Goal: Task Accomplishment & Management: Manage account settings

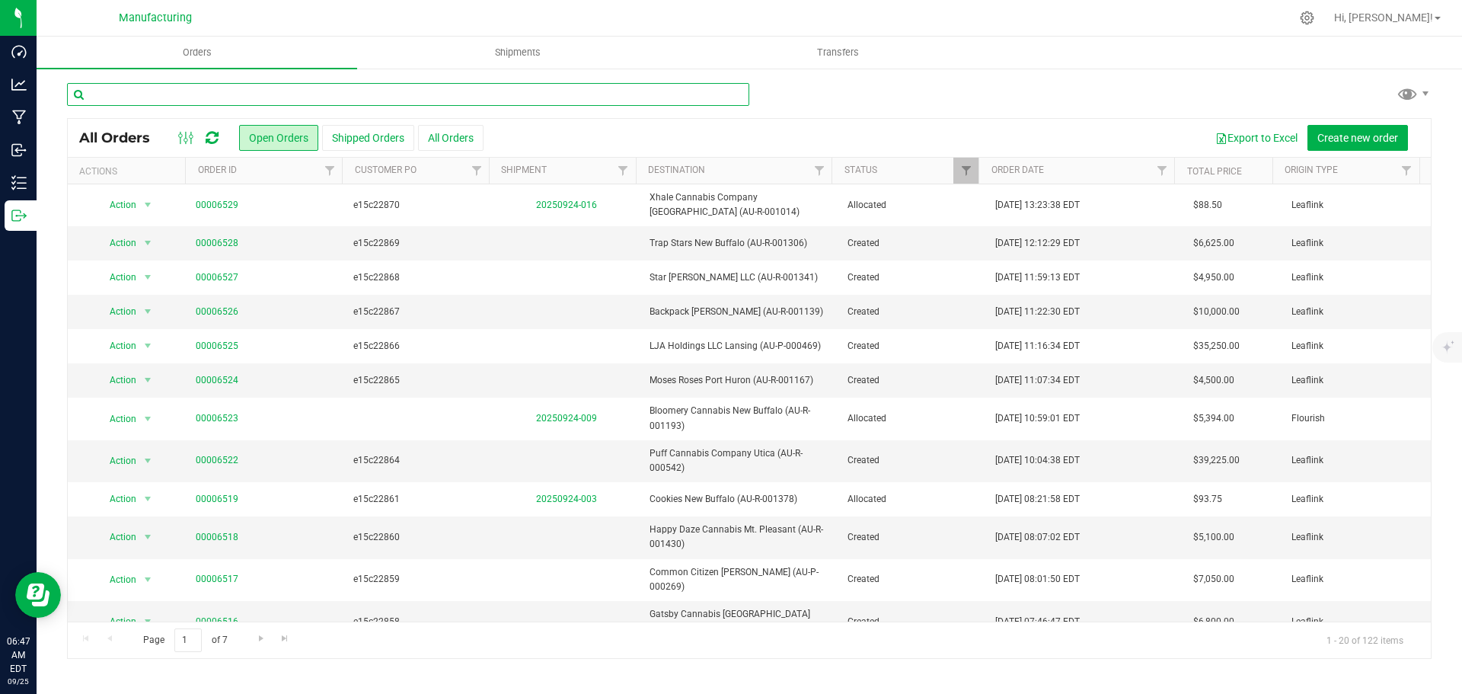
click at [270, 92] on input "text" at bounding box center [408, 94] width 682 height 23
type input "1173"
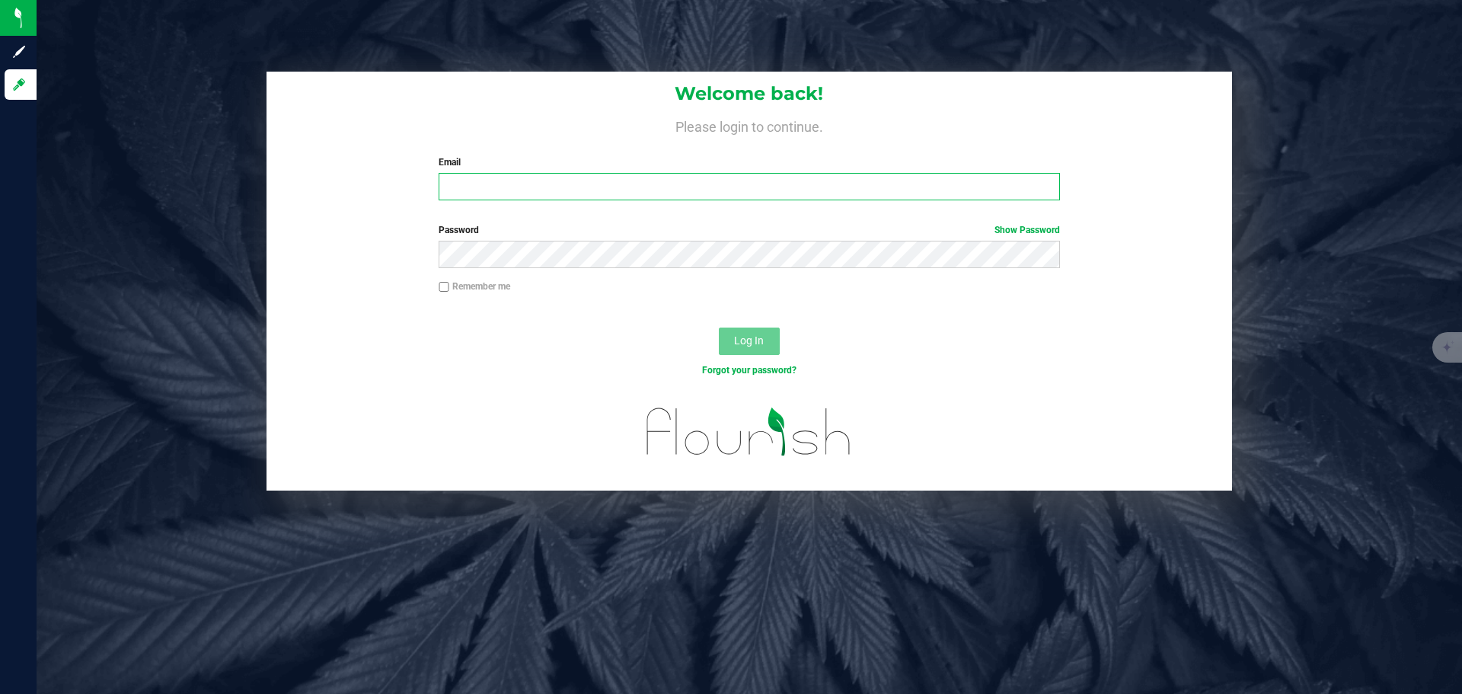
type input "[PERSON_NAME][EMAIL_ADDRESS][DOMAIN_NAME]"
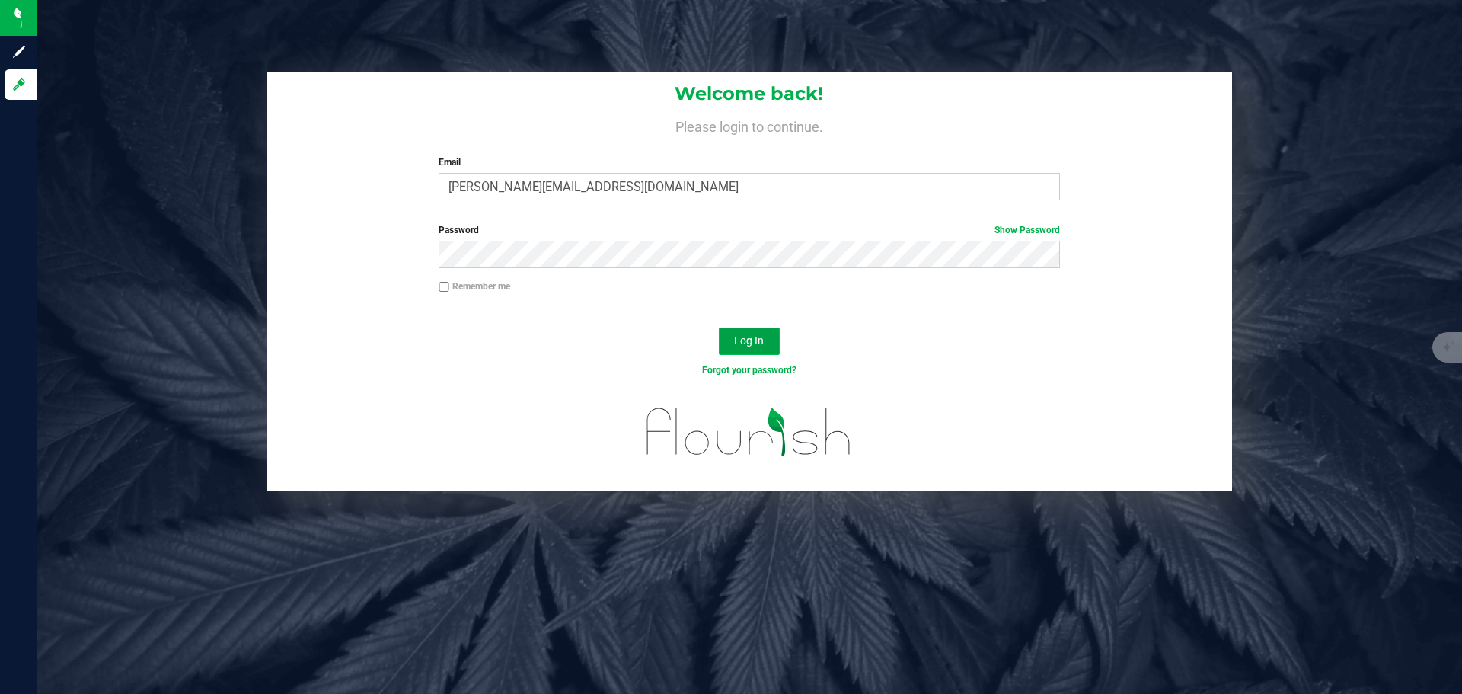
click at [728, 342] on button "Log In" at bounding box center [749, 340] width 61 height 27
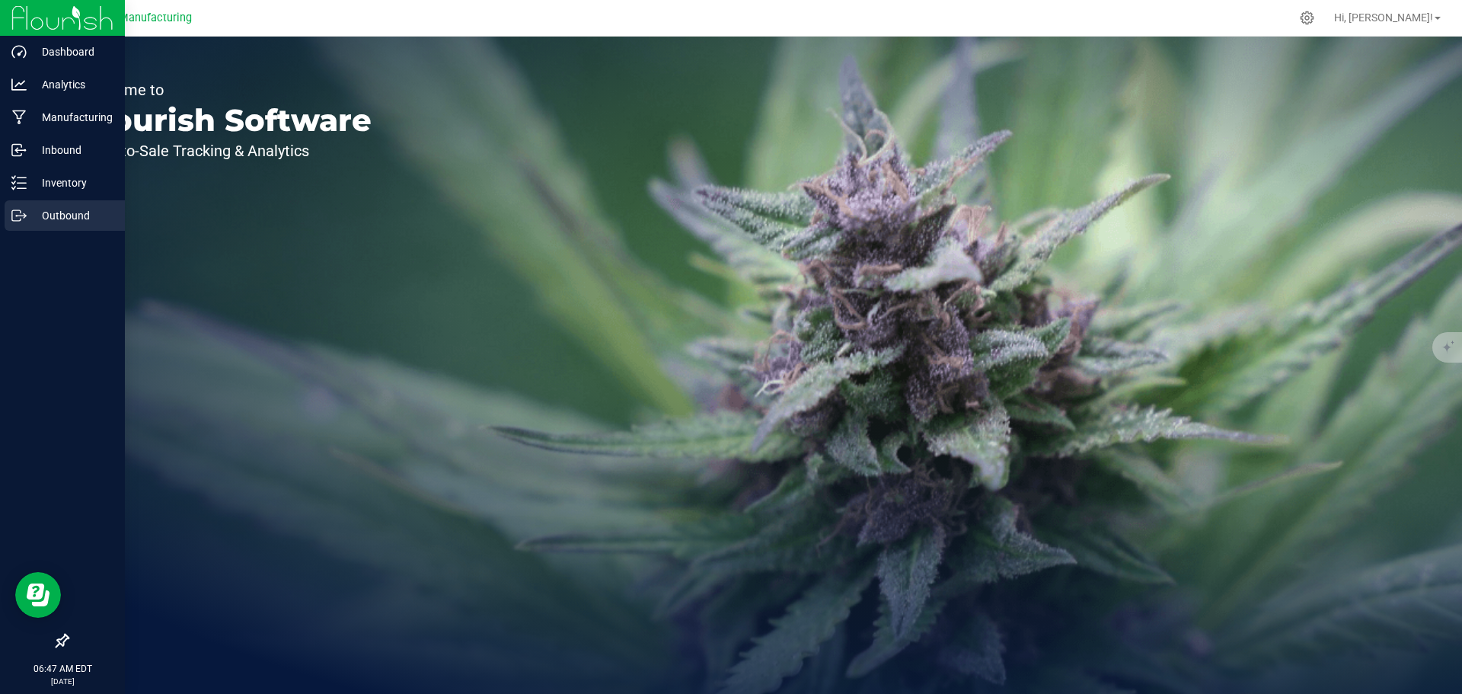
click at [65, 212] on p "Outbound" at bounding box center [72, 215] width 91 height 18
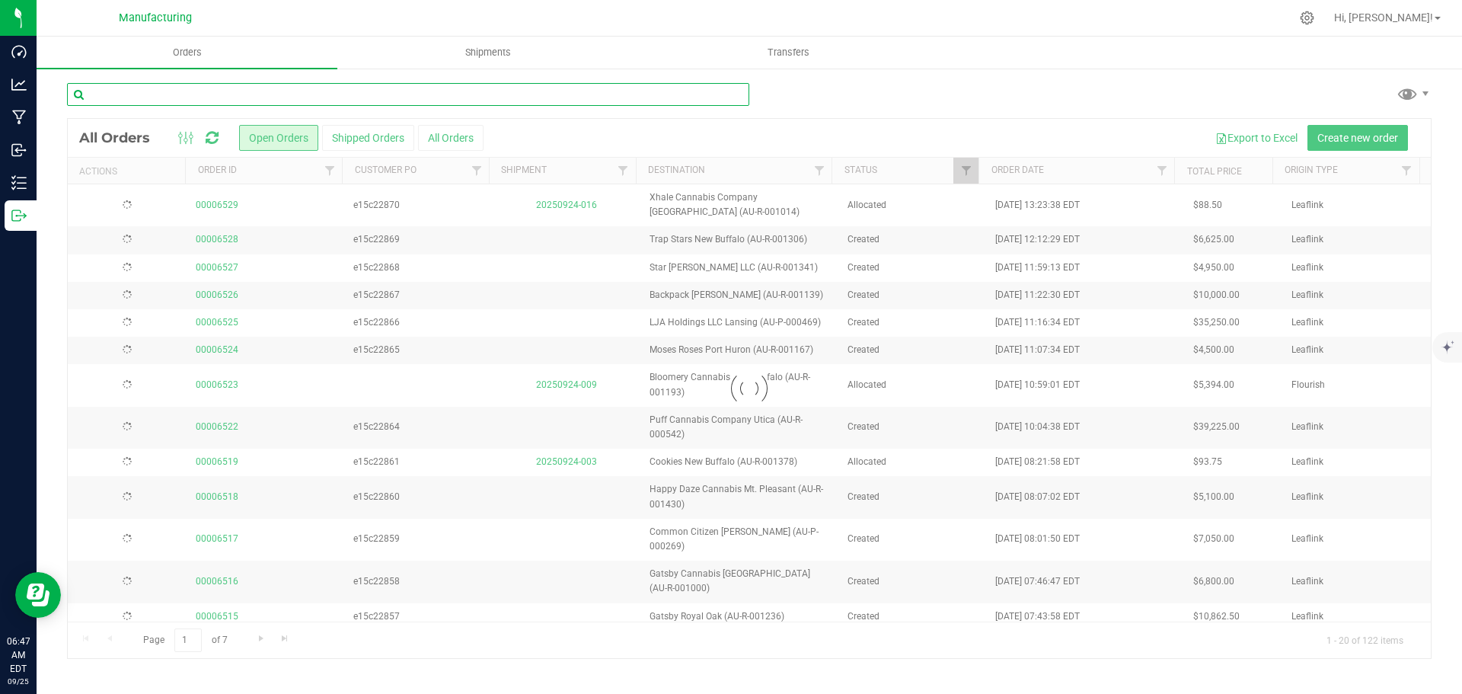
click at [154, 94] on input "text" at bounding box center [408, 94] width 682 height 23
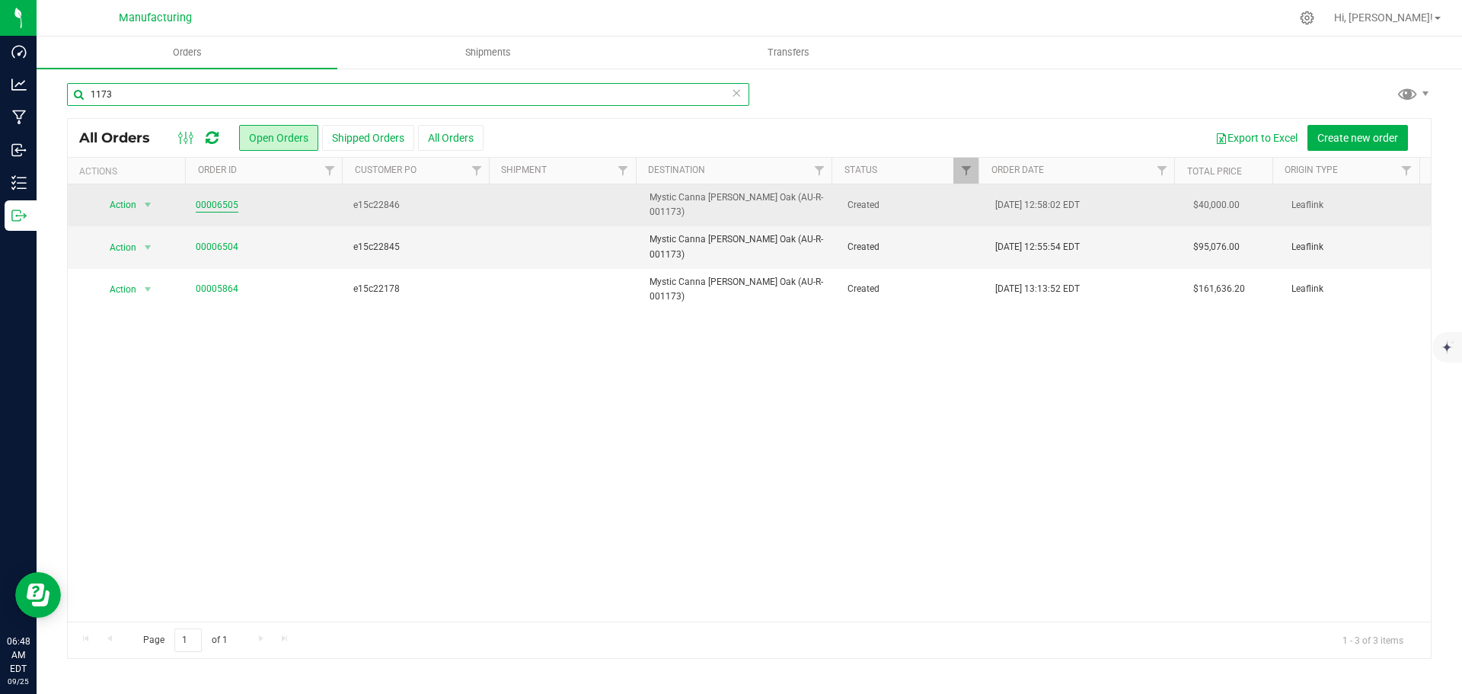
type input "1173"
click at [212, 198] on link "00006505" at bounding box center [217, 205] width 43 height 14
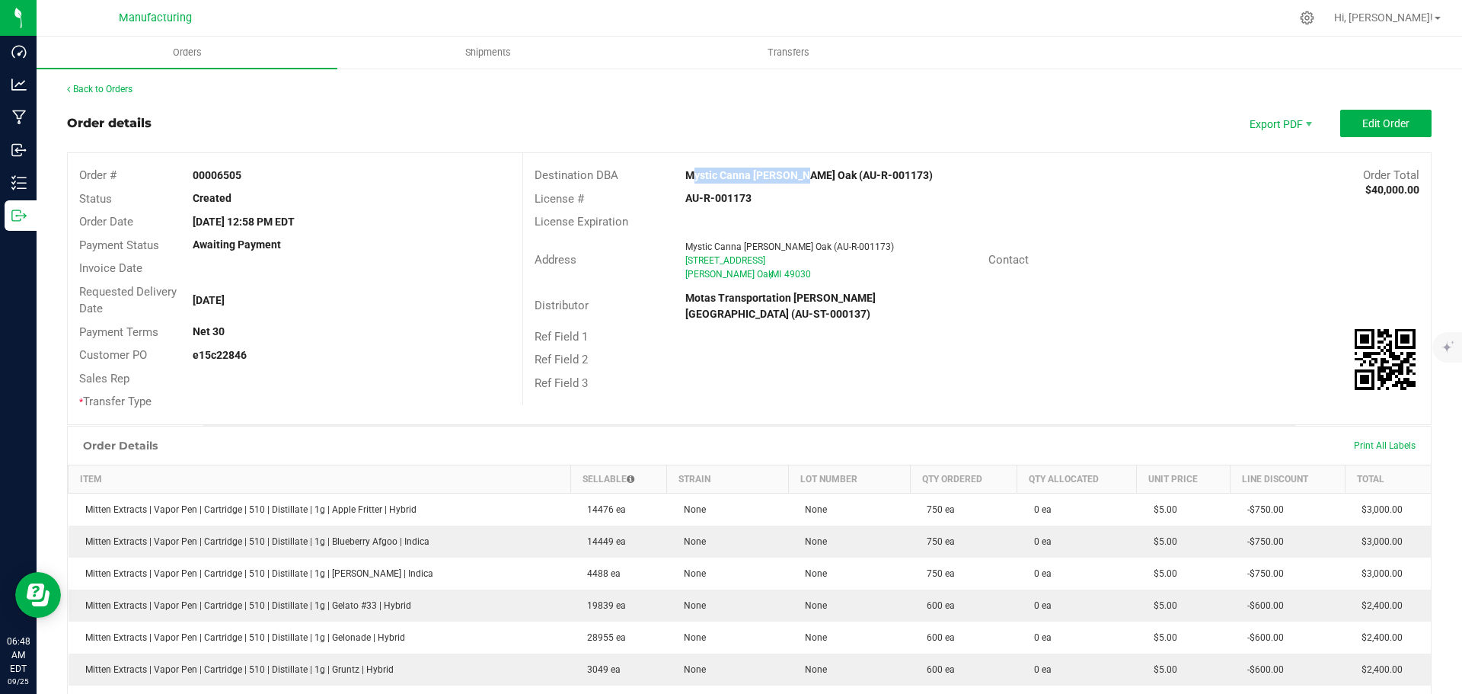
drag, startPoint x: 671, startPoint y: 172, endPoint x: 790, endPoint y: 177, distance: 119.7
click at [790, 177] on div "Mystic Canna [PERSON_NAME] Oak (AU-R-001173)" at bounding box center [863, 176] width 378 height 16
copy strong "Mystic Canna [PERSON_NAME] Oak"
click at [1061, 230] on div "License Expiration" at bounding box center [977, 222] width 908 height 24
click at [1350, 118] on button "Edit Order" at bounding box center [1385, 123] width 91 height 27
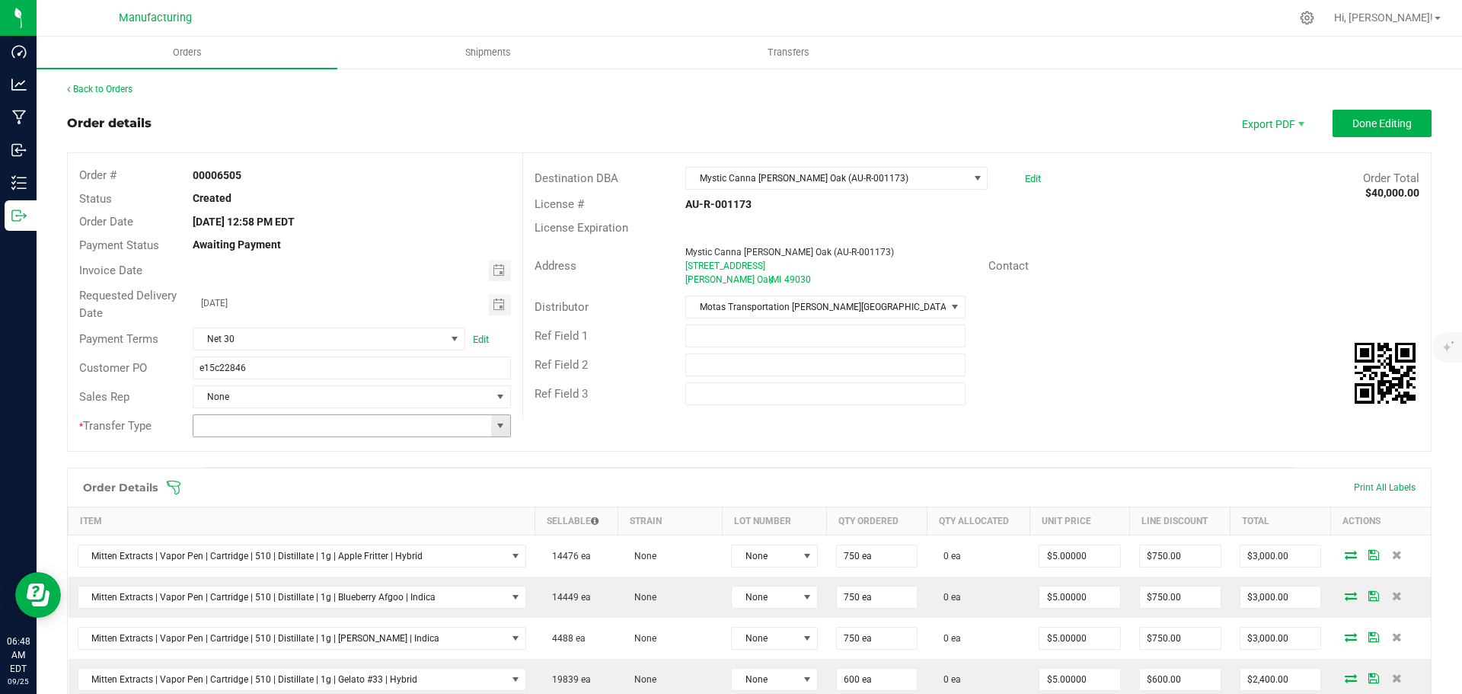
click at [497, 427] on span at bounding box center [500, 426] width 12 height 12
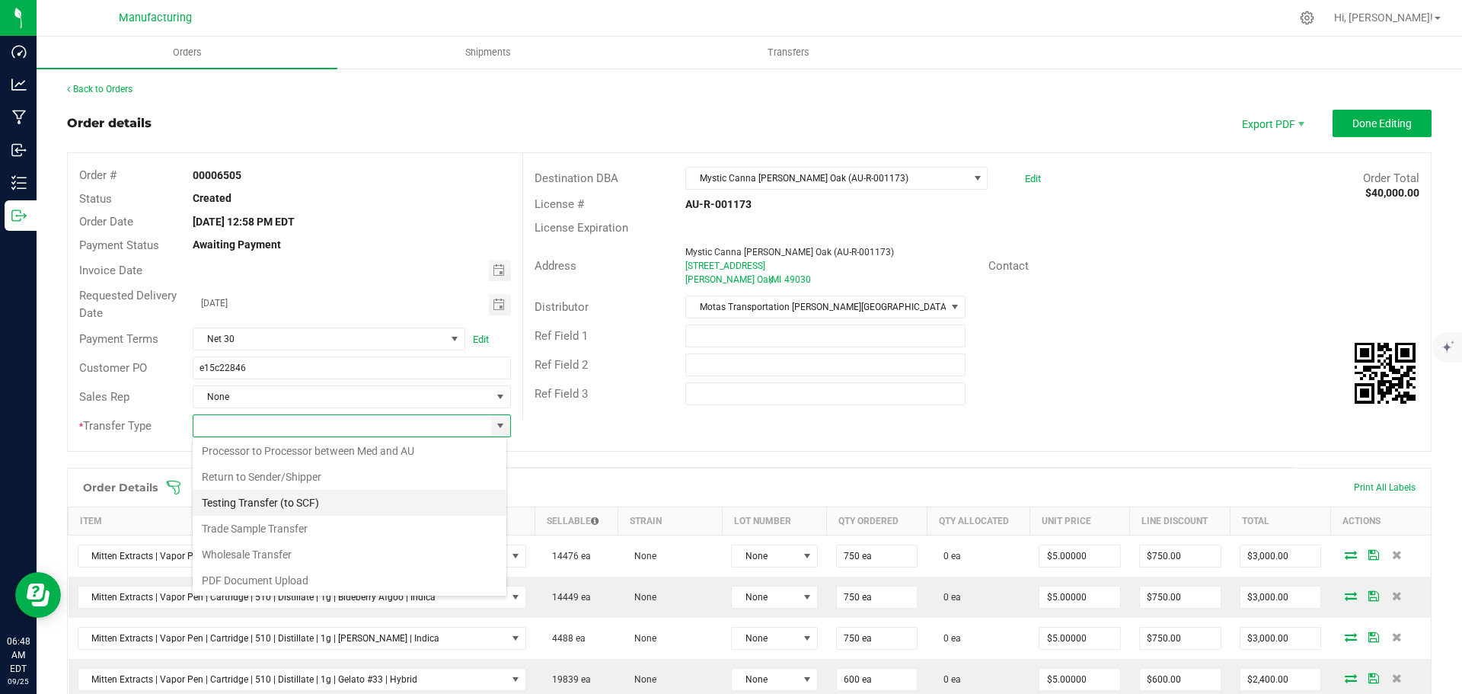
scroll to position [107, 0]
click at [267, 551] on li "Wholesale Transfer" at bounding box center [350, 554] width 314 height 26
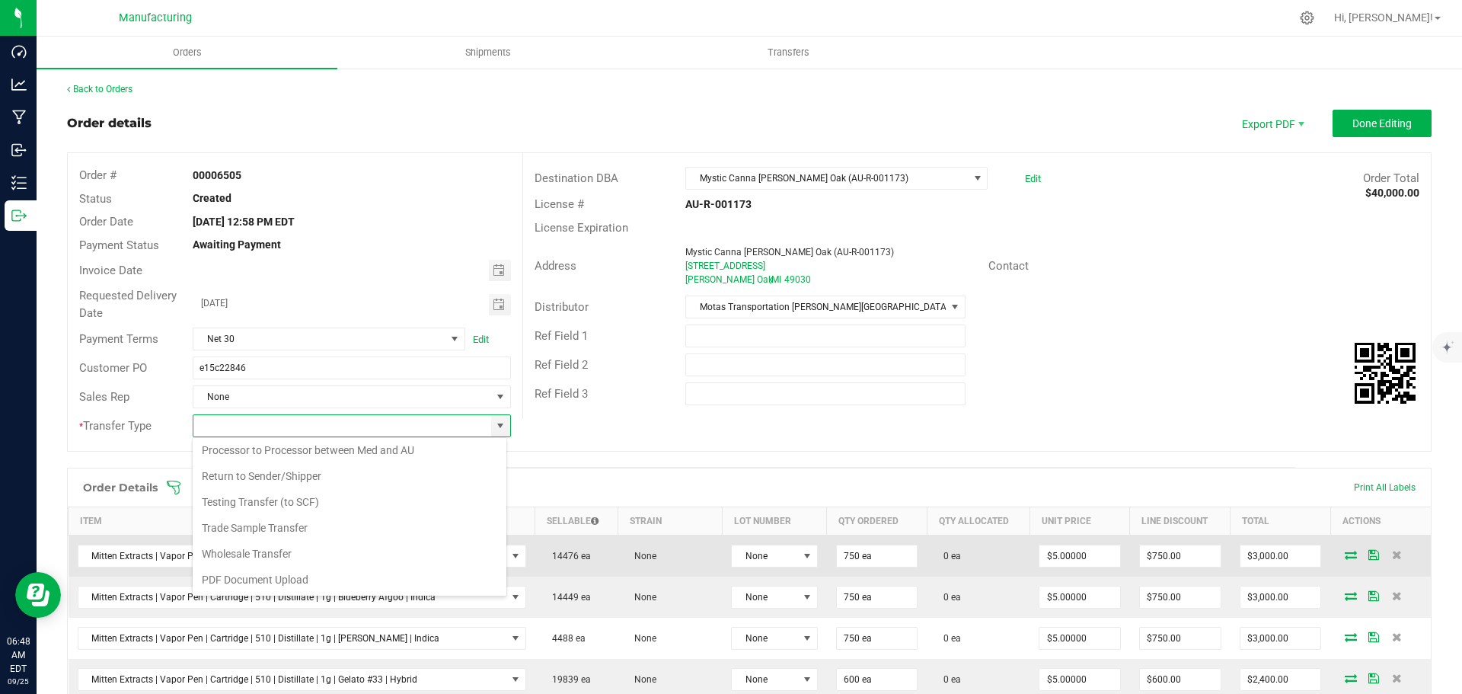
type input "Wholesale Transfer"
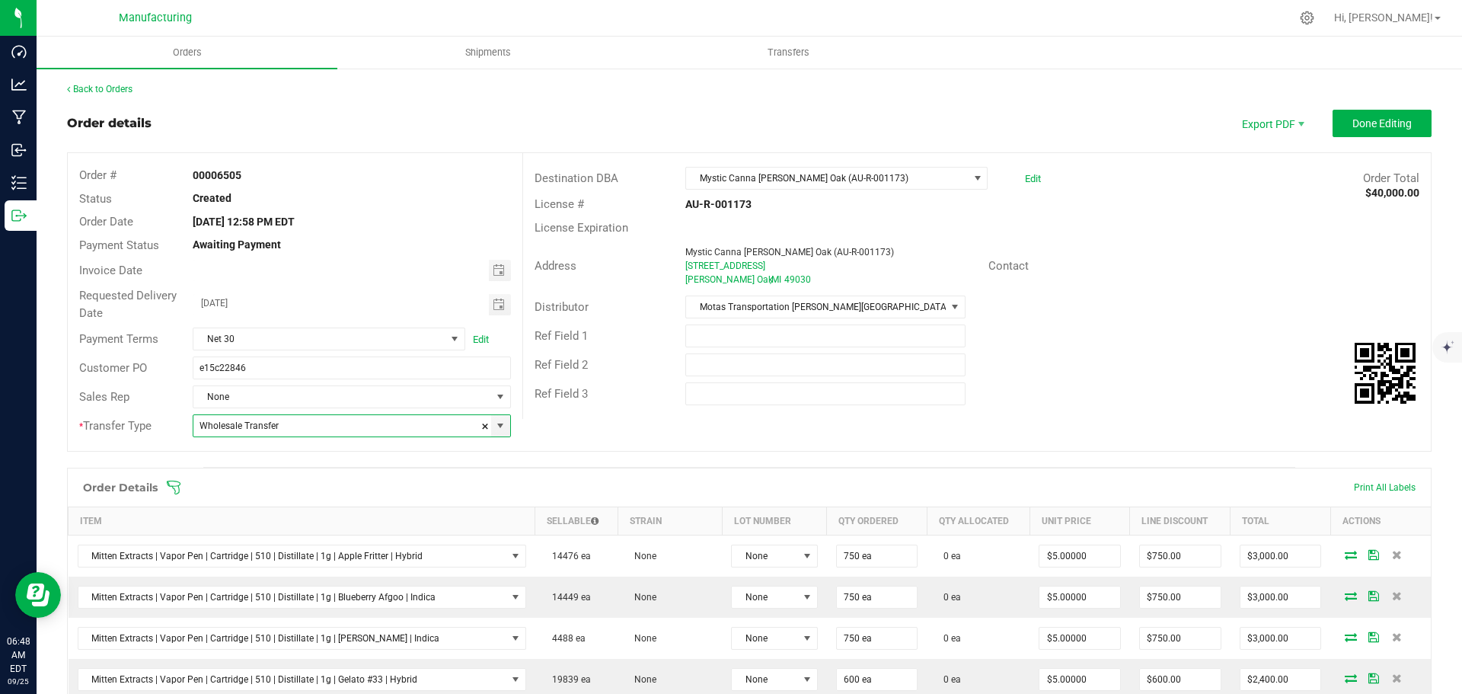
click at [171, 483] on icon at bounding box center [173, 487] width 15 height 15
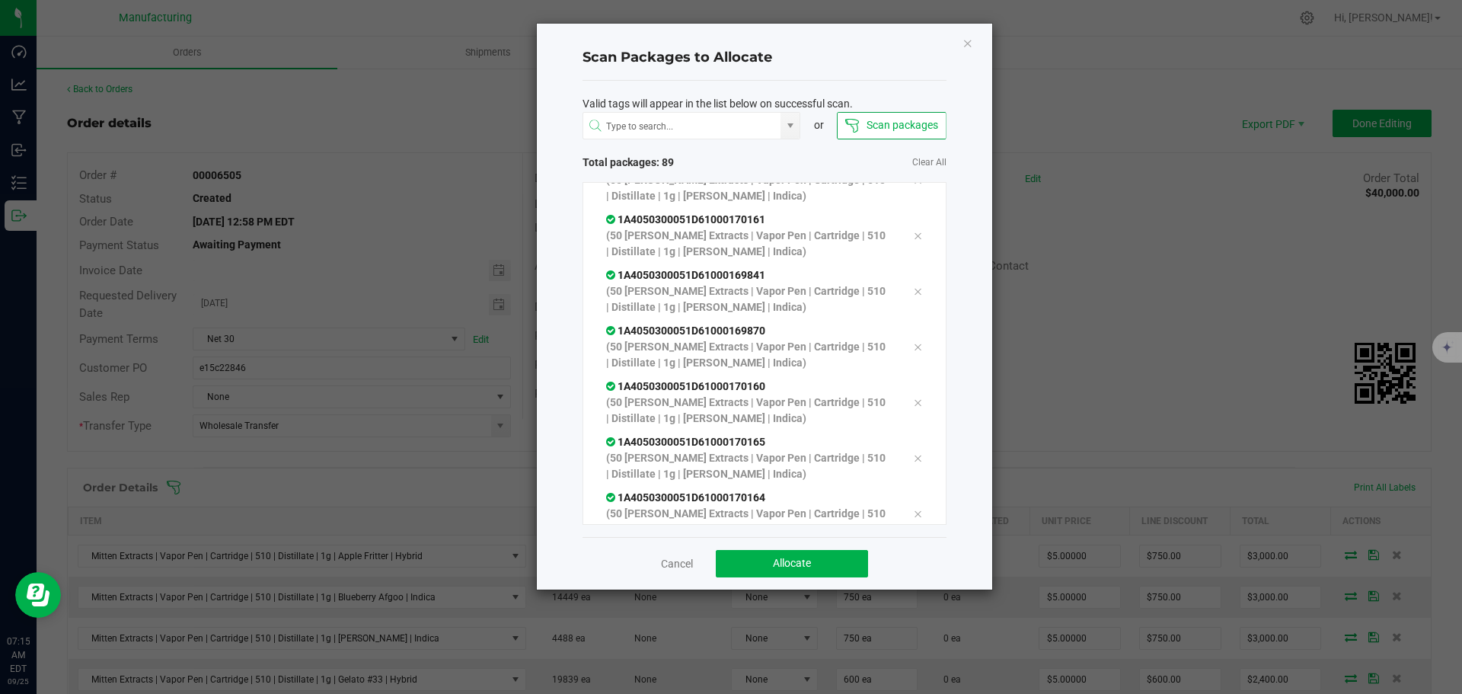
scroll to position [4644, 0]
click at [807, 559] on span "Allocate" at bounding box center [792, 563] width 38 height 12
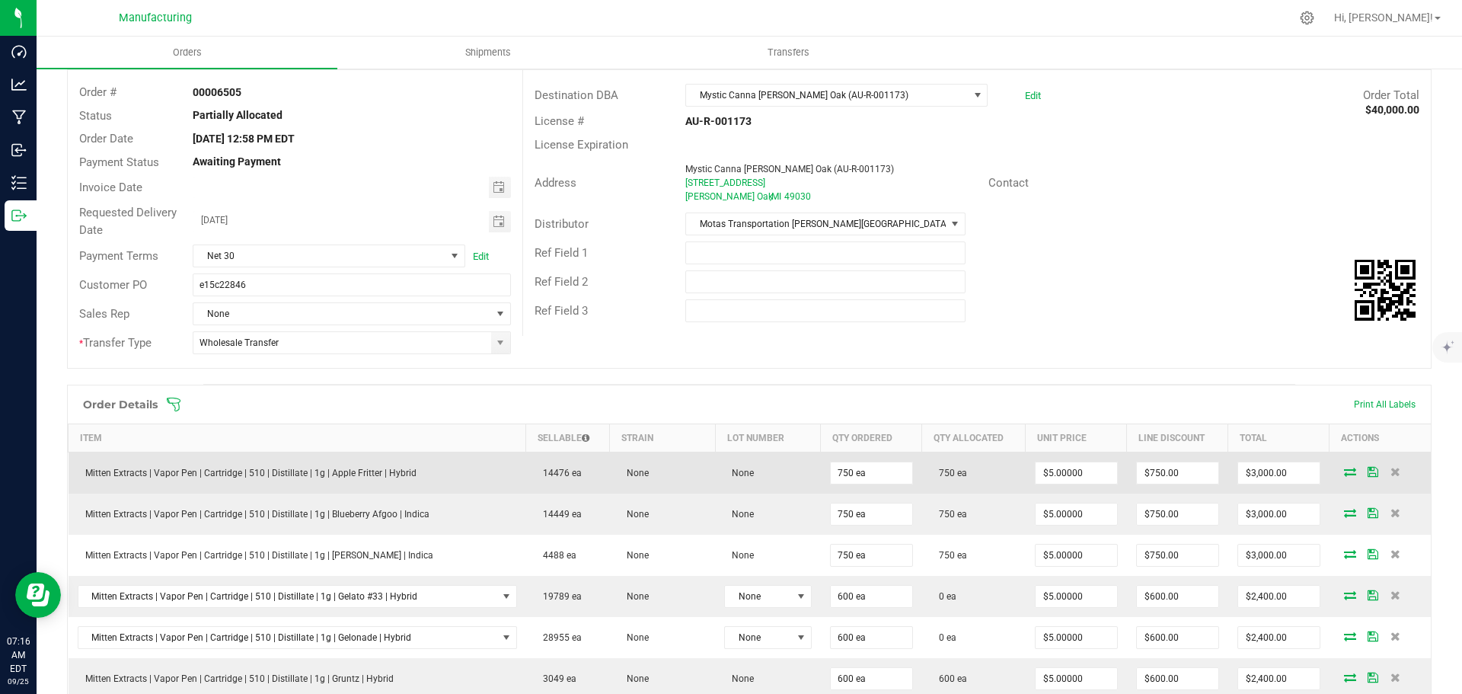
scroll to position [0, 0]
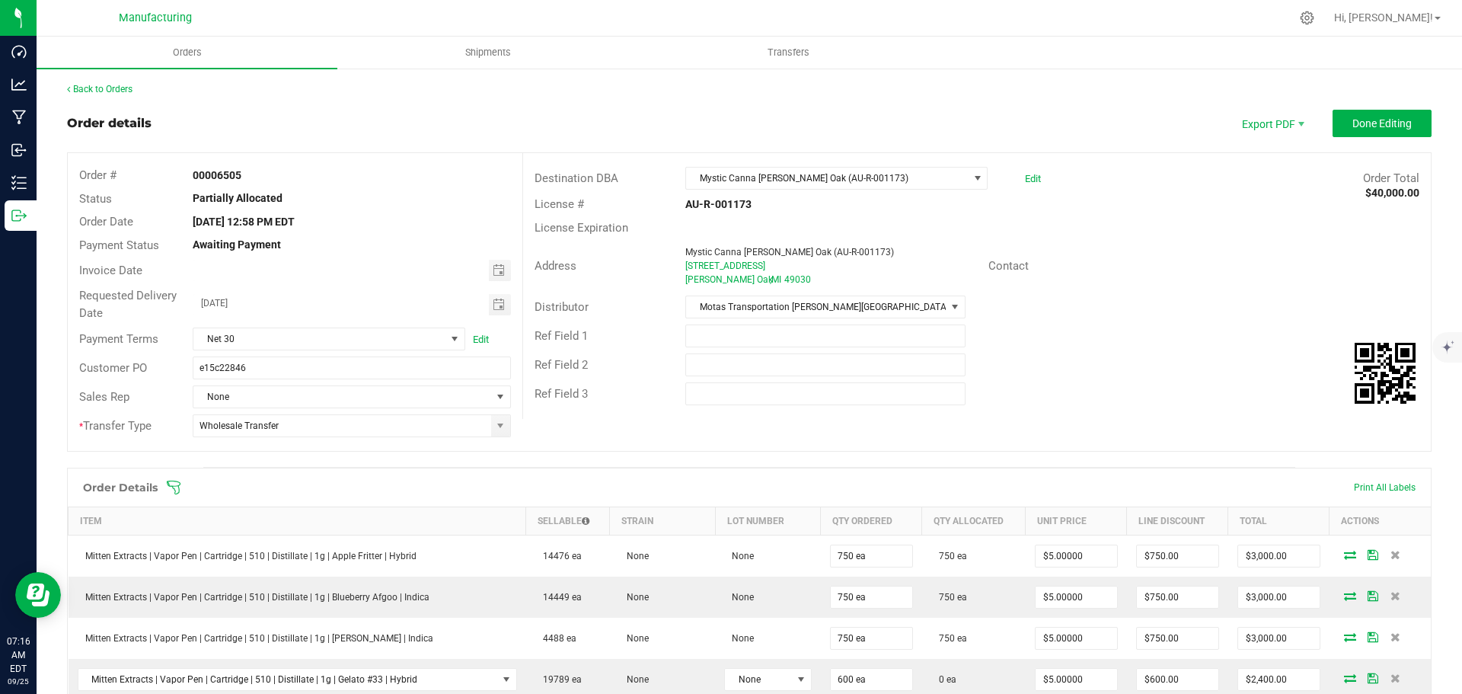
click at [177, 487] on icon at bounding box center [173, 487] width 15 height 15
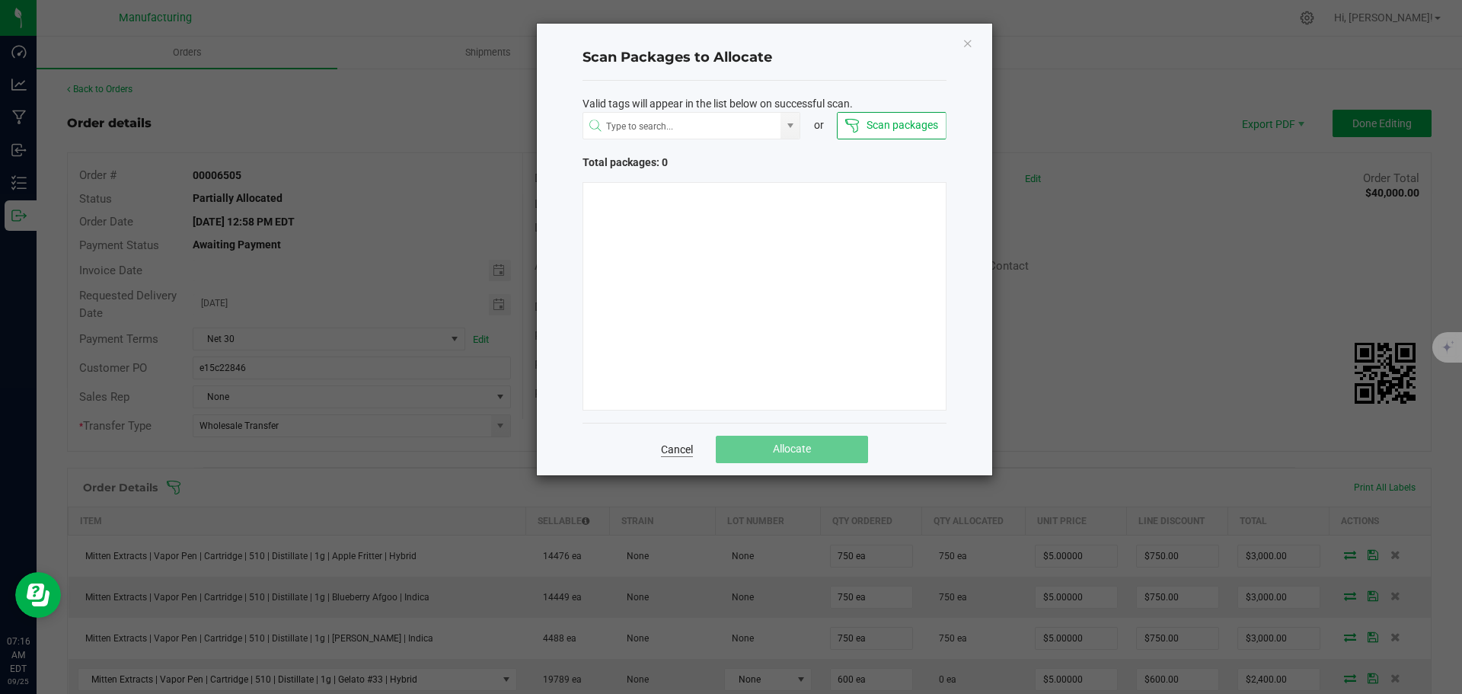
click at [663, 448] on link "Cancel" at bounding box center [677, 449] width 32 height 15
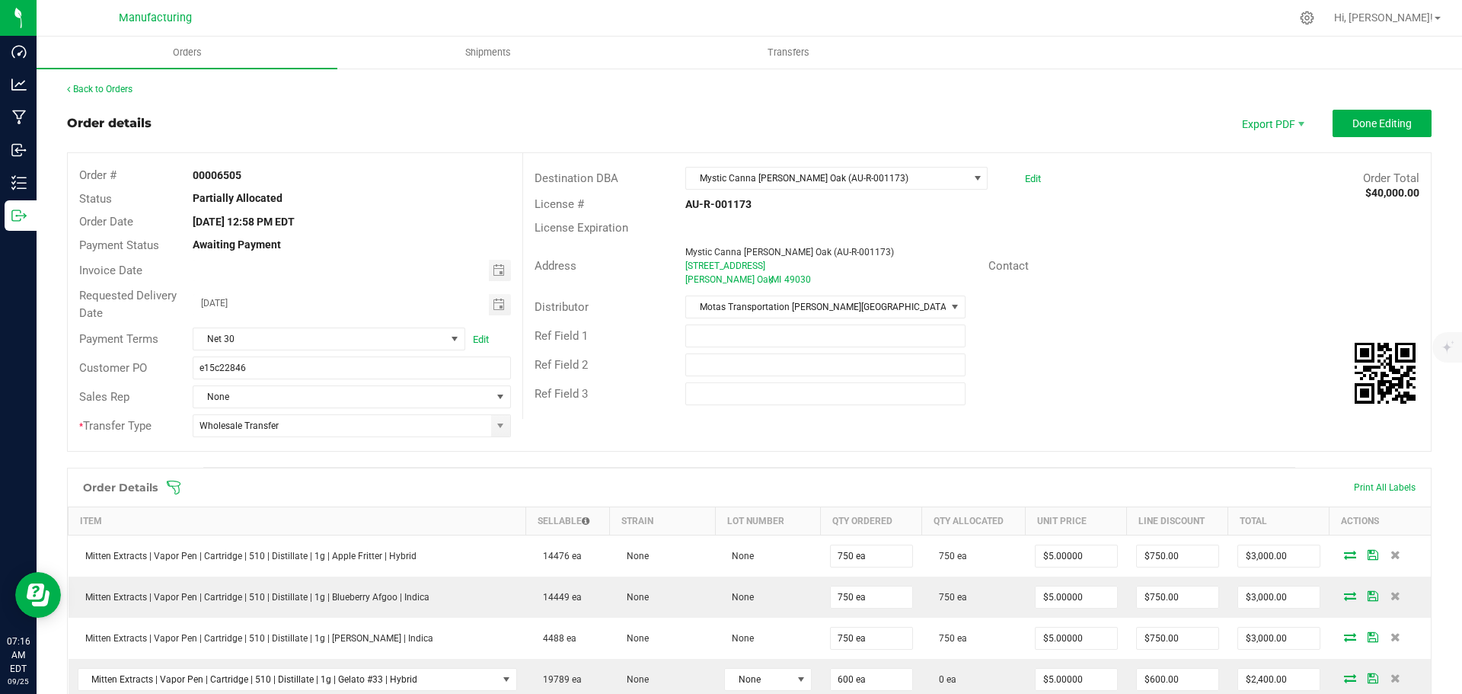
click at [176, 484] on icon at bounding box center [173, 487] width 15 height 15
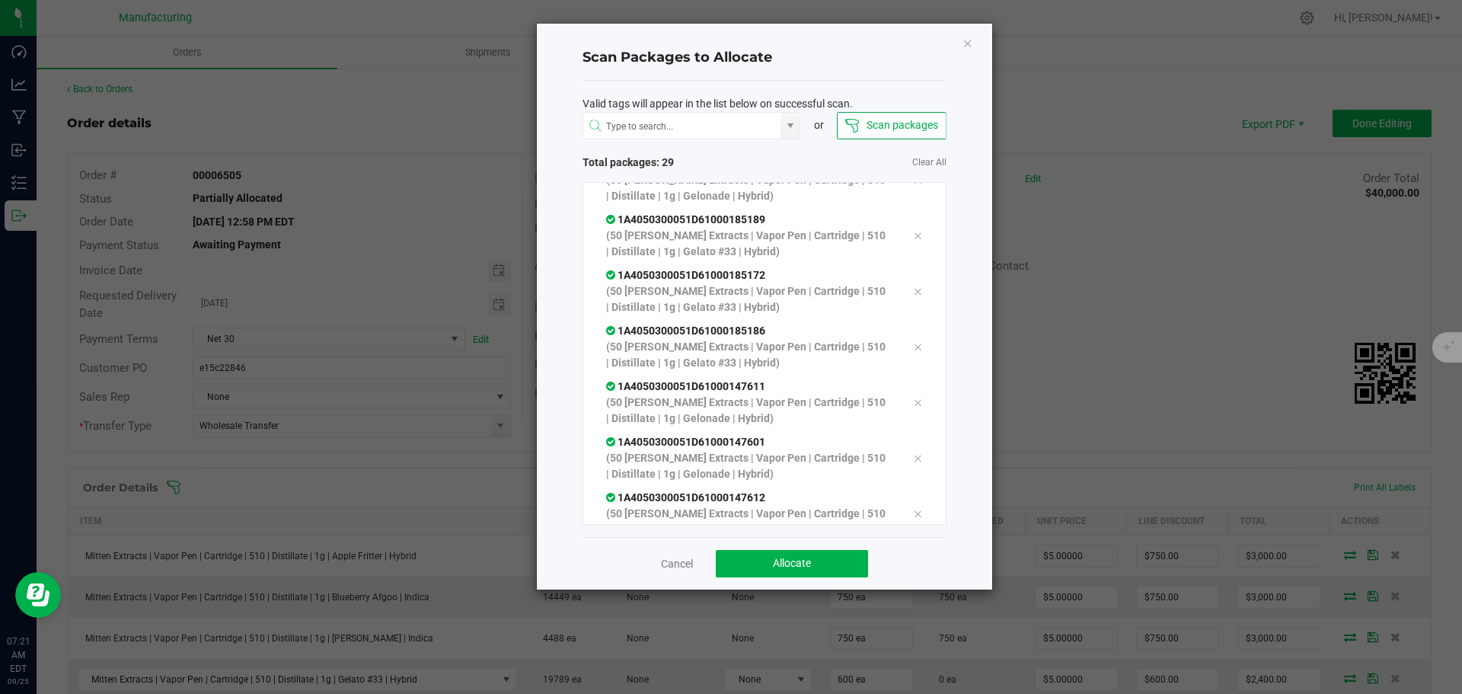
scroll to position [1309, 0]
click at [826, 565] on button "Allocate" at bounding box center [792, 563] width 152 height 27
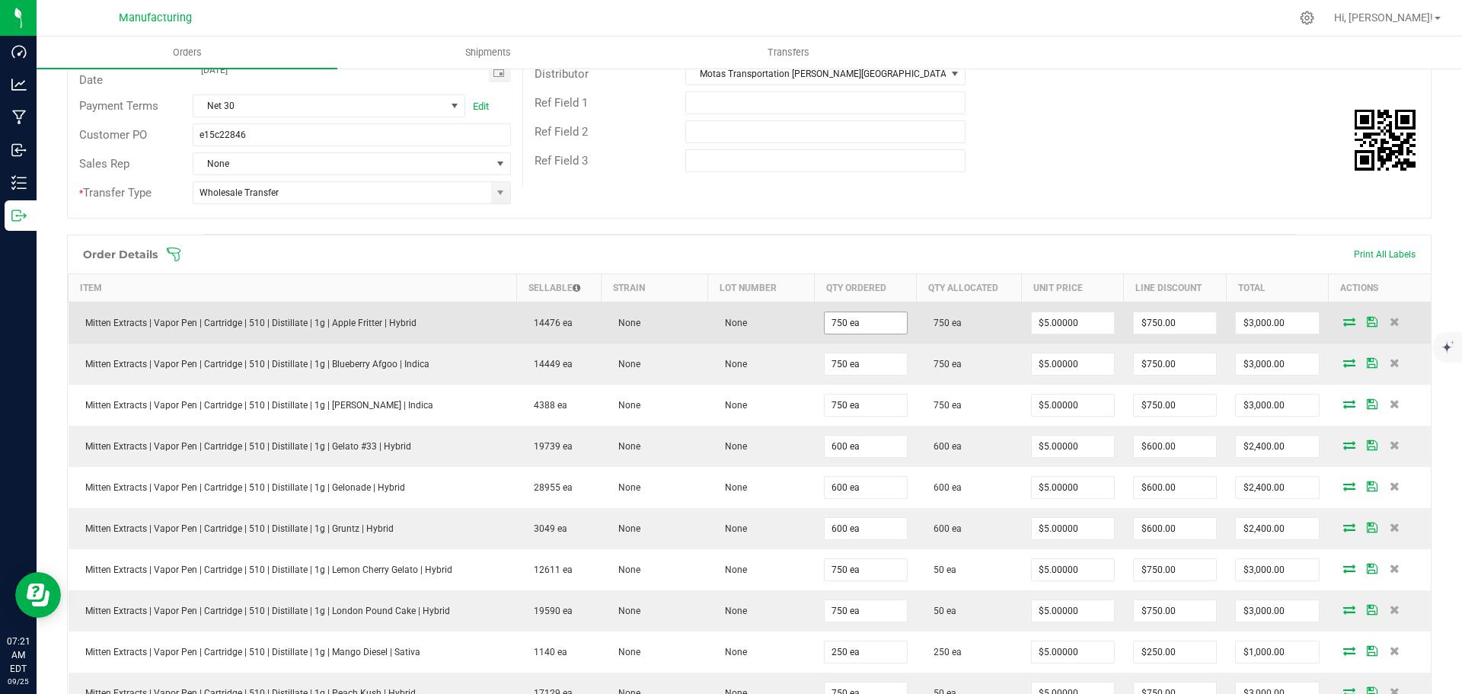
scroll to position [152, 0]
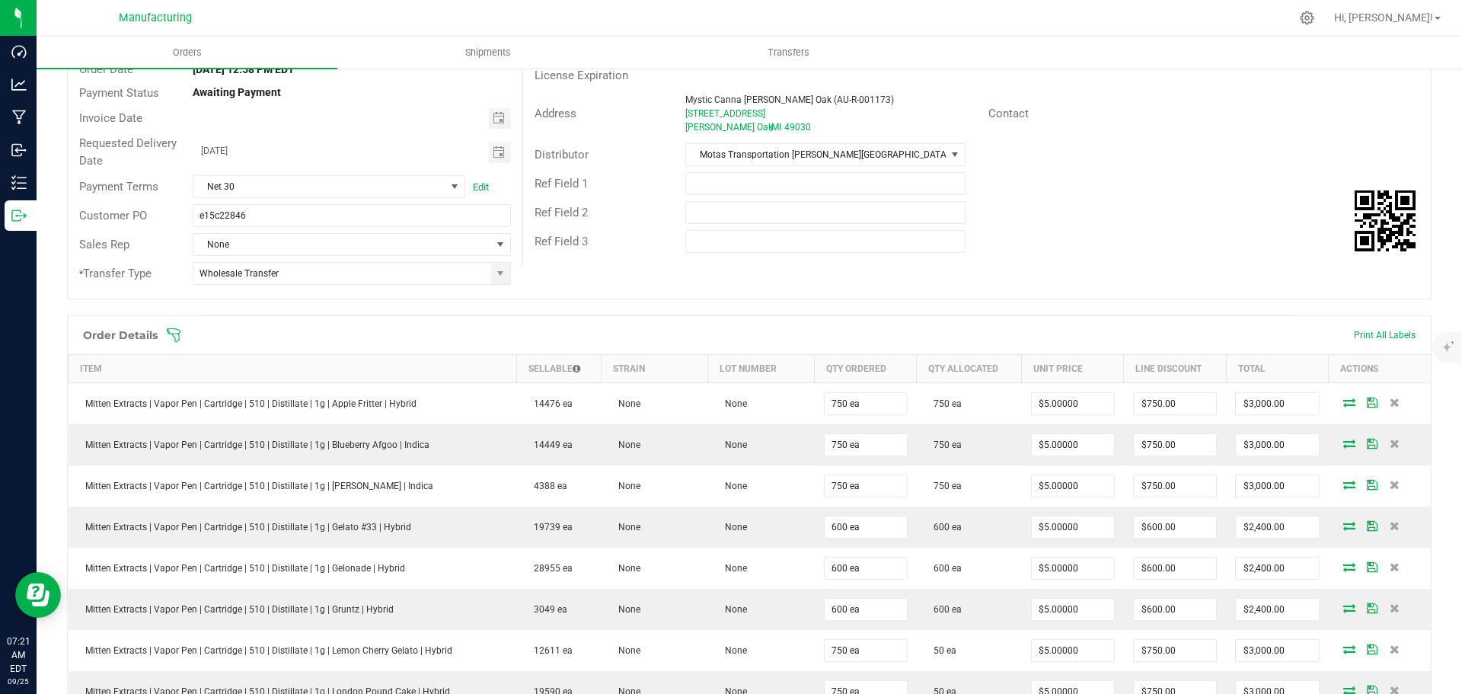
click at [178, 333] on icon at bounding box center [173, 334] width 15 height 15
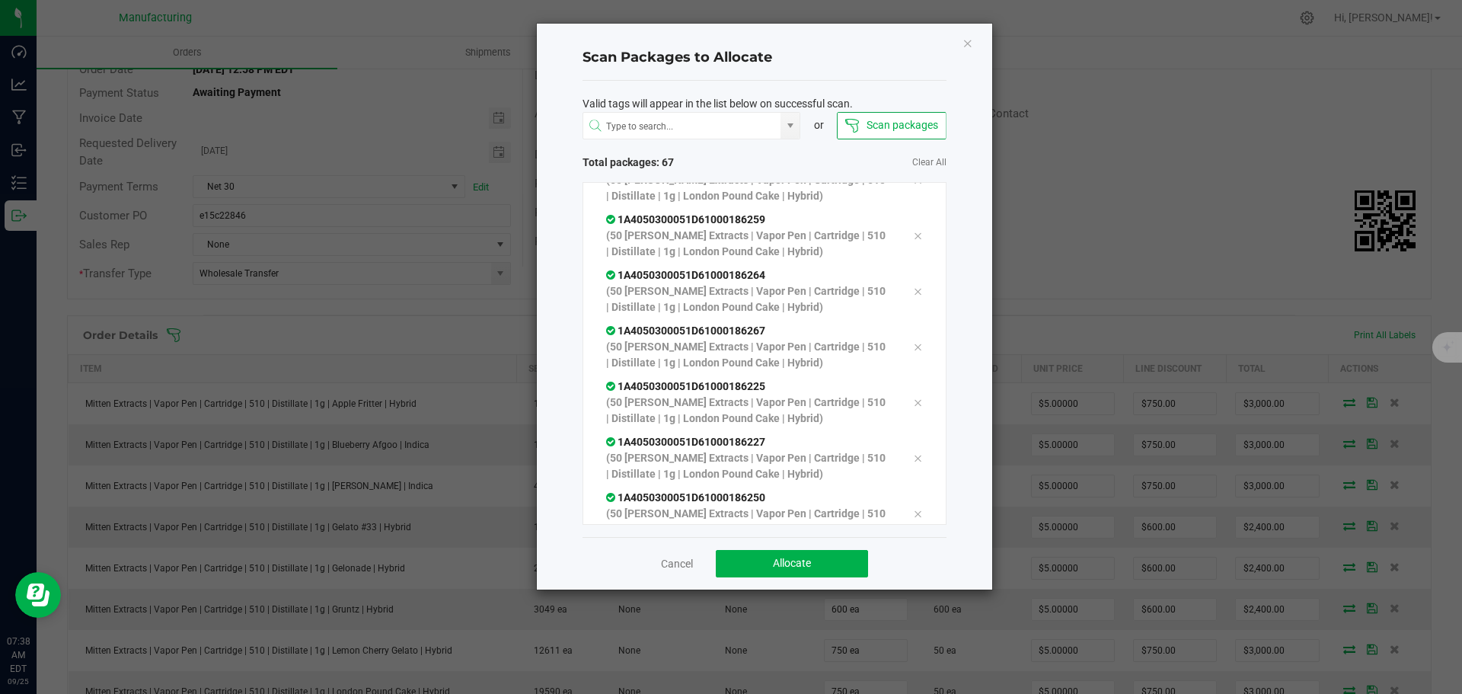
scroll to position [3421, 0]
click at [793, 566] on span "Allocate" at bounding box center [792, 563] width 38 height 12
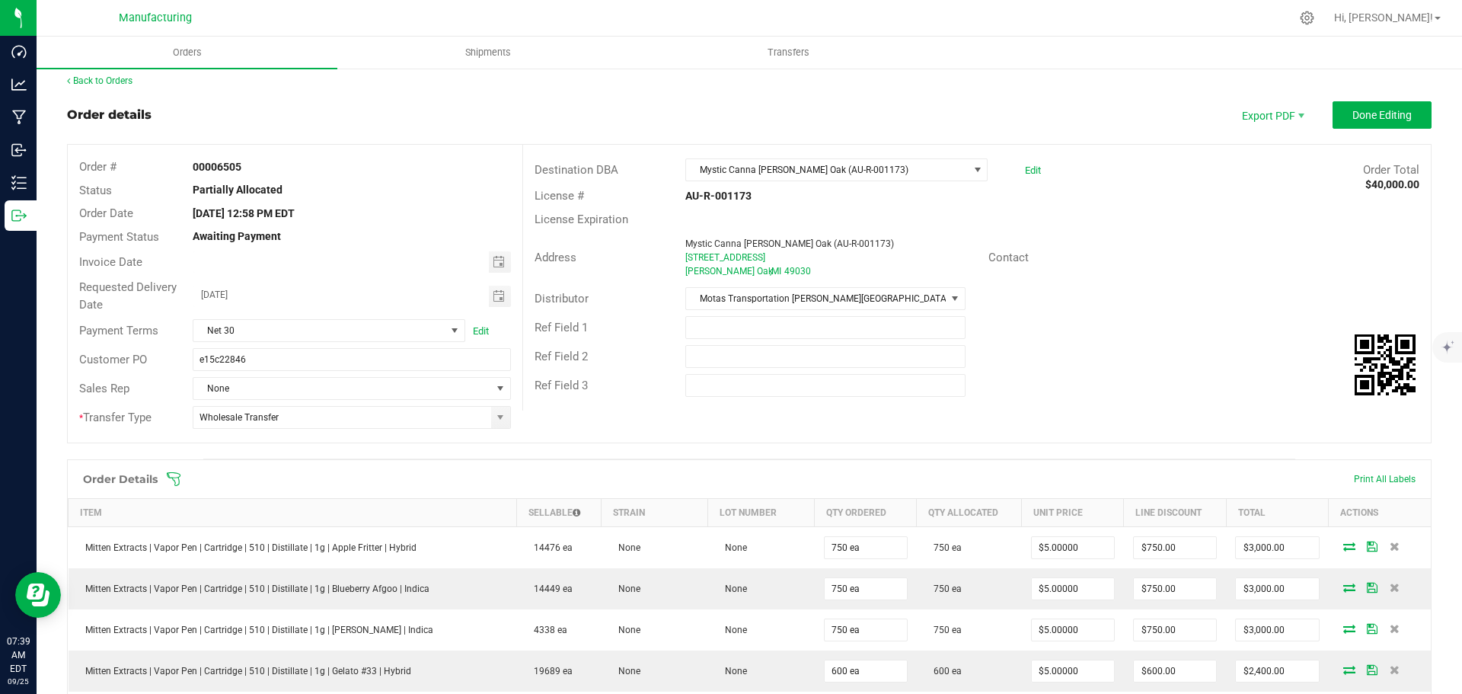
scroll to position [0, 0]
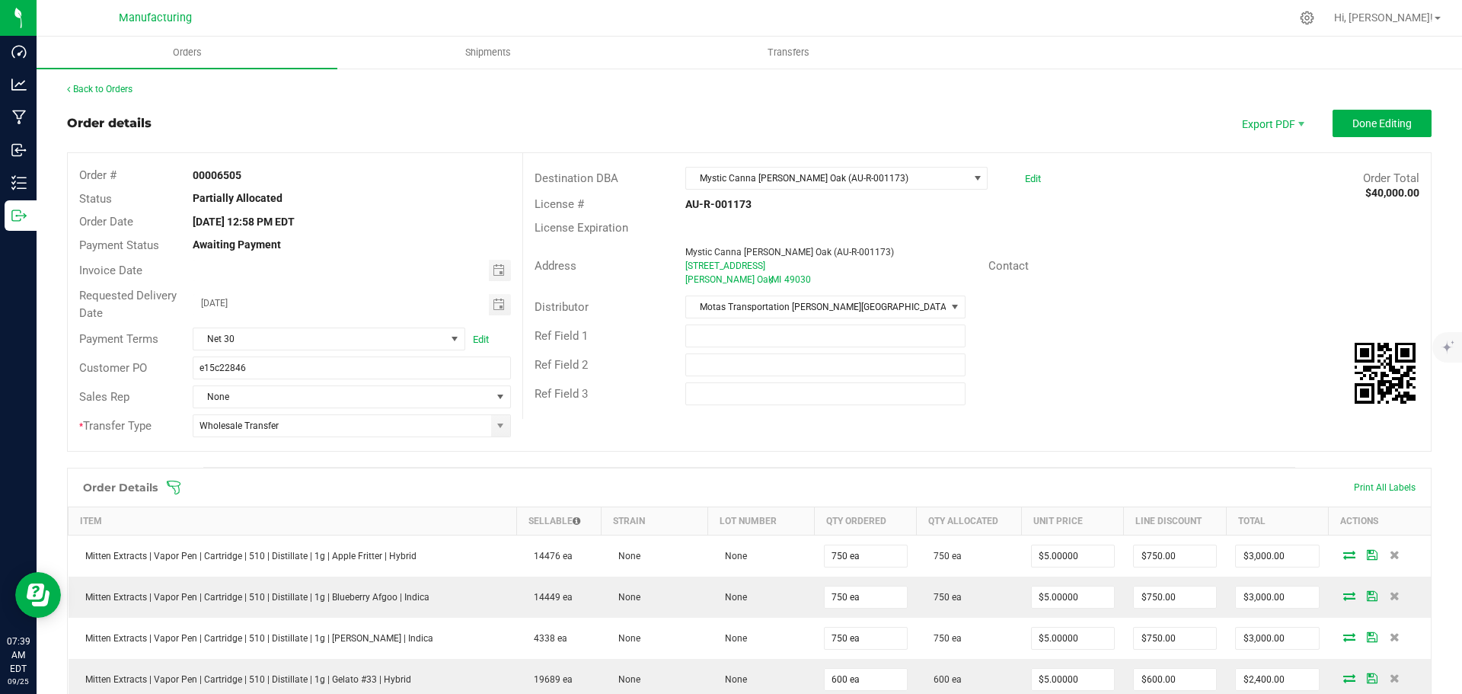
click at [177, 488] on icon at bounding box center [173, 487] width 15 height 15
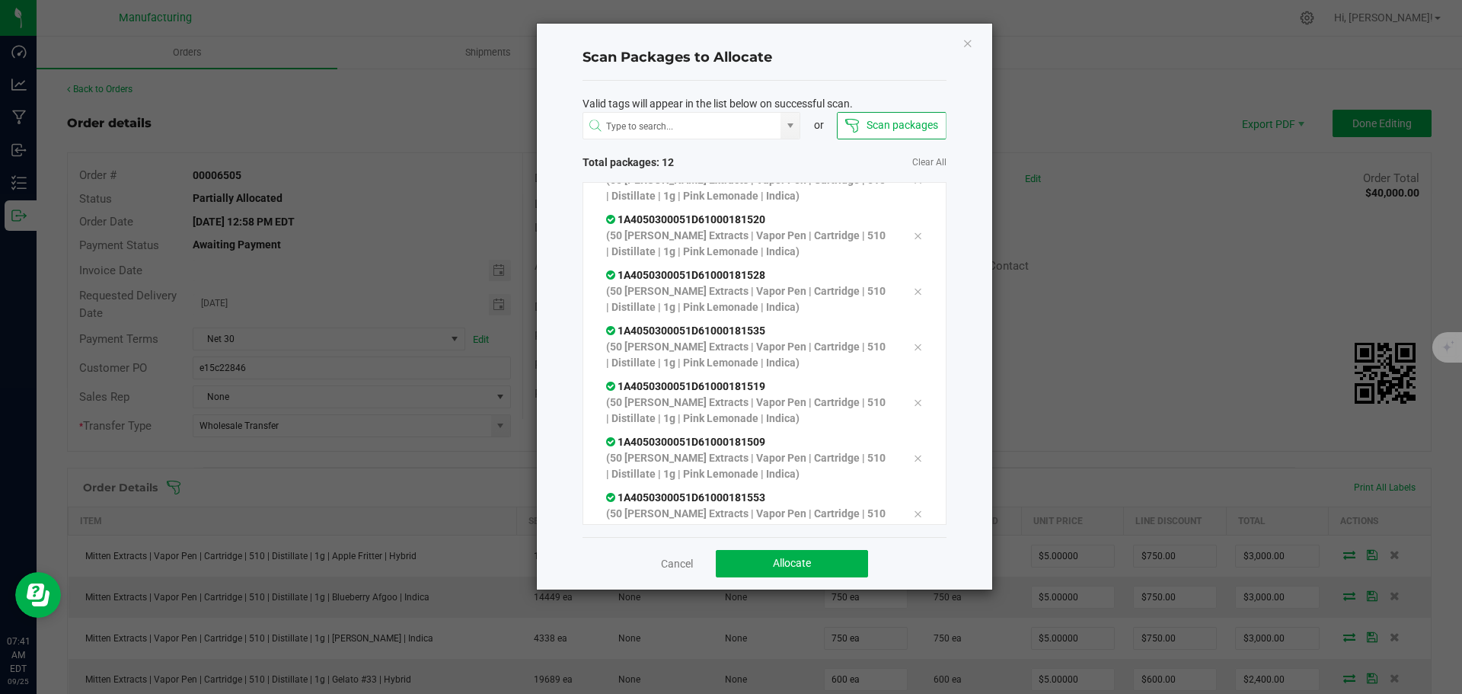
scroll to position [308, 0]
click at [796, 561] on span "Allocate" at bounding box center [792, 563] width 38 height 12
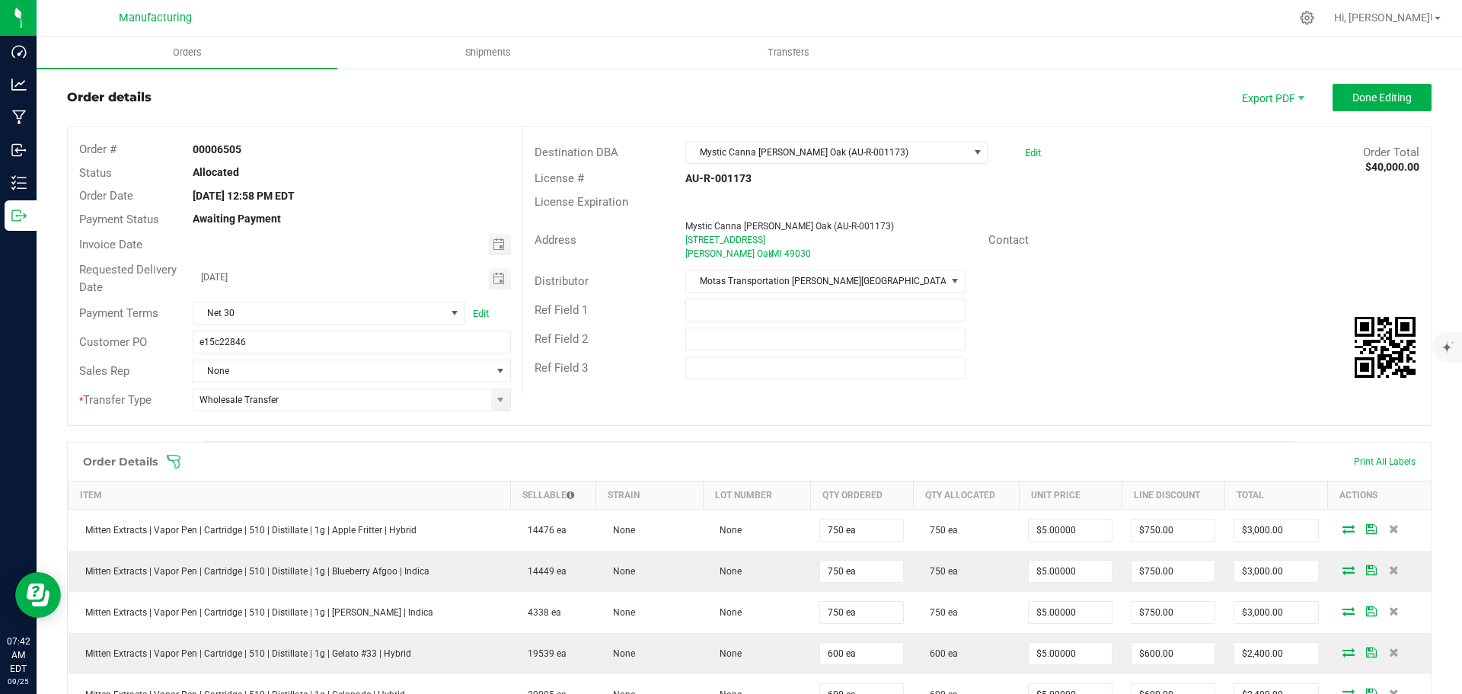
scroll to position [0, 0]
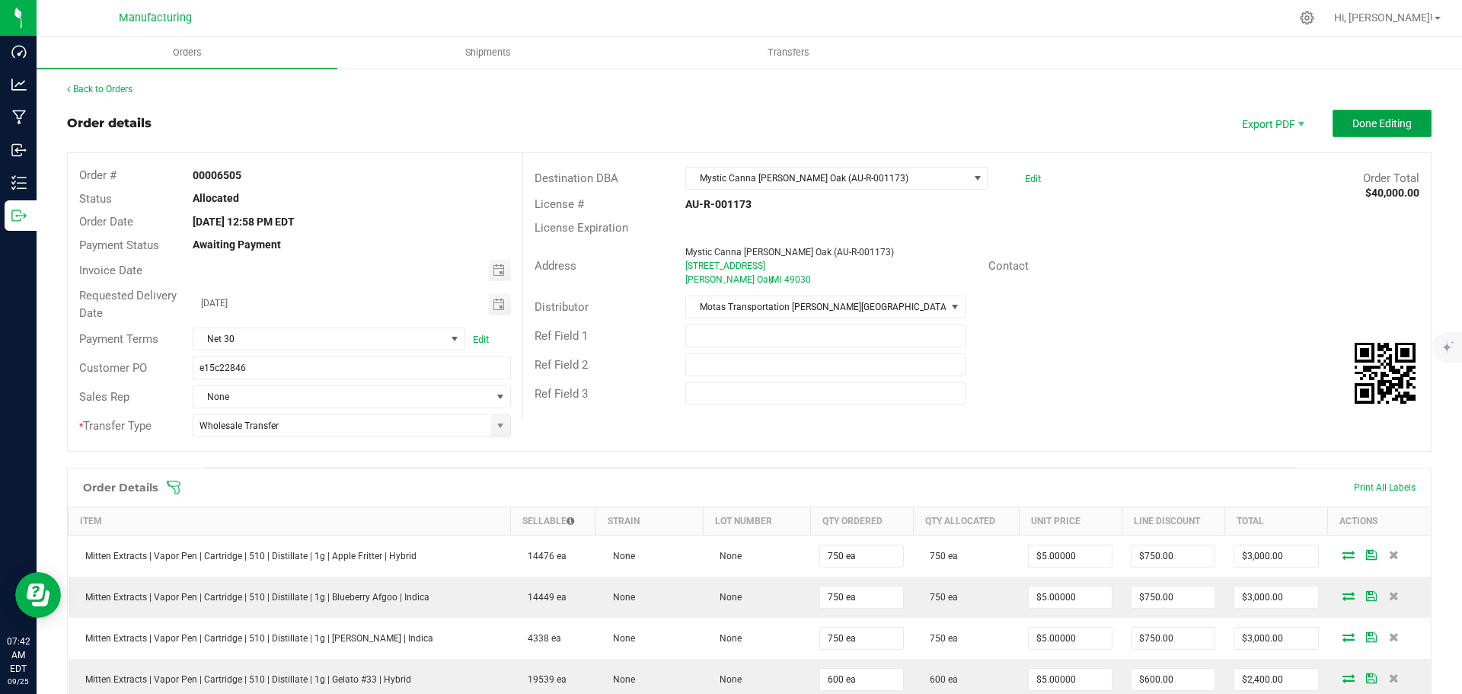
click at [1355, 122] on span "Done Editing" at bounding box center [1381, 123] width 59 height 12
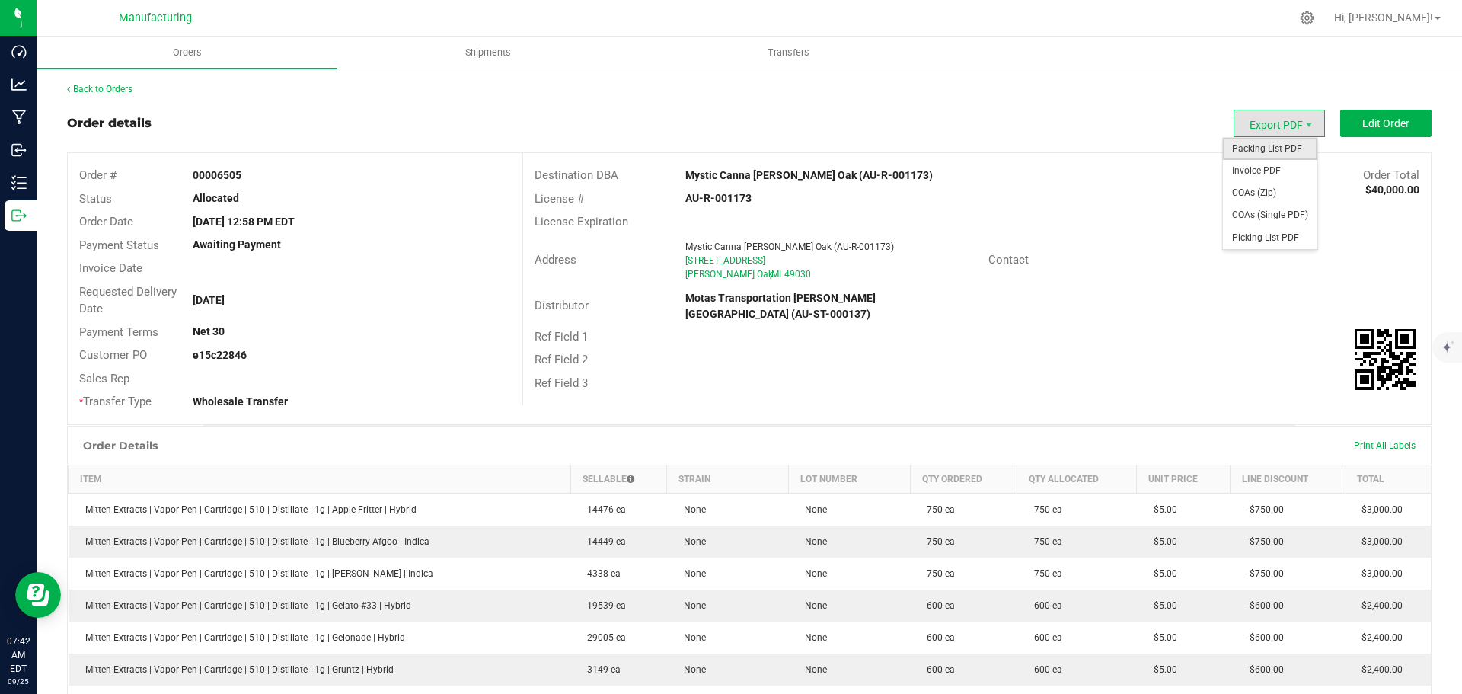
click at [1279, 155] on span "Packing List PDF" at bounding box center [1270, 149] width 94 height 22
click at [115, 85] on link "Back to Orders" at bounding box center [99, 89] width 65 height 11
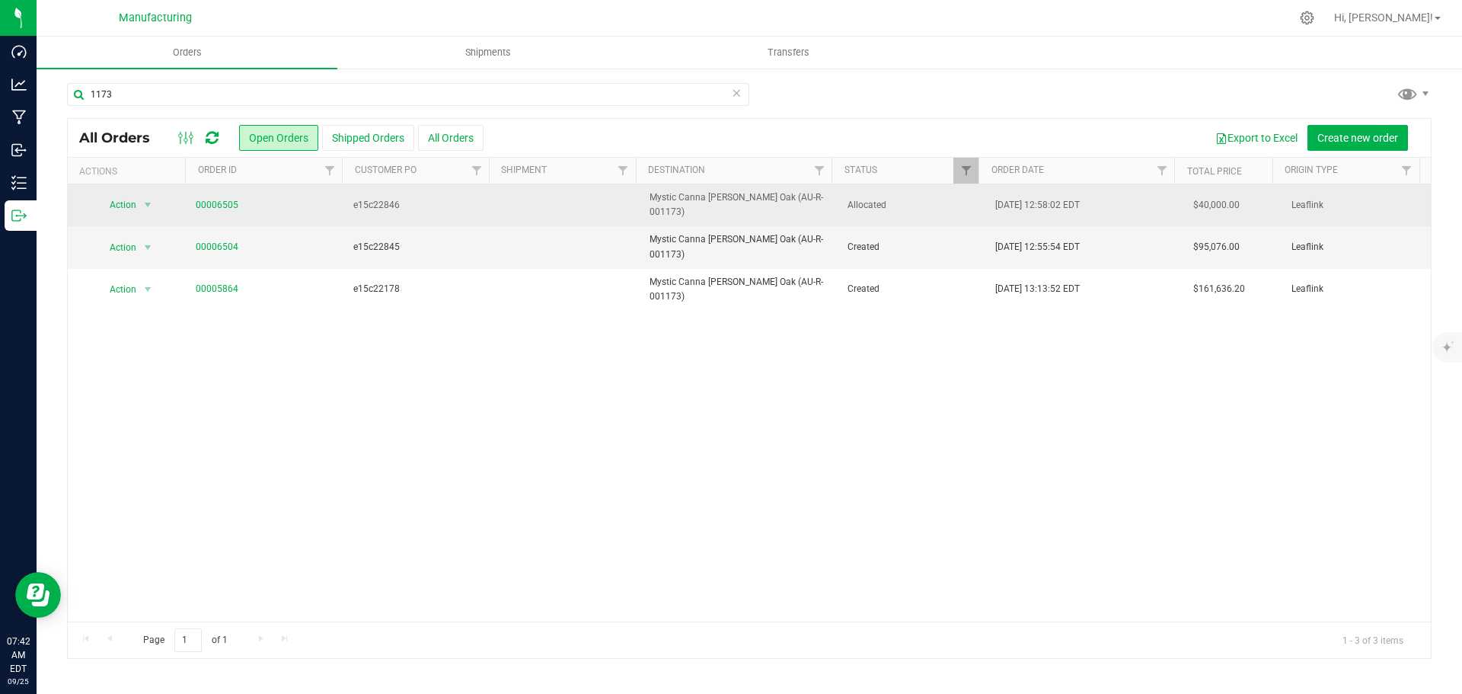
click at [903, 201] on span "Allocated" at bounding box center [912, 205] width 130 height 14
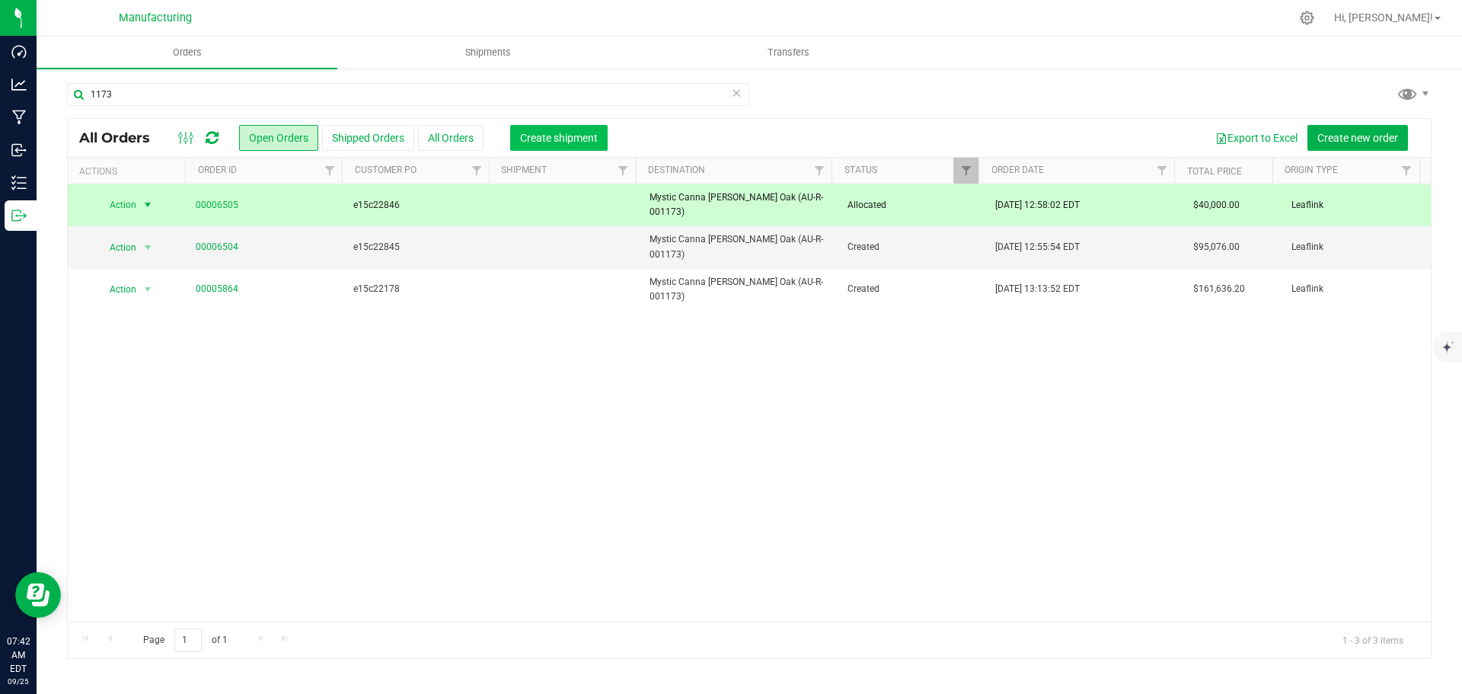
click at [531, 137] on span "Create shipment" at bounding box center [559, 138] width 78 height 12
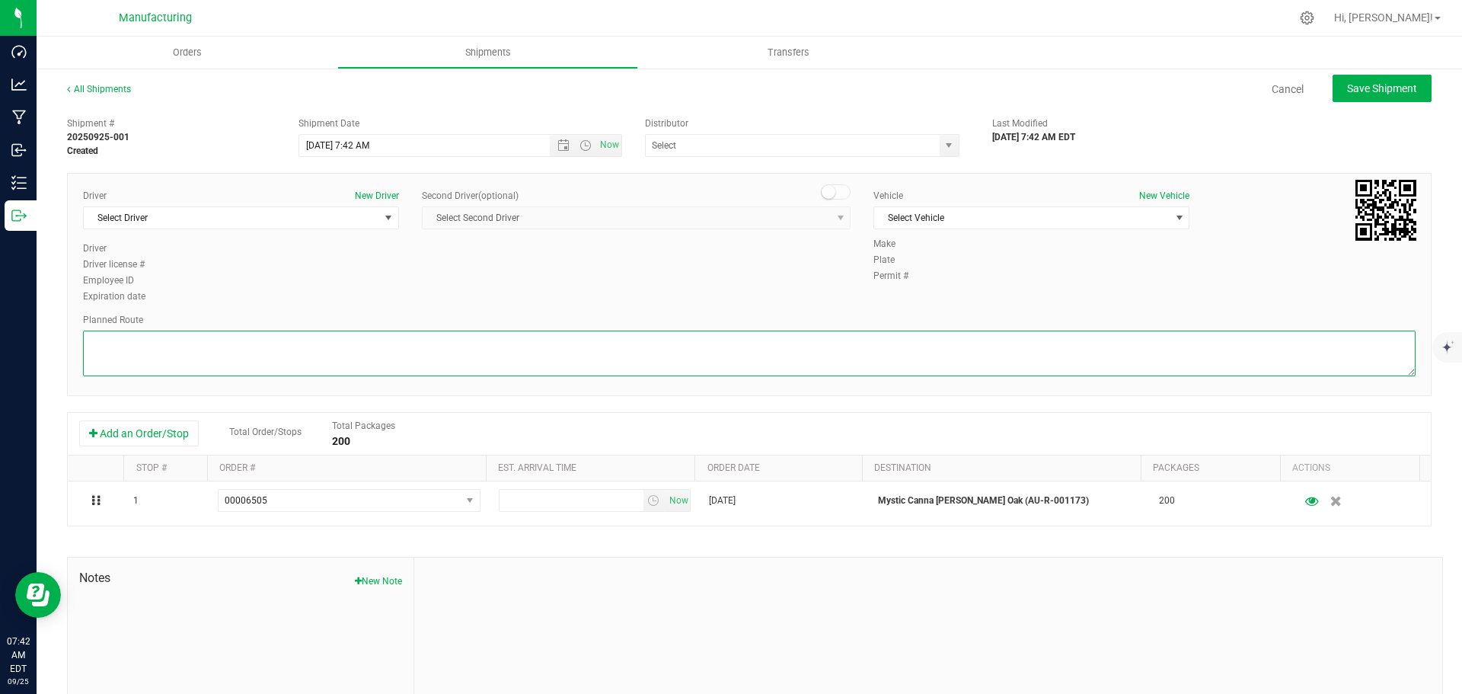
click at [718, 349] on textarea at bounding box center [749, 353] width 1332 height 46
paste textarea "Mitten Distro Dimondale To Motas -- Head south 246 ft -- Turn right 325 ft -- T…"
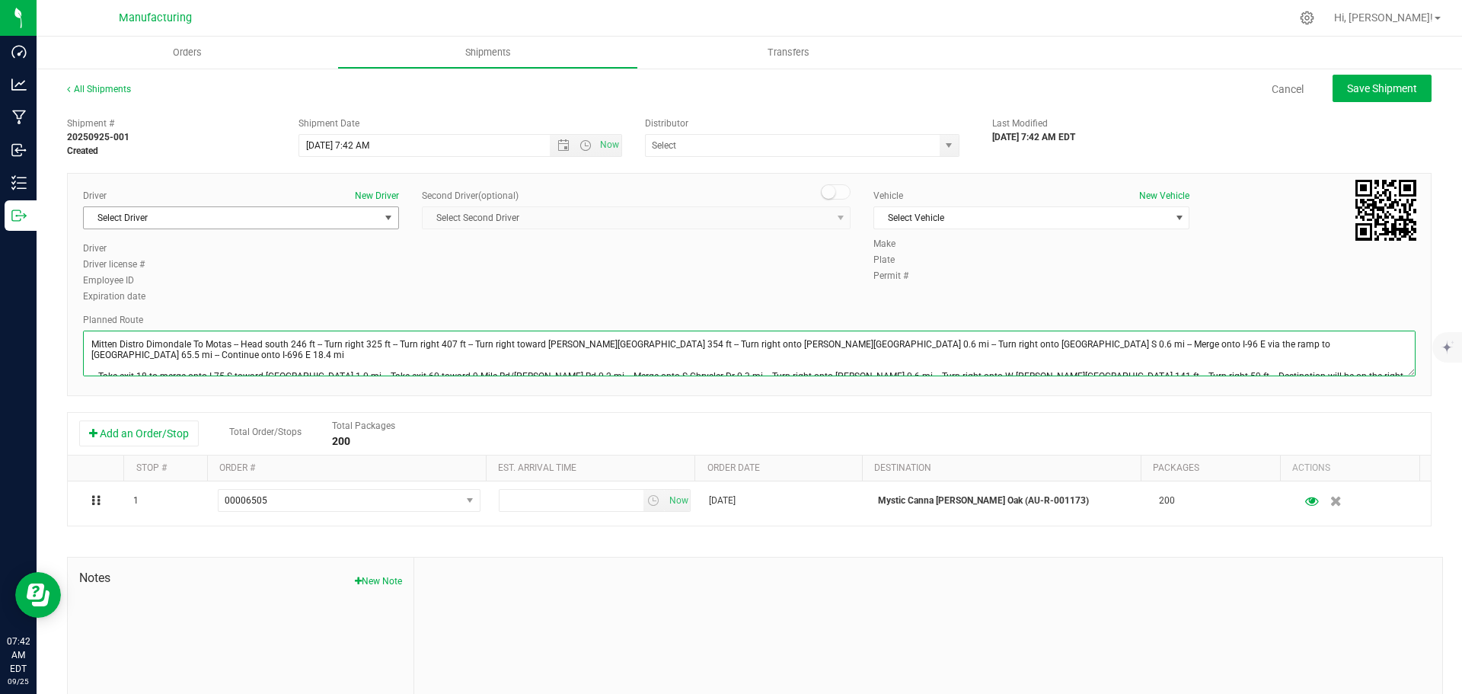
type textarea "Mitten Distro Dimondale To Motas -- Head south 246 ft -- Turn right 325 ft -- T…"
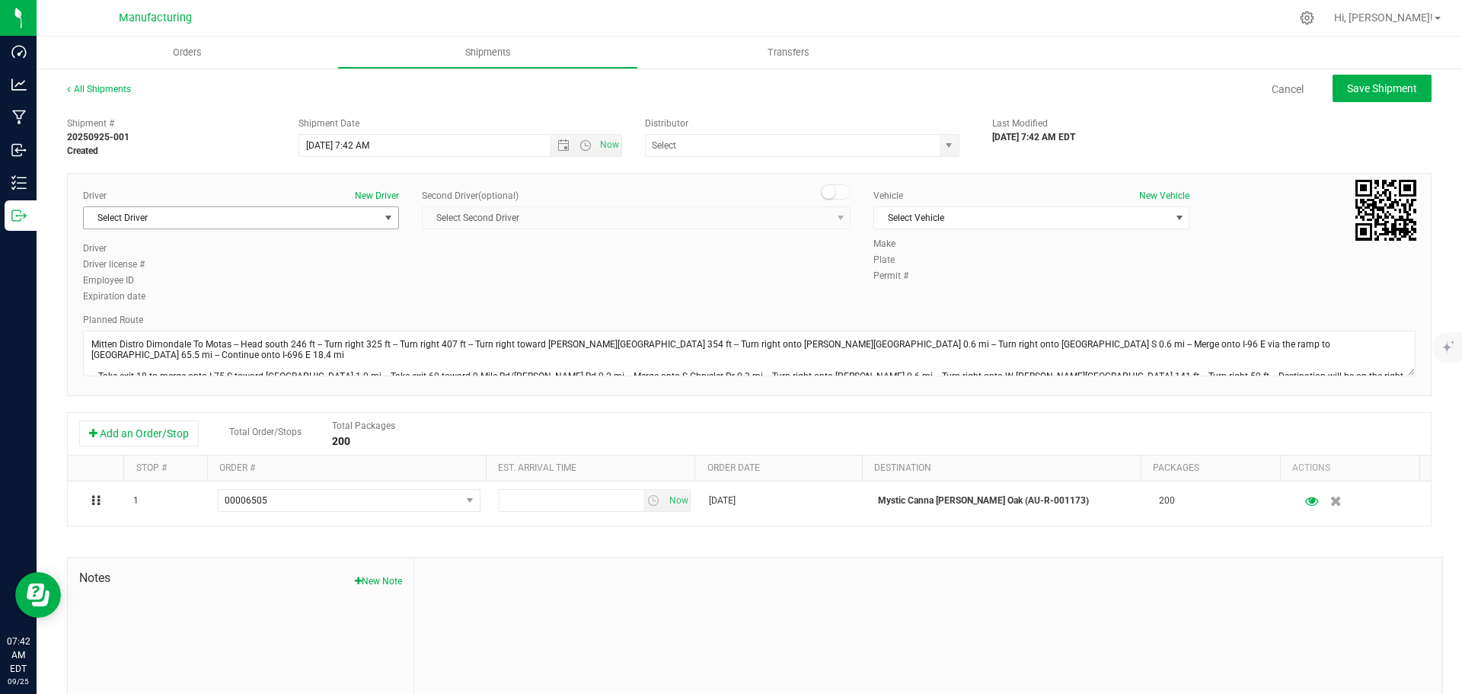
click at [216, 215] on span "Select Driver" at bounding box center [231, 217] width 295 height 21
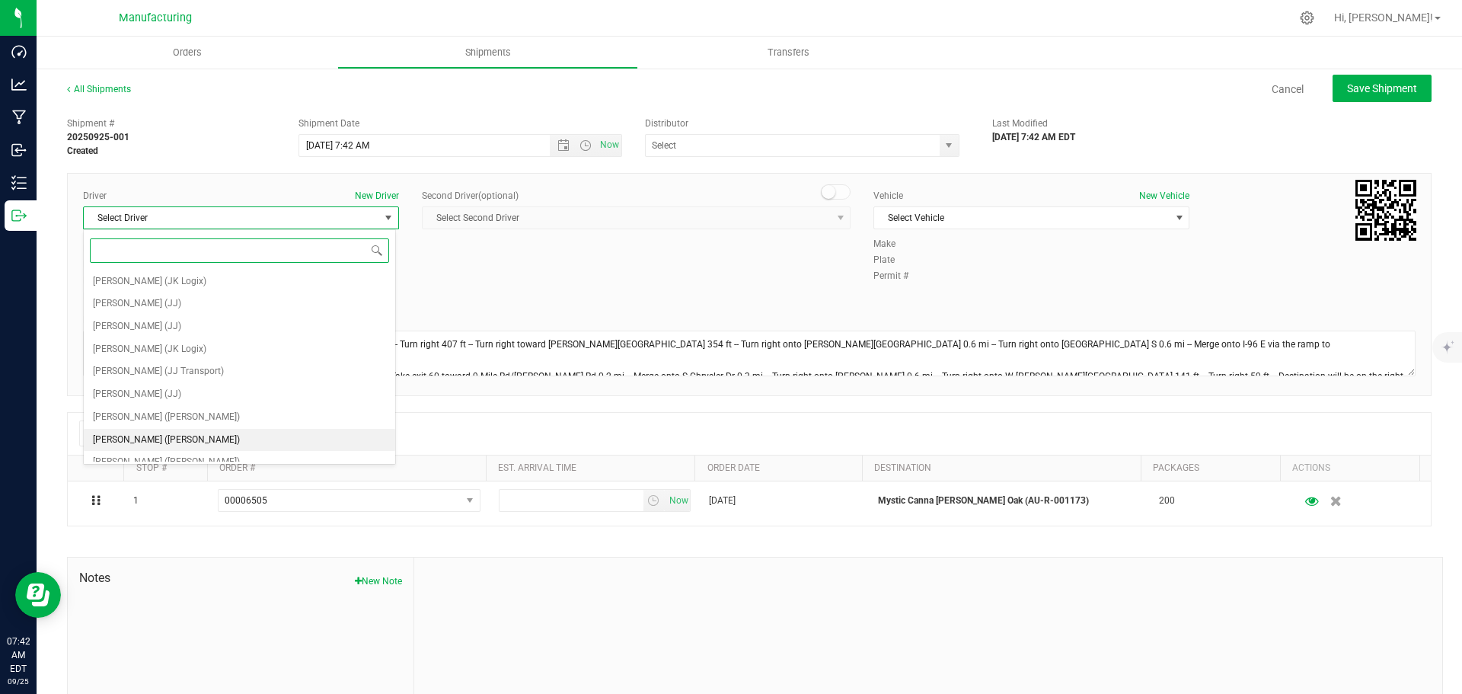
click at [154, 435] on span "[PERSON_NAME] ([PERSON_NAME])" at bounding box center [166, 440] width 147 height 20
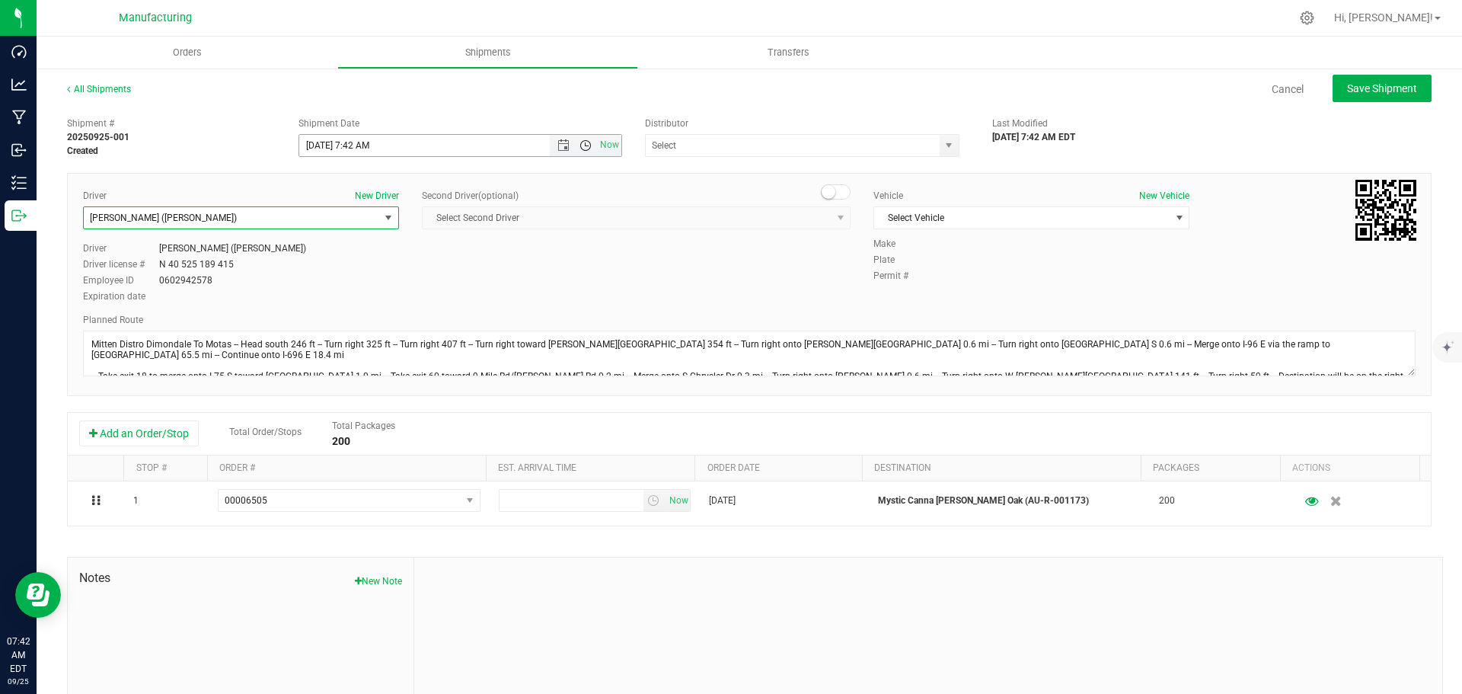
click at [580, 150] on span "Open the time view" at bounding box center [585, 145] width 12 height 12
click at [377, 237] on li "11:30 AM" at bounding box center [456, 240] width 318 height 20
type input "[DATE] 11:30 AM"
click at [943, 142] on span "select" at bounding box center [949, 145] width 12 height 12
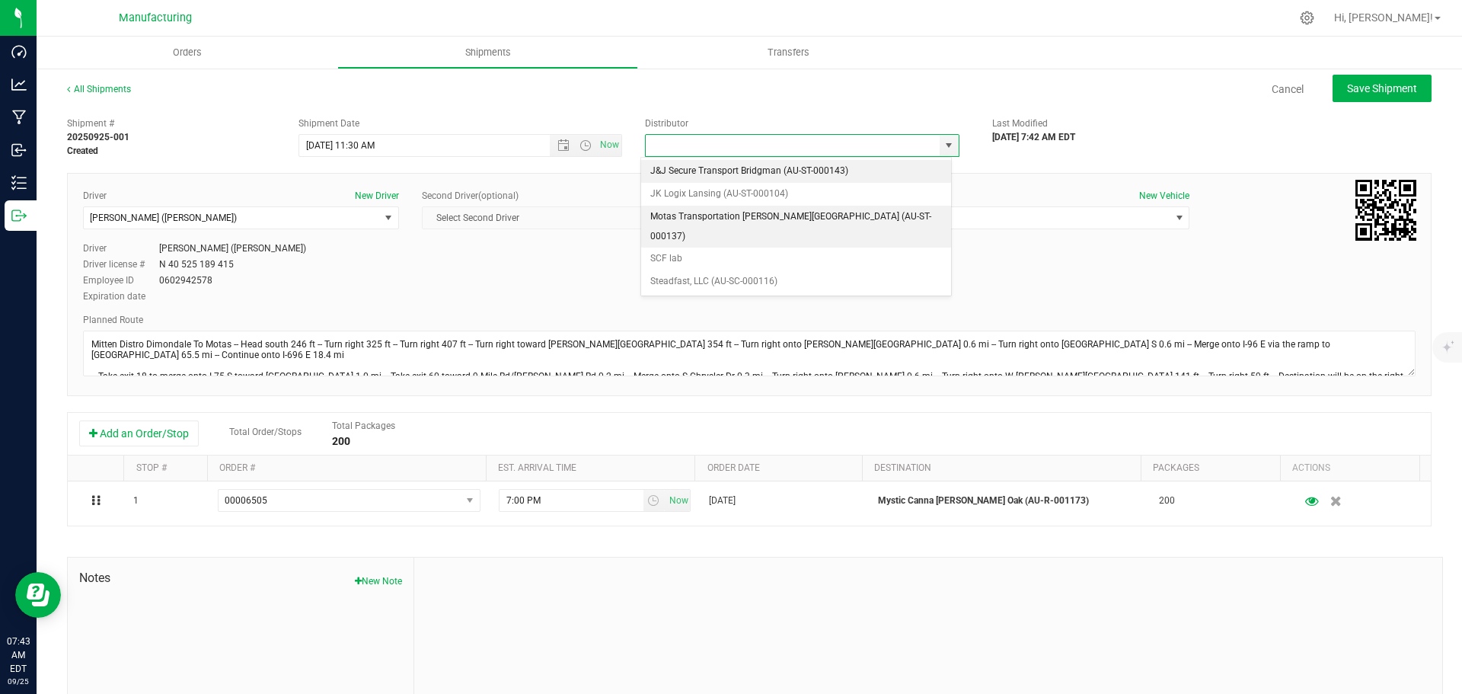
click at [751, 210] on li "Motas Transportation [PERSON_NAME][GEOGRAPHIC_DATA] (AU-ST-000137)" at bounding box center [796, 227] width 310 height 42
type input "Motas Transportation [PERSON_NAME][GEOGRAPHIC_DATA] (AU-ST-000137)"
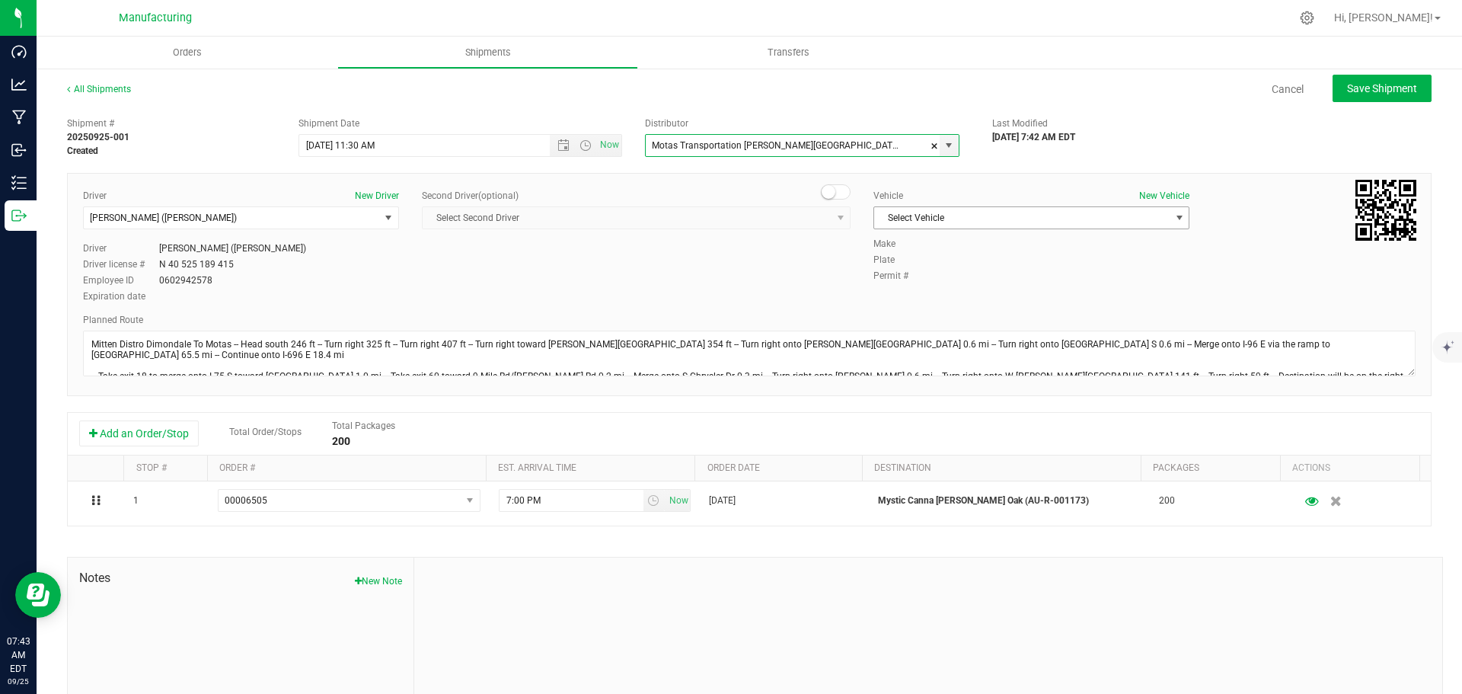
click at [933, 219] on span "Select Vehicle" at bounding box center [1021, 217] width 295 height 21
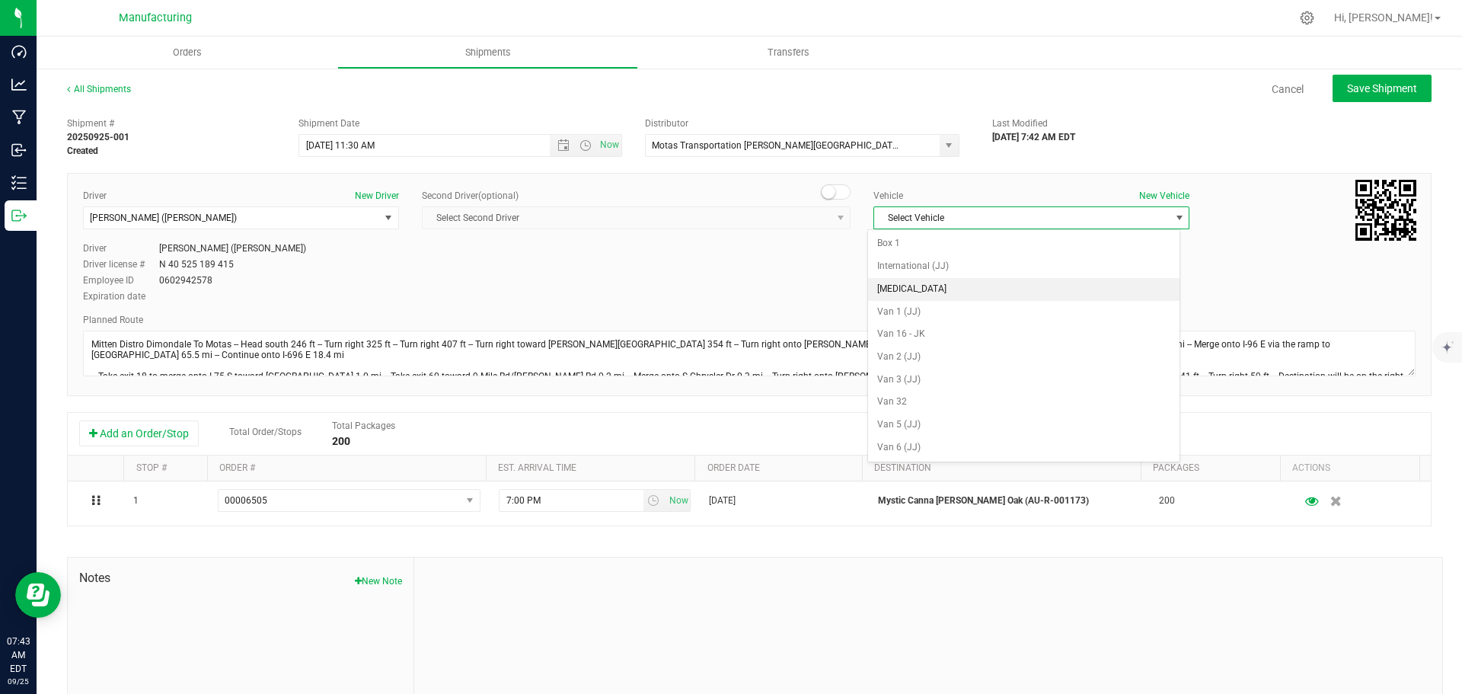
click at [911, 284] on li "[MEDICAL_DATA]" at bounding box center [1023, 289] width 311 height 23
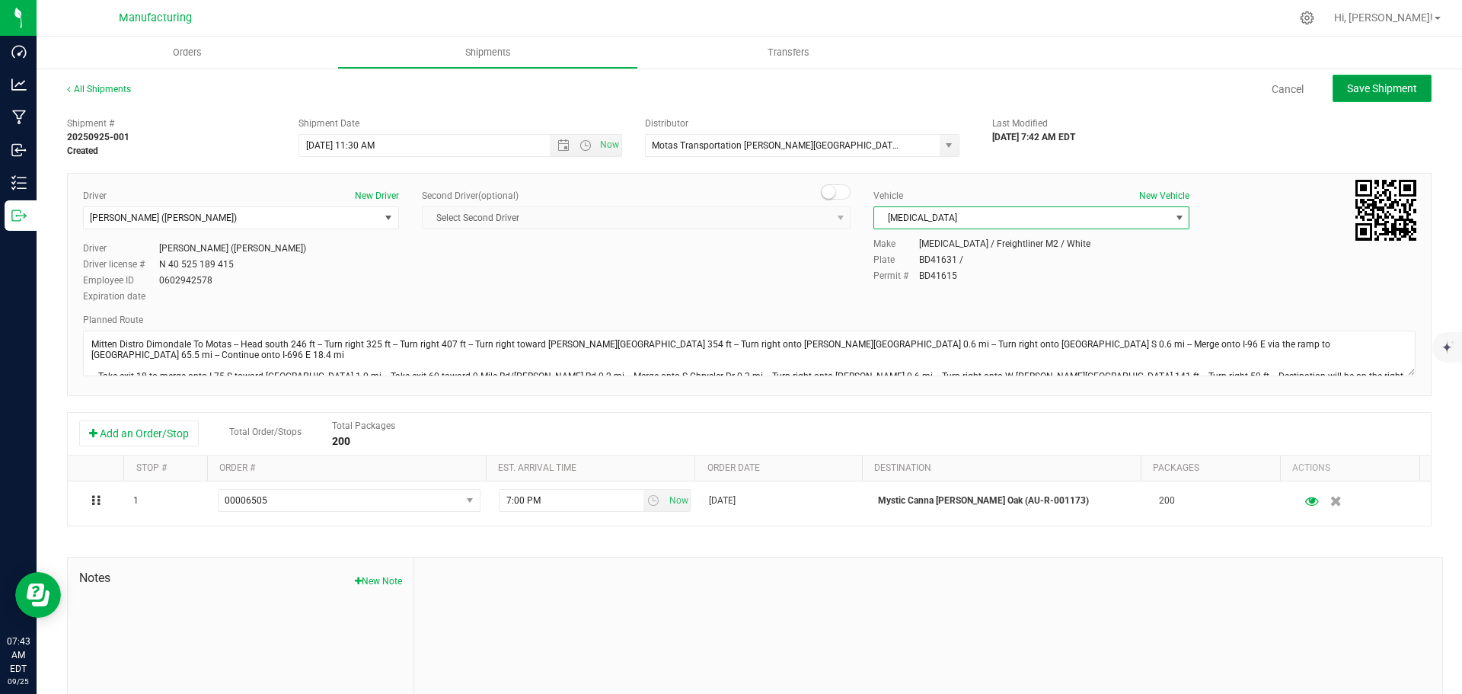
click at [1377, 89] on span "Save Shipment" at bounding box center [1382, 88] width 70 height 12
type input "[DATE] 3:30 PM"
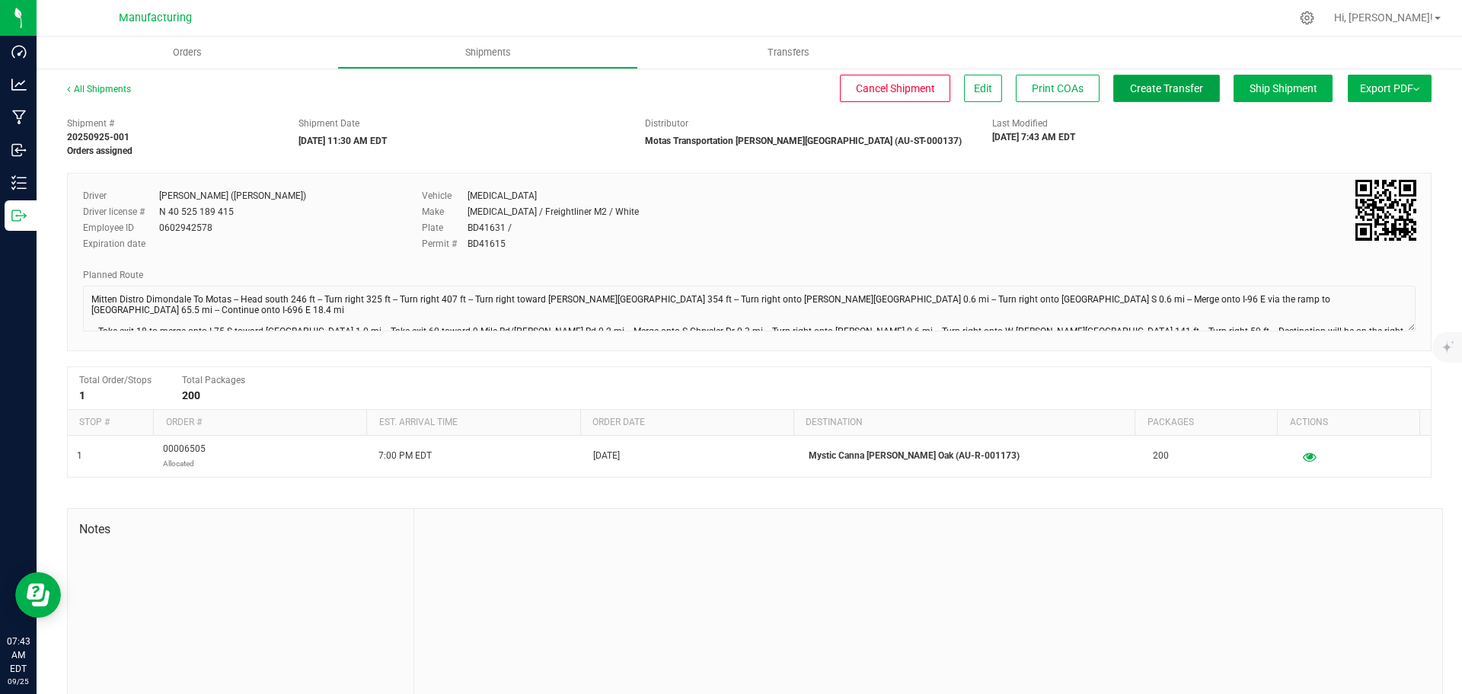
click at [1172, 89] on span "Create Transfer" at bounding box center [1166, 88] width 73 height 12
click at [185, 54] on span "Orders" at bounding box center [187, 53] width 70 height 14
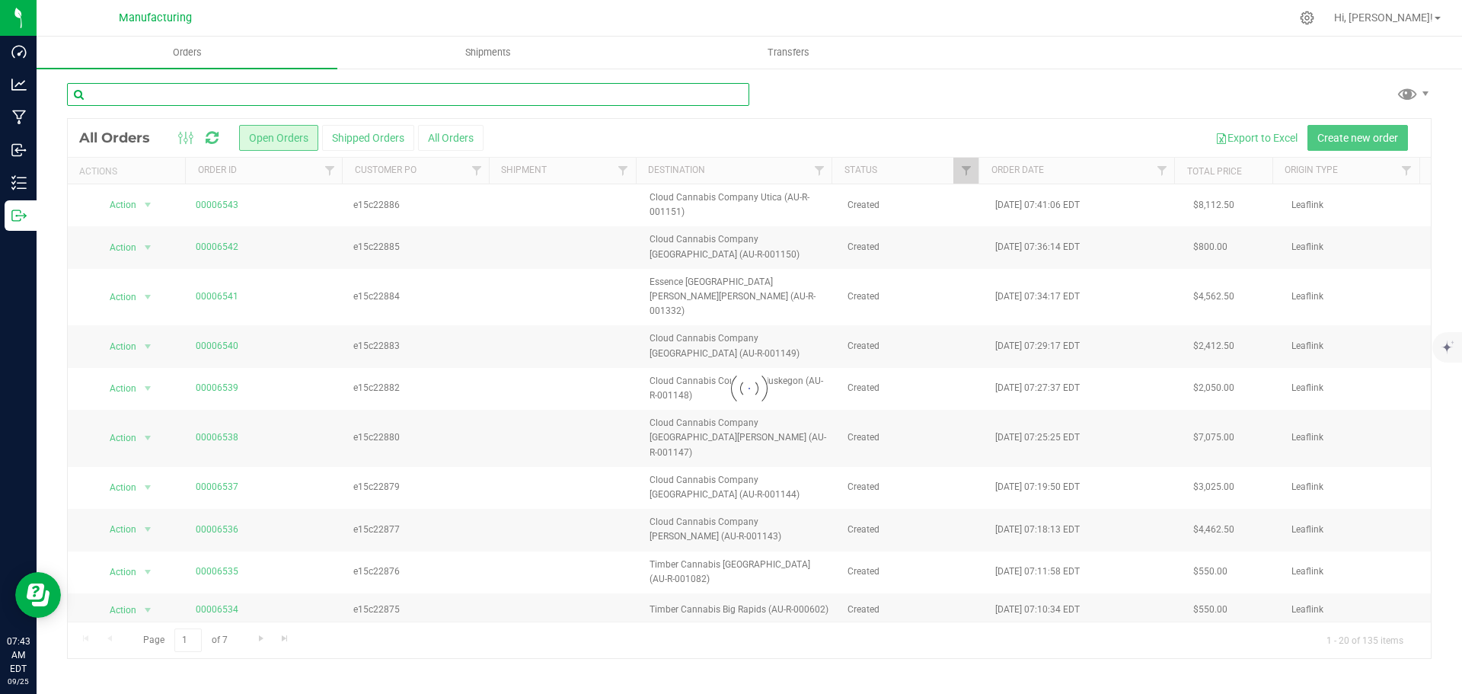
click at [145, 93] on input "text" at bounding box center [408, 94] width 682 height 23
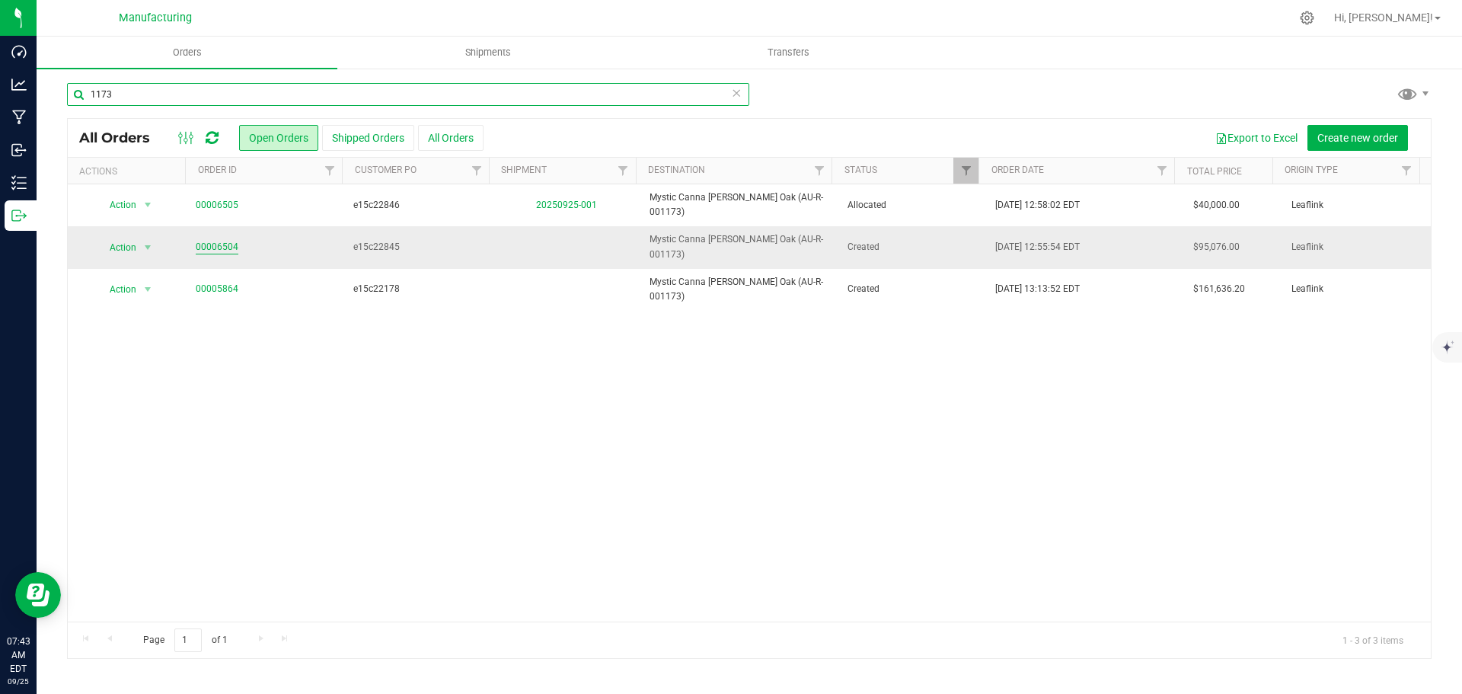
type input "1173"
click at [217, 240] on link "00006504" at bounding box center [217, 247] width 43 height 14
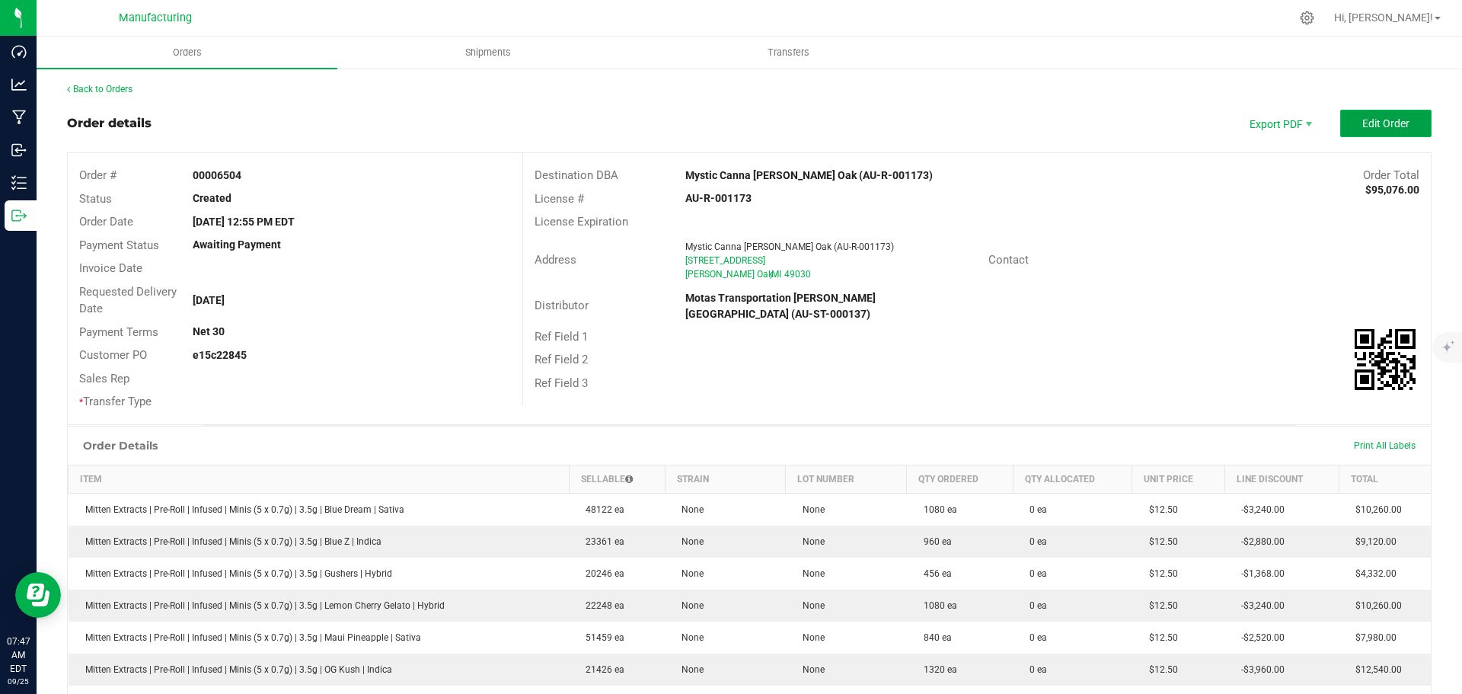
click at [1370, 129] on button "Edit Order" at bounding box center [1385, 123] width 91 height 27
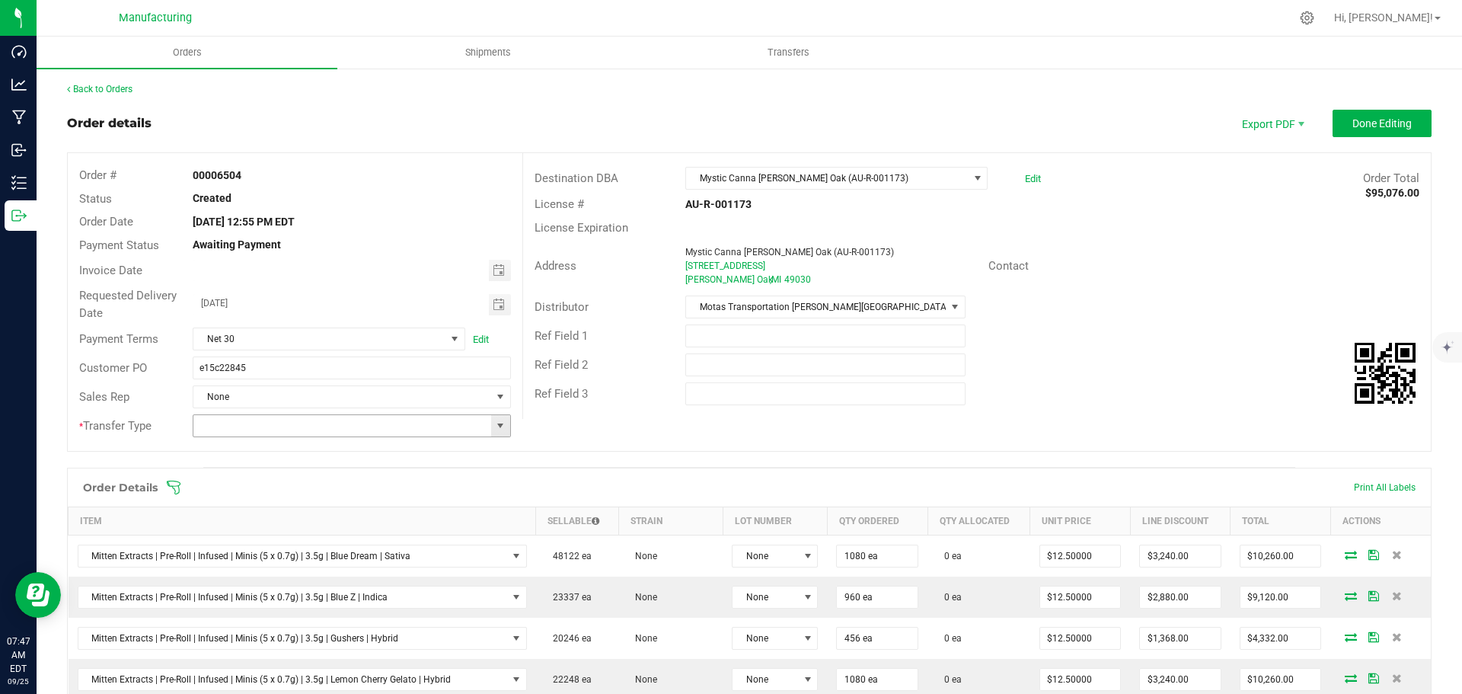
click at [498, 426] on span at bounding box center [500, 426] width 12 height 12
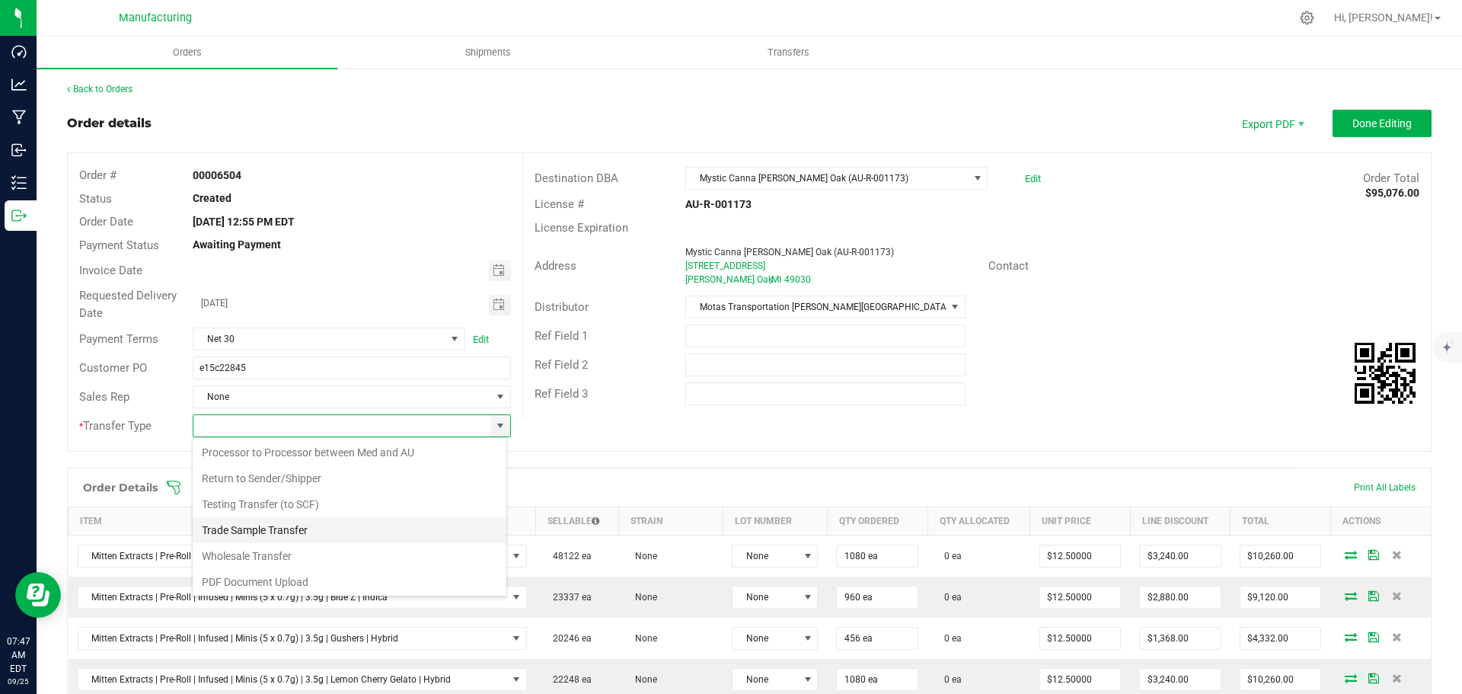
scroll to position [107, 0]
click at [265, 548] on li "Wholesale Transfer" at bounding box center [350, 554] width 314 height 26
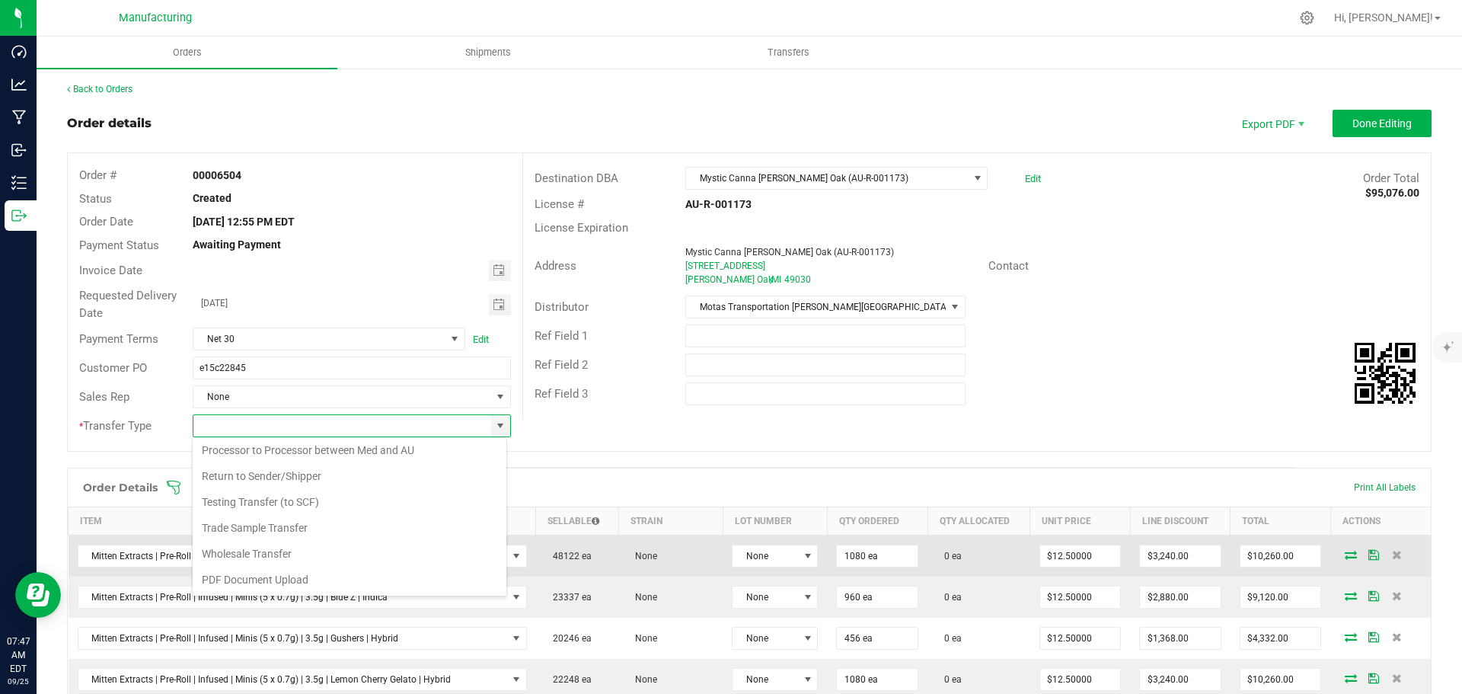
type input "Wholesale Transfer"
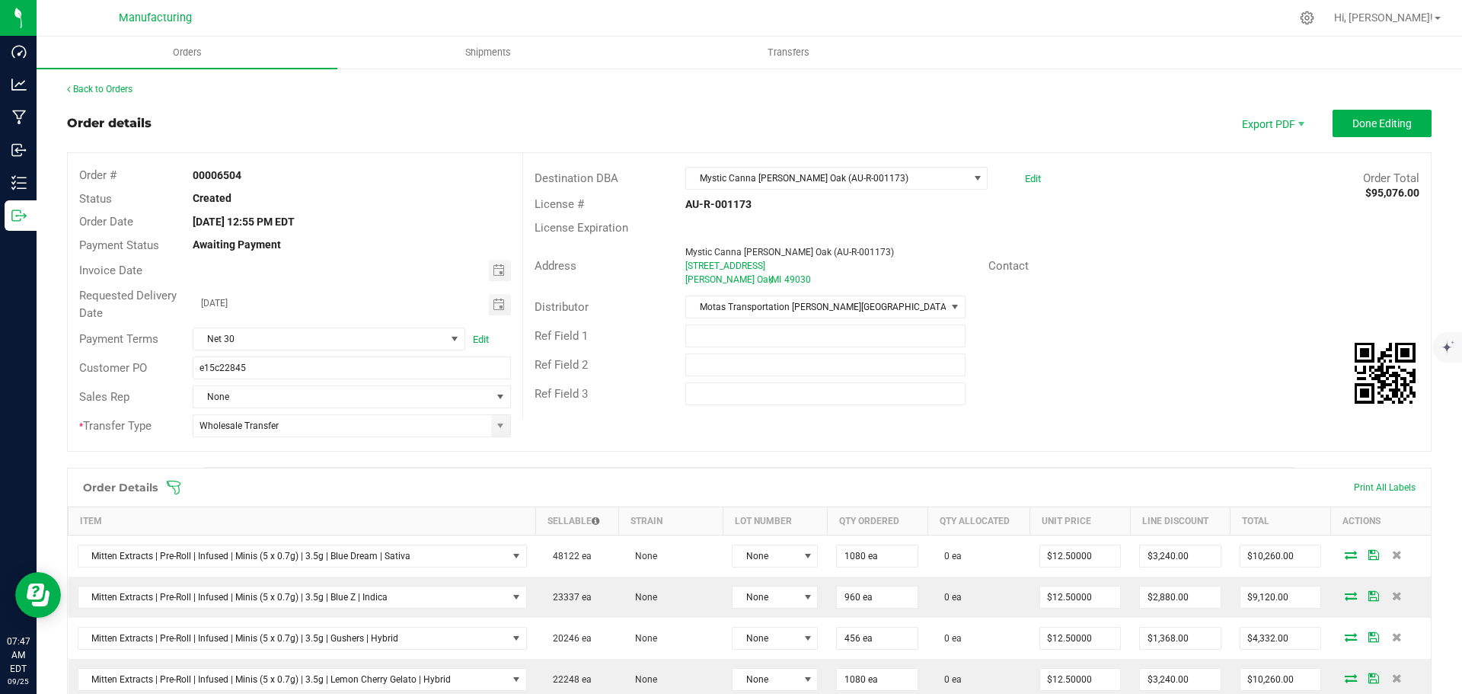
click at [169, 486] on icon at bounding box center [174, 487] width 14 height 14
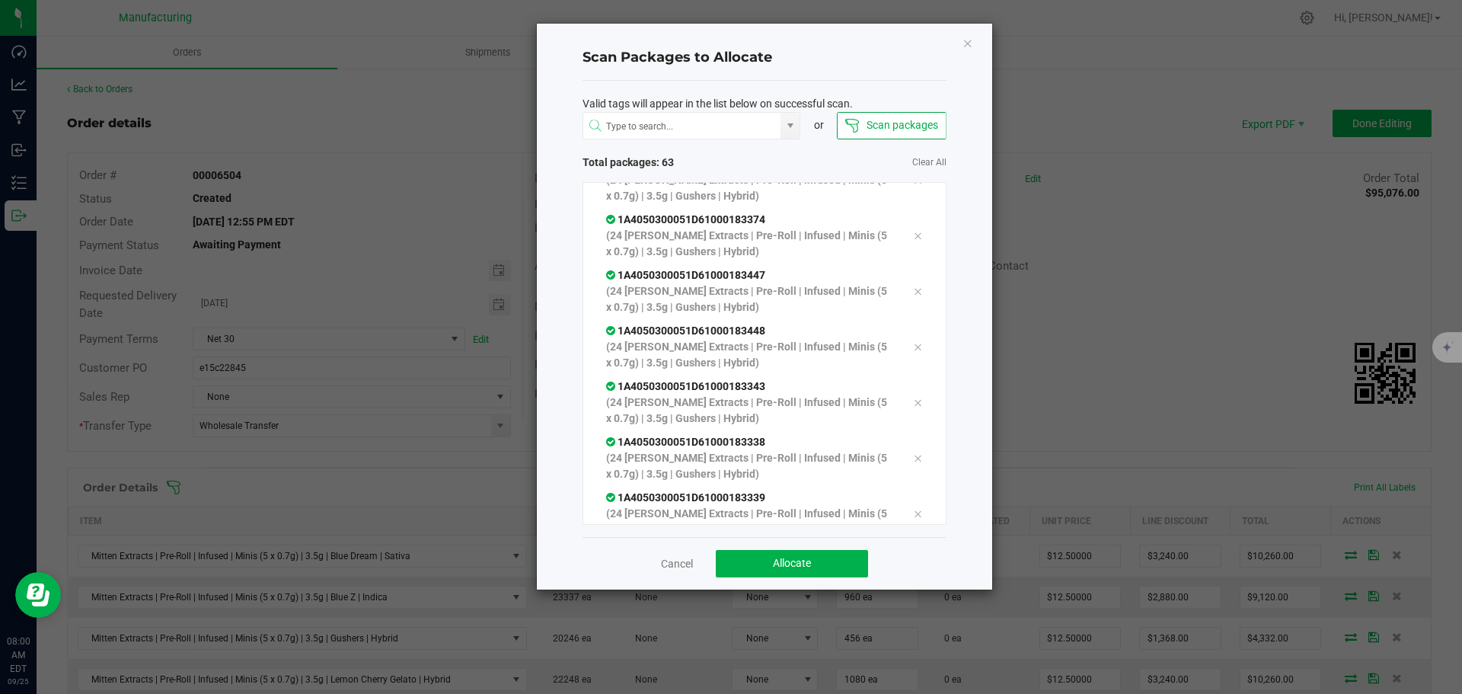
scroll to position [3199, 0]
click at [815, 572] on button "Allocate" at bounding box center [792, 563] width 152 height 27
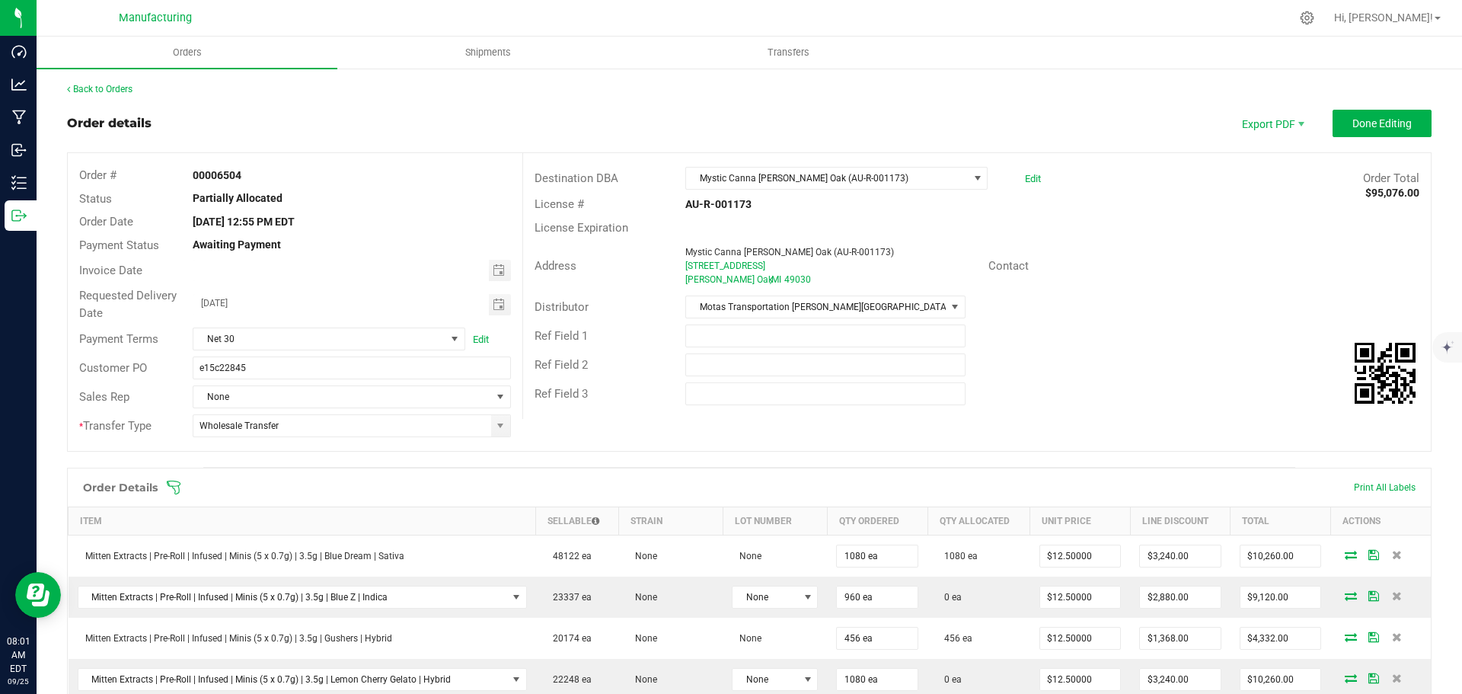
click at [171, 484] on icon at bounding box center [173, 487] width 15 height 15
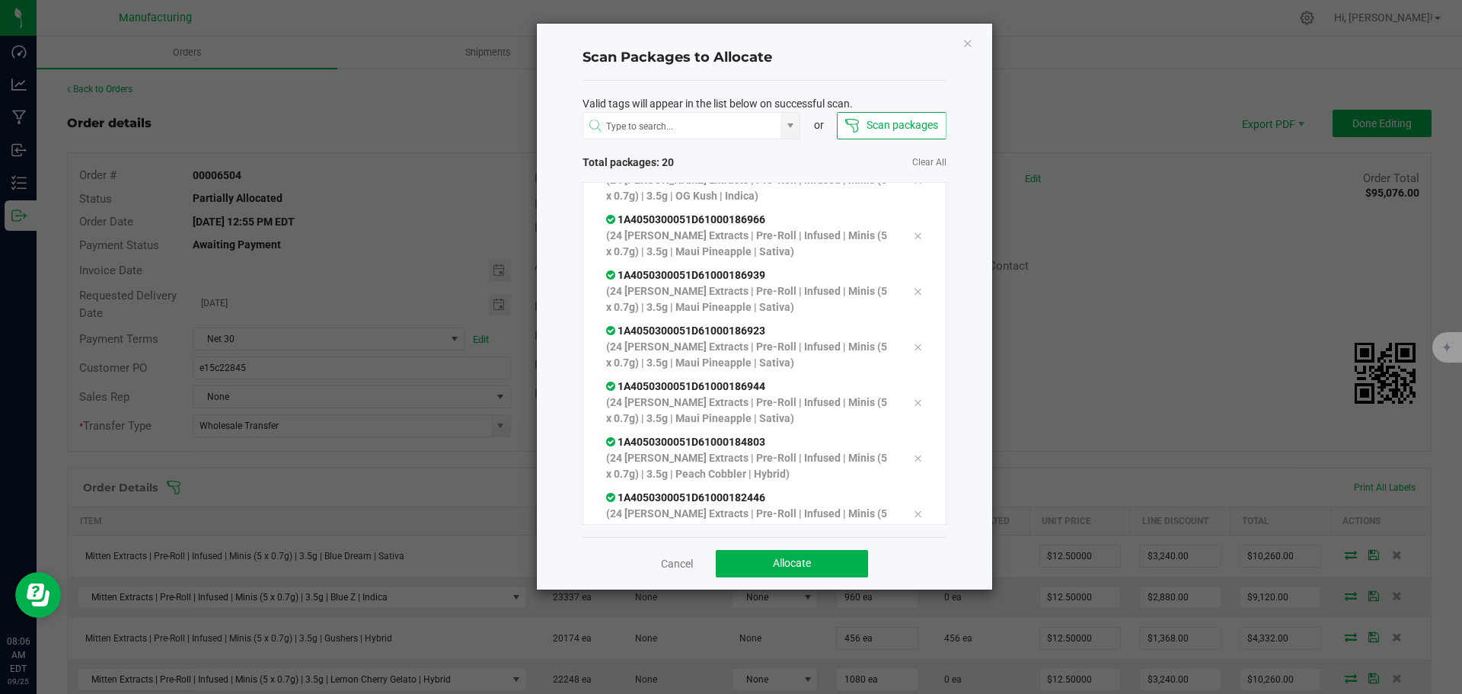
scroll to position [809, 0]
click at [812, 570] on button "Allocate" at bounding box center [792, 563] width 152 height 27
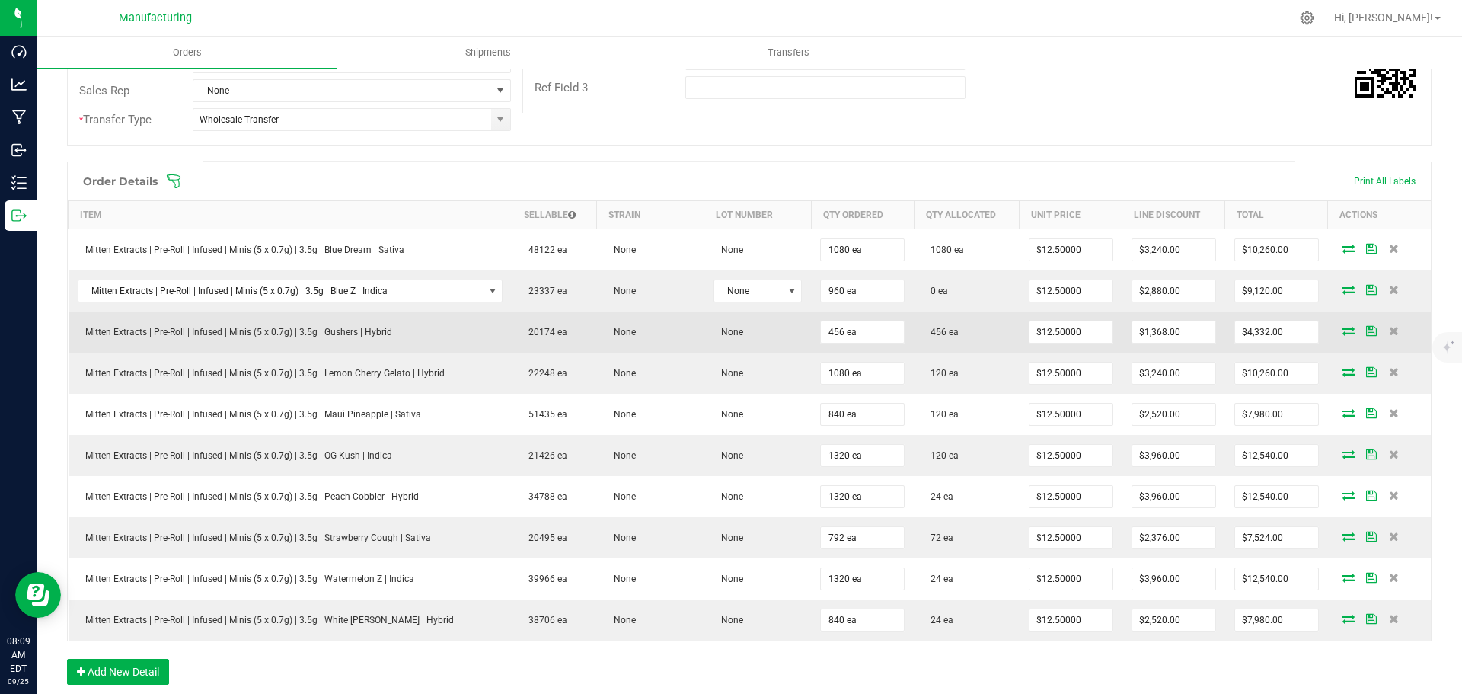
scroll to position [305, 0]
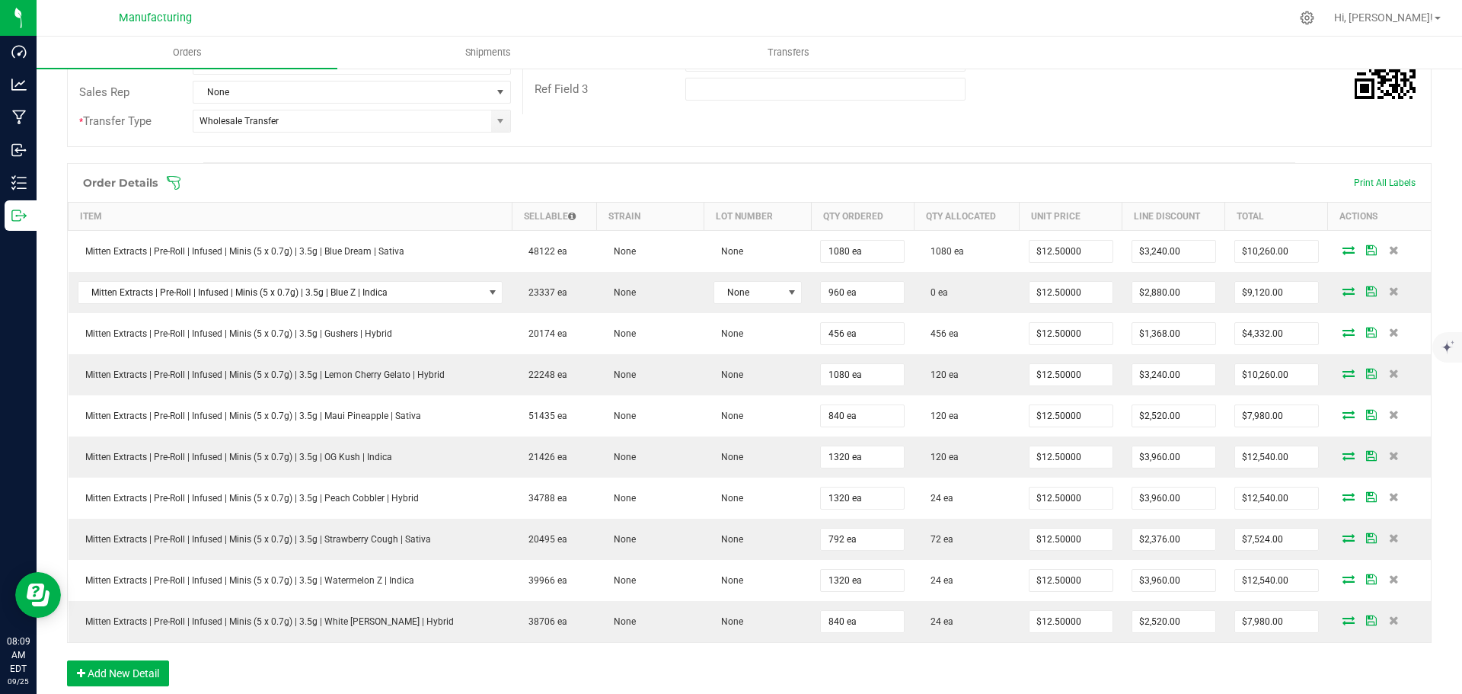
click at [173, 176] on icon at bounding box center [174, 183] width 14 height 14
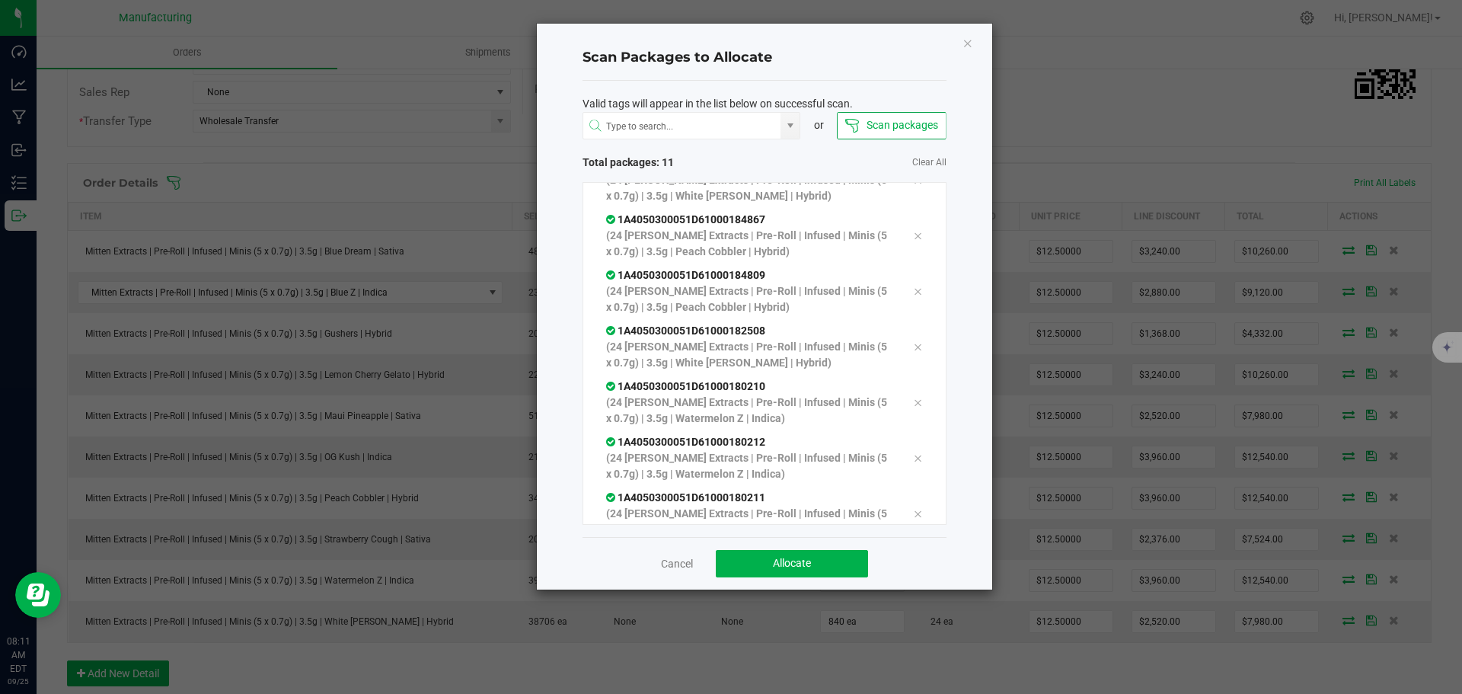
scroll to position [308, 0]
click at [821, 566] on button "Allocate" at bounding box center [792, 563] width 152 height 27
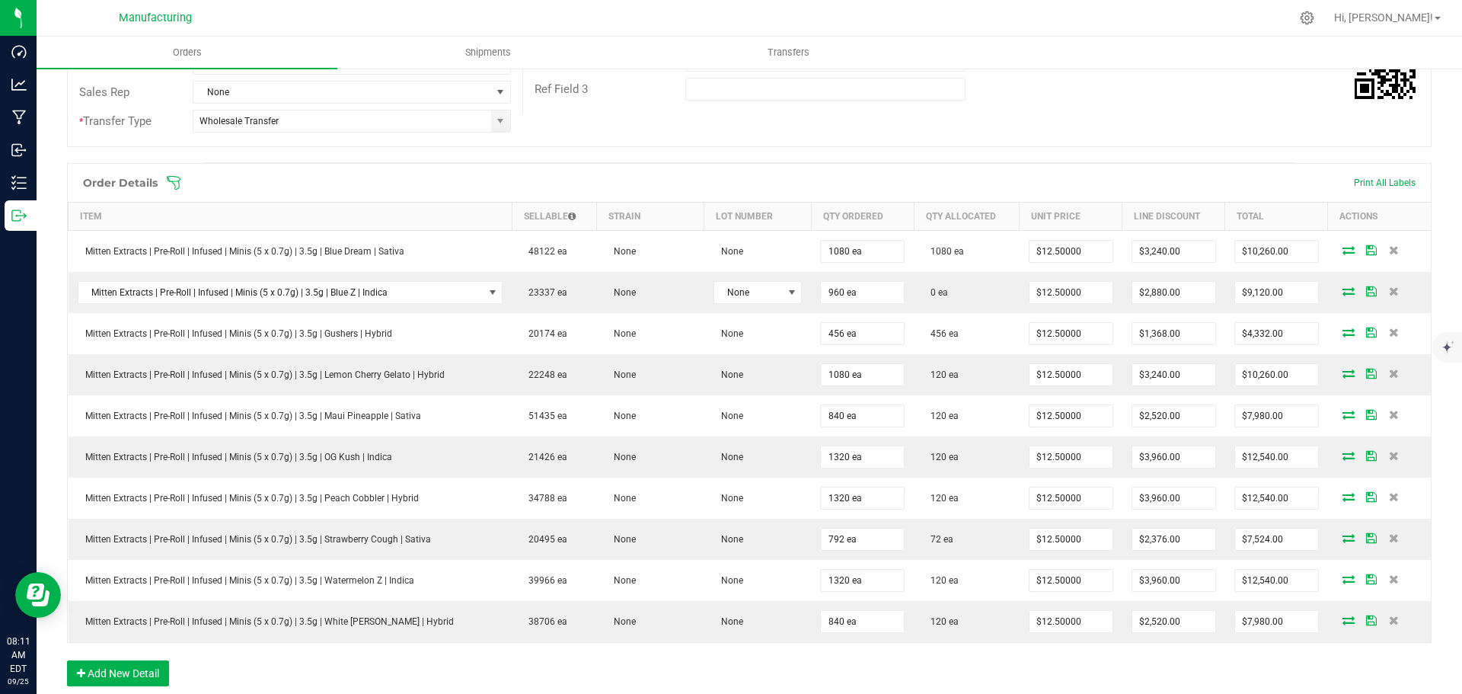
click at [172, 181] on icon at bounding box center [174, 183] width 14 height 14
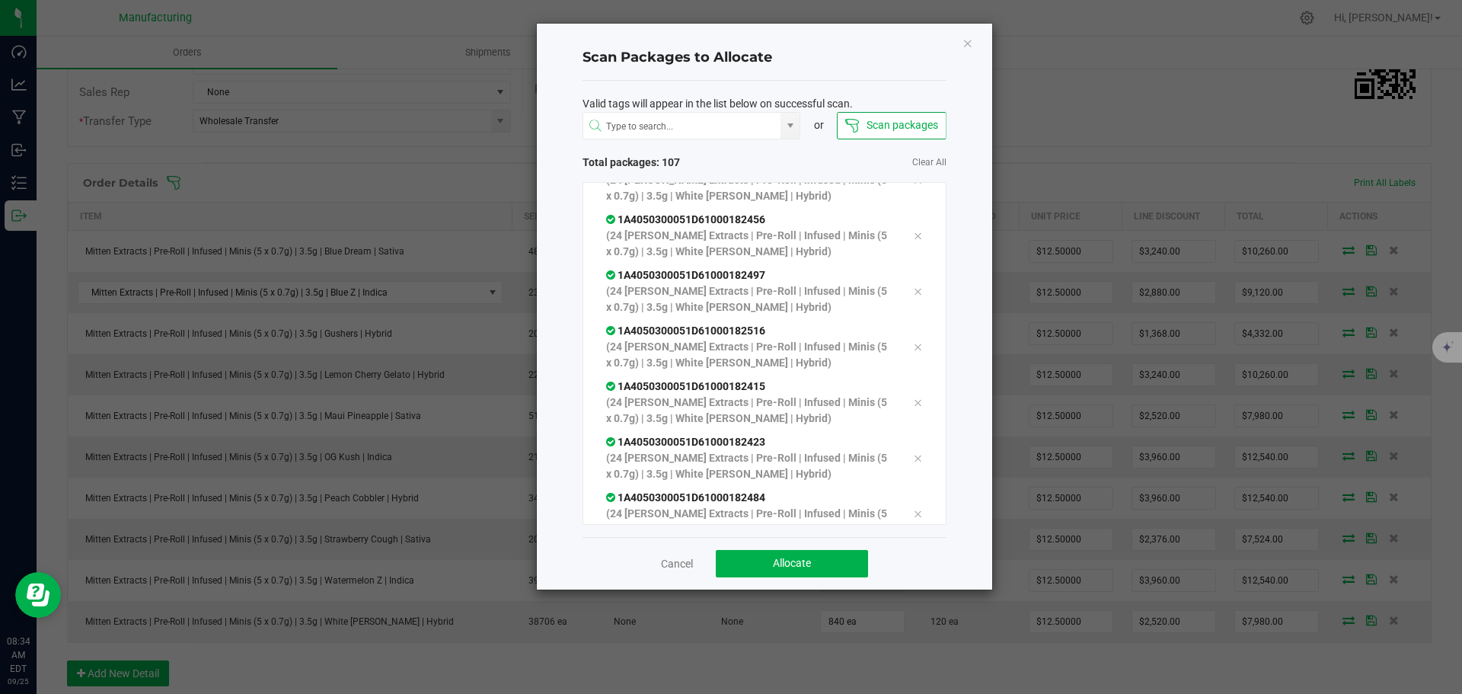
scroll to position [5589, 0]
click at [781, 563] on span "Allocate" at bounding box center [792, 563] width 38 height 12
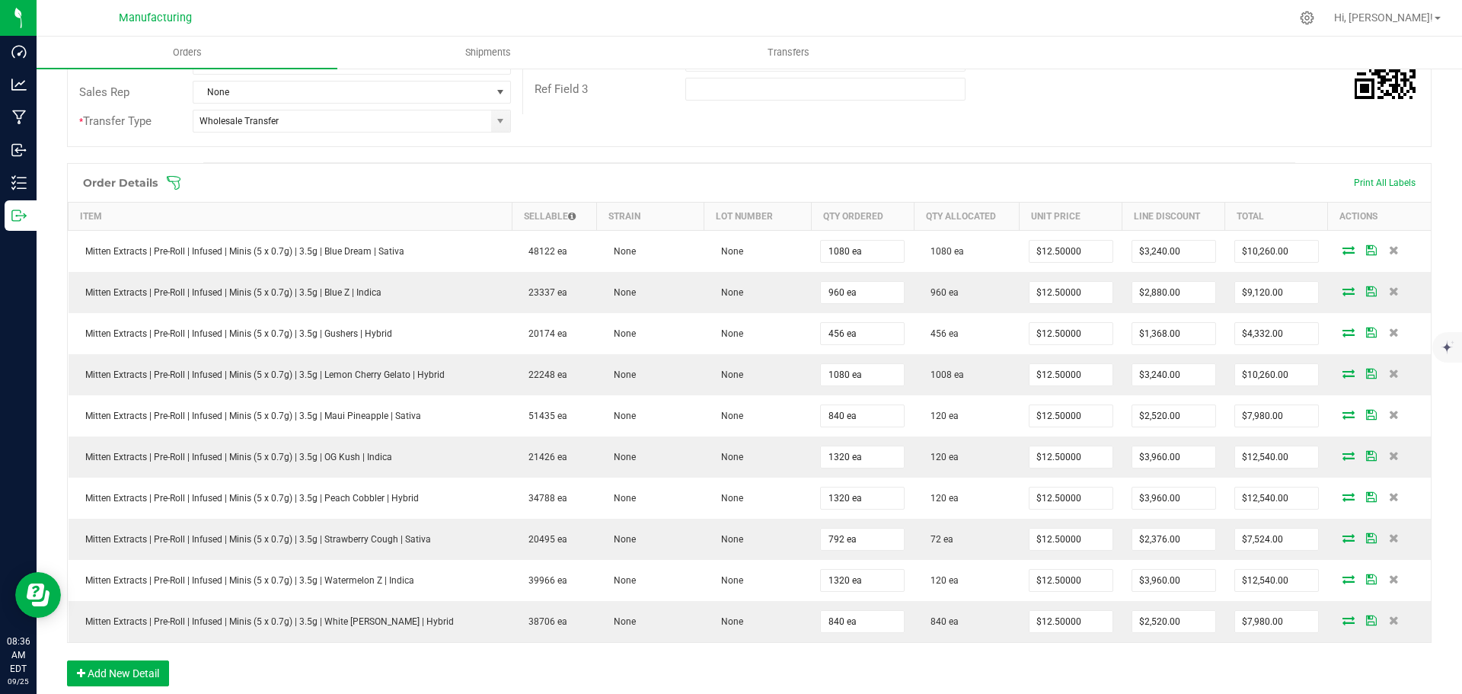
click at [175, 179] on icon at bounding box center [173, 182] width 15 height 15
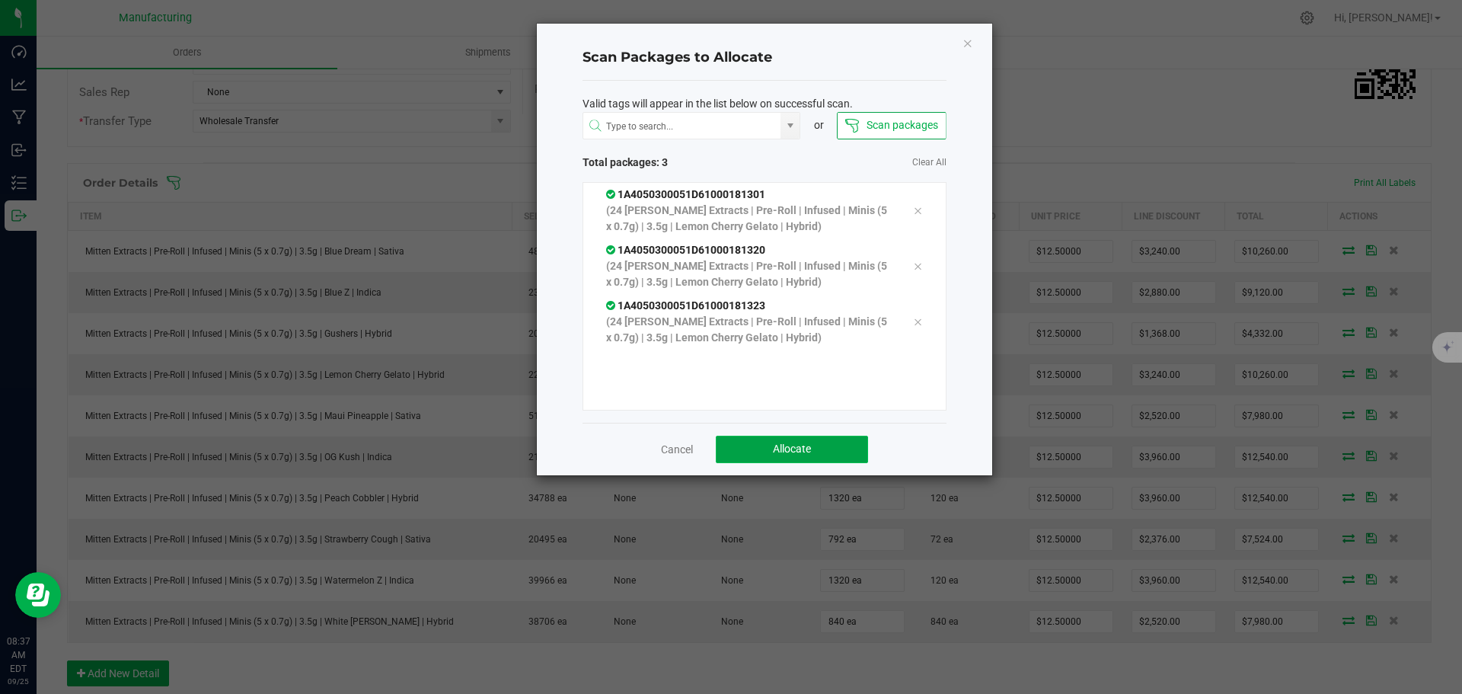
click at [833, 436] on button "Allocate" at bounding box center [792, 449] width 152 height 27
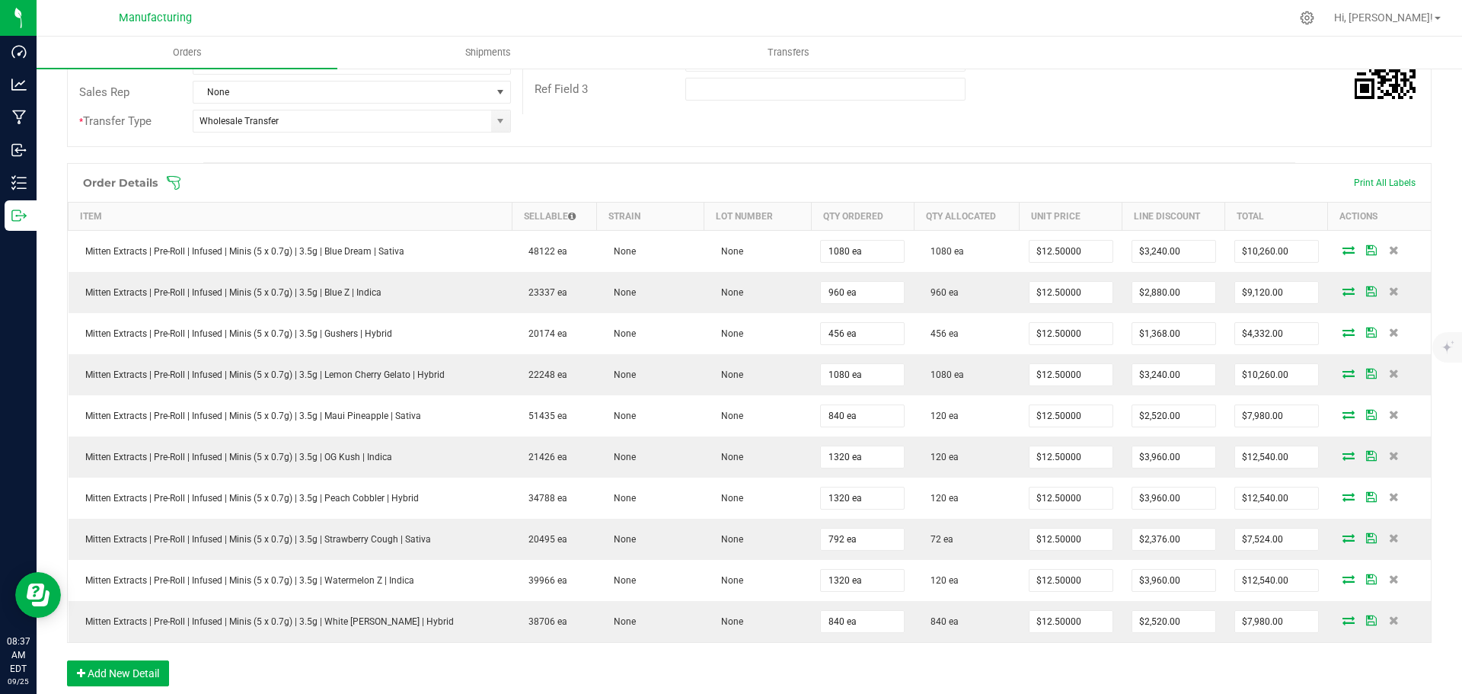
click at [176, 183] on icon at bounding box center [173, 182] width 15 height 15
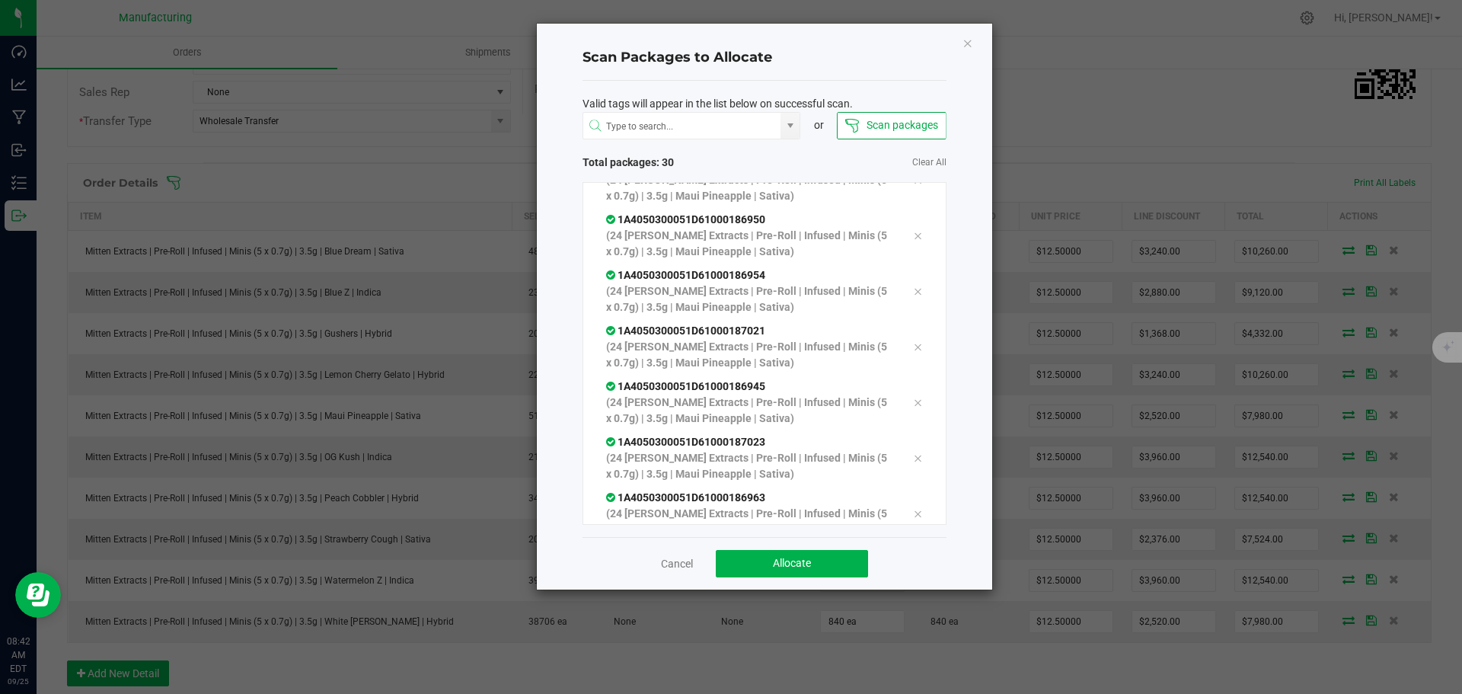
scroll to position [1309, 0]
click at [755, 566] on button "Allocate" at bounding box center [792, 563] width 152 height 27
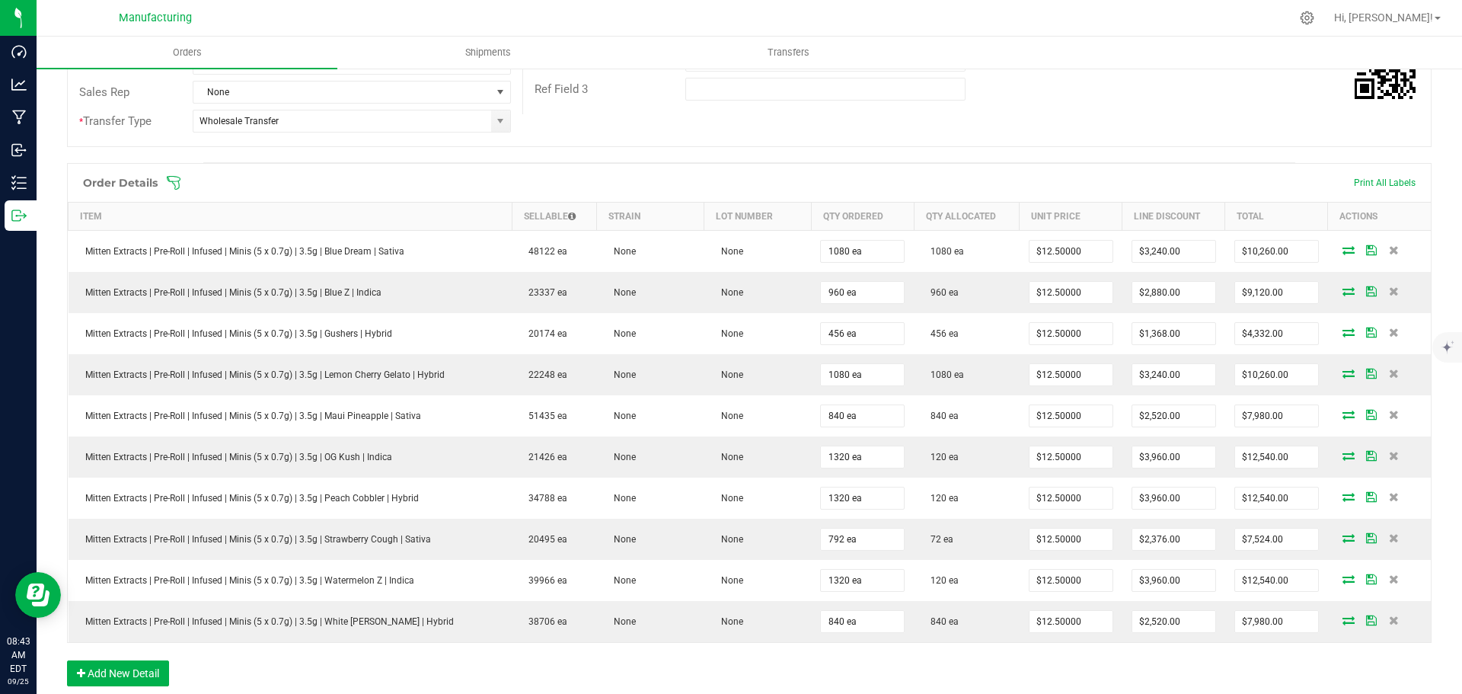
click at [177, 182] on icon at bounding box center [173, 182] width 15 height 15
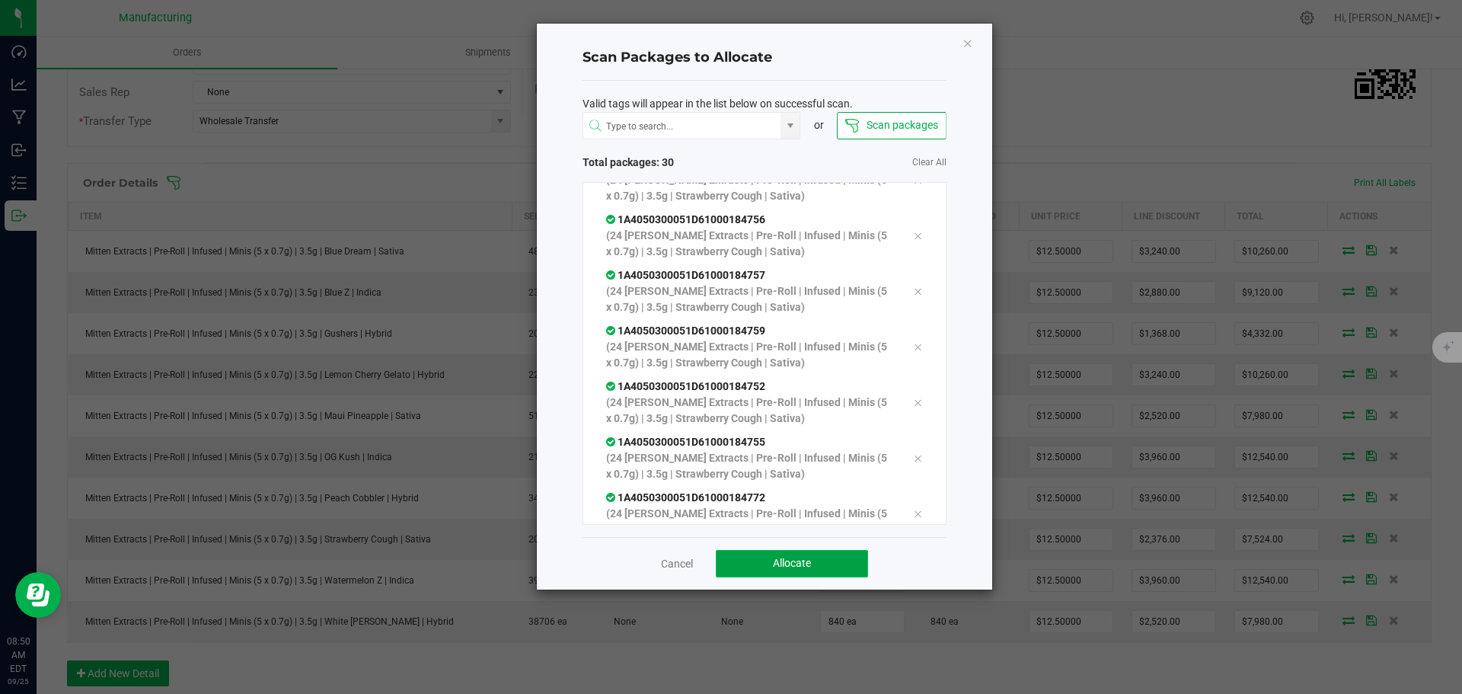
click at [763, 558] on button "Allocate" at bounding box center [792, 563] width 152 height 27
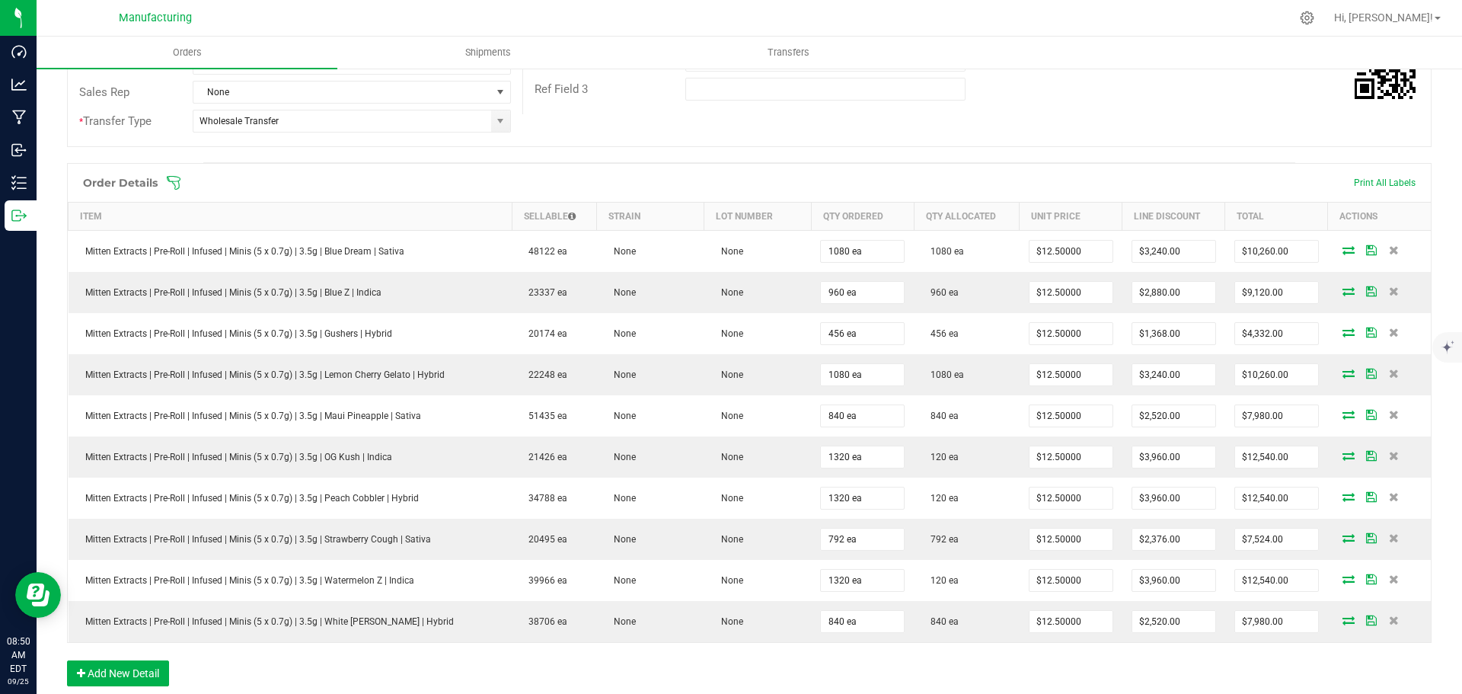
click at [175, 179] on icon at bounding box center [173, 182] width 15 height 15
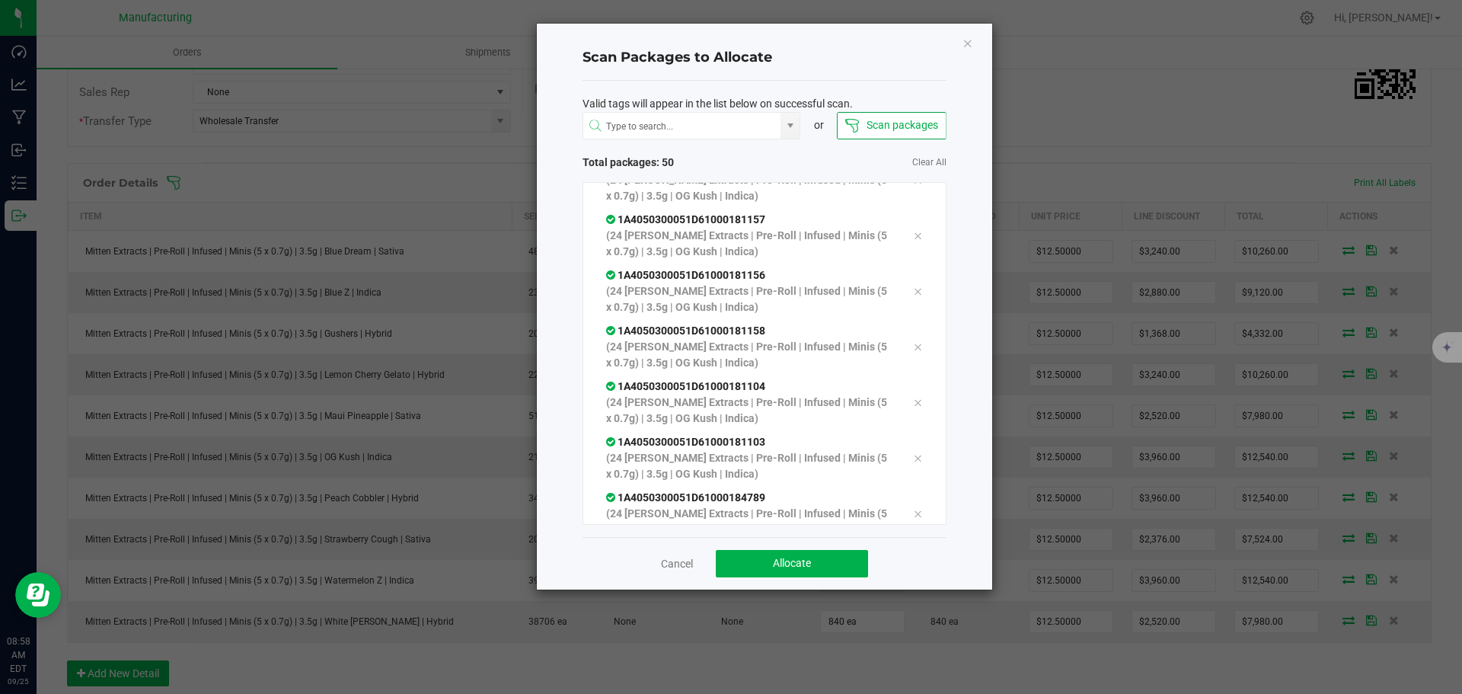
scroll to position [2421, 0]
click at [803, 569] on span "Allocate" at bounding box center [792, 563] width 38 height 12
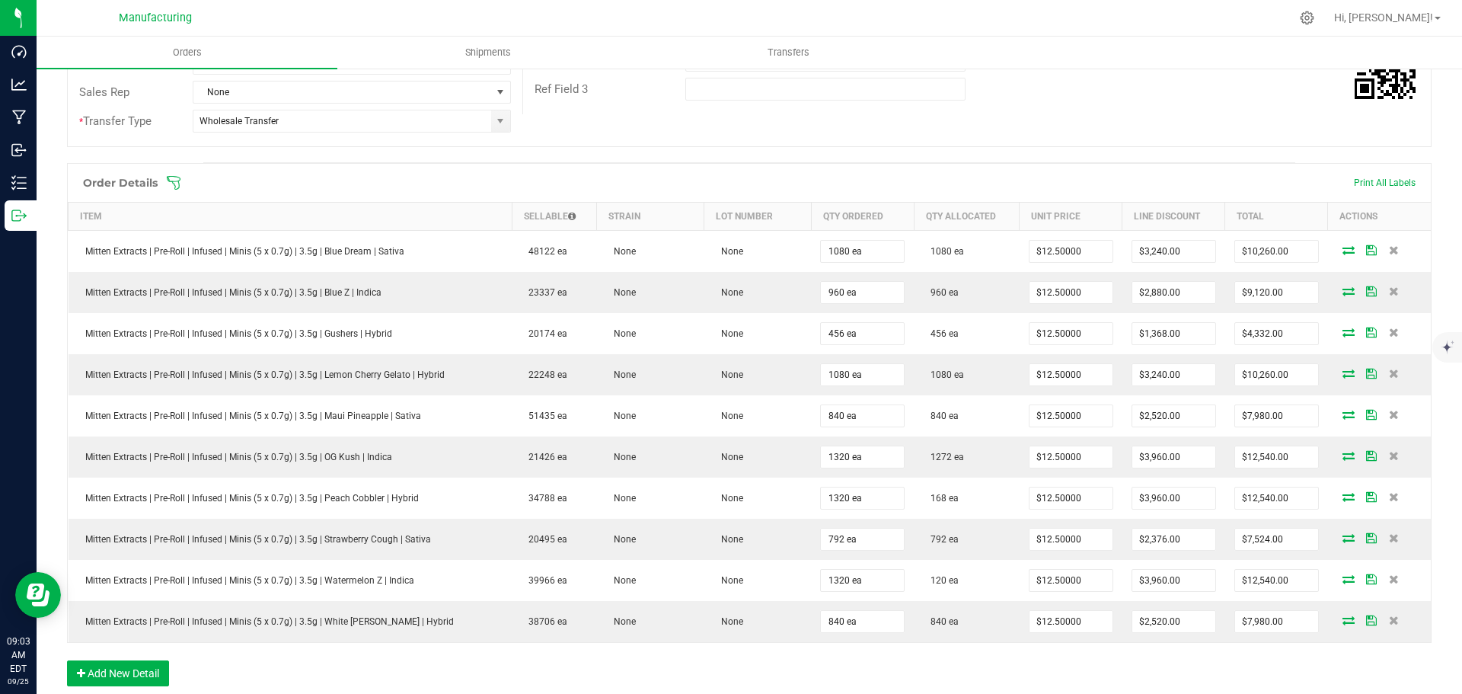
click at [177, 179] on icon at bounding box center [173, 182] width 15 height 15
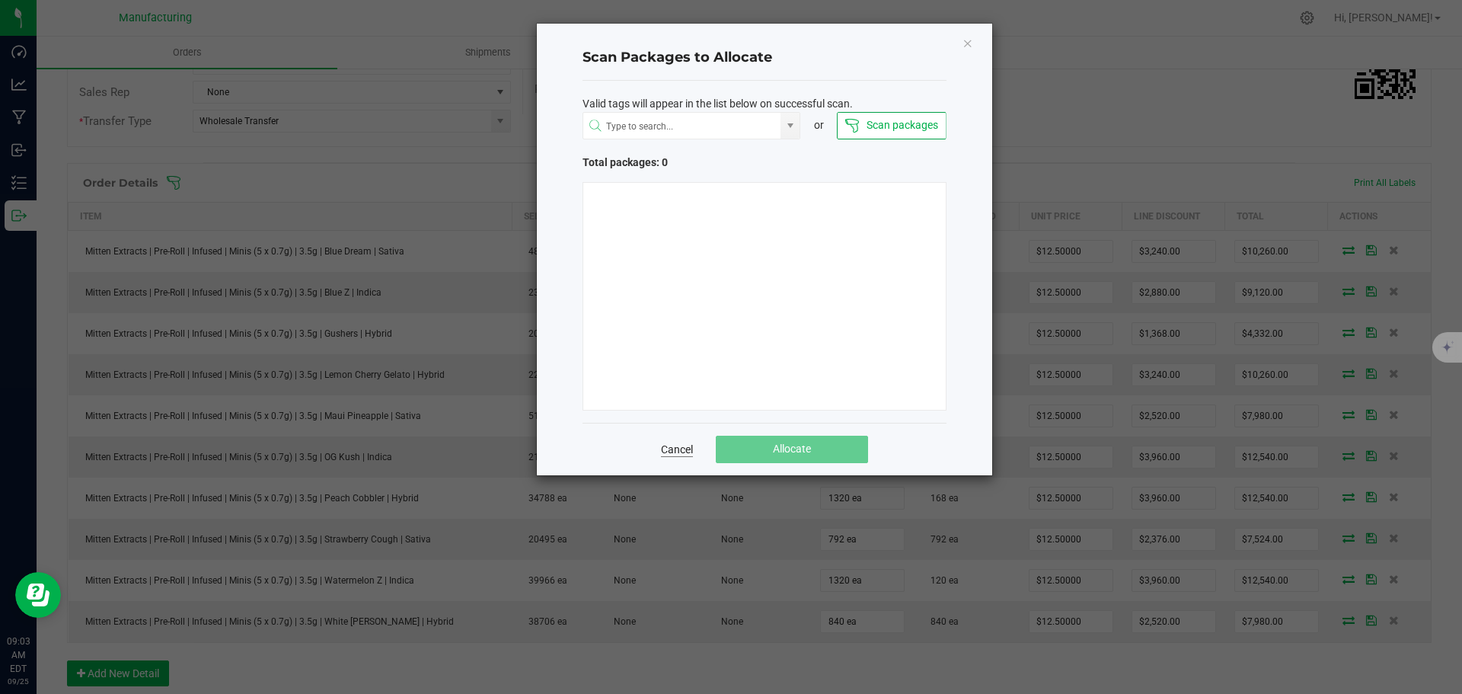
click at [683, 446] on link "Cancel" at bounding box center [677, 449] width 32 height 15
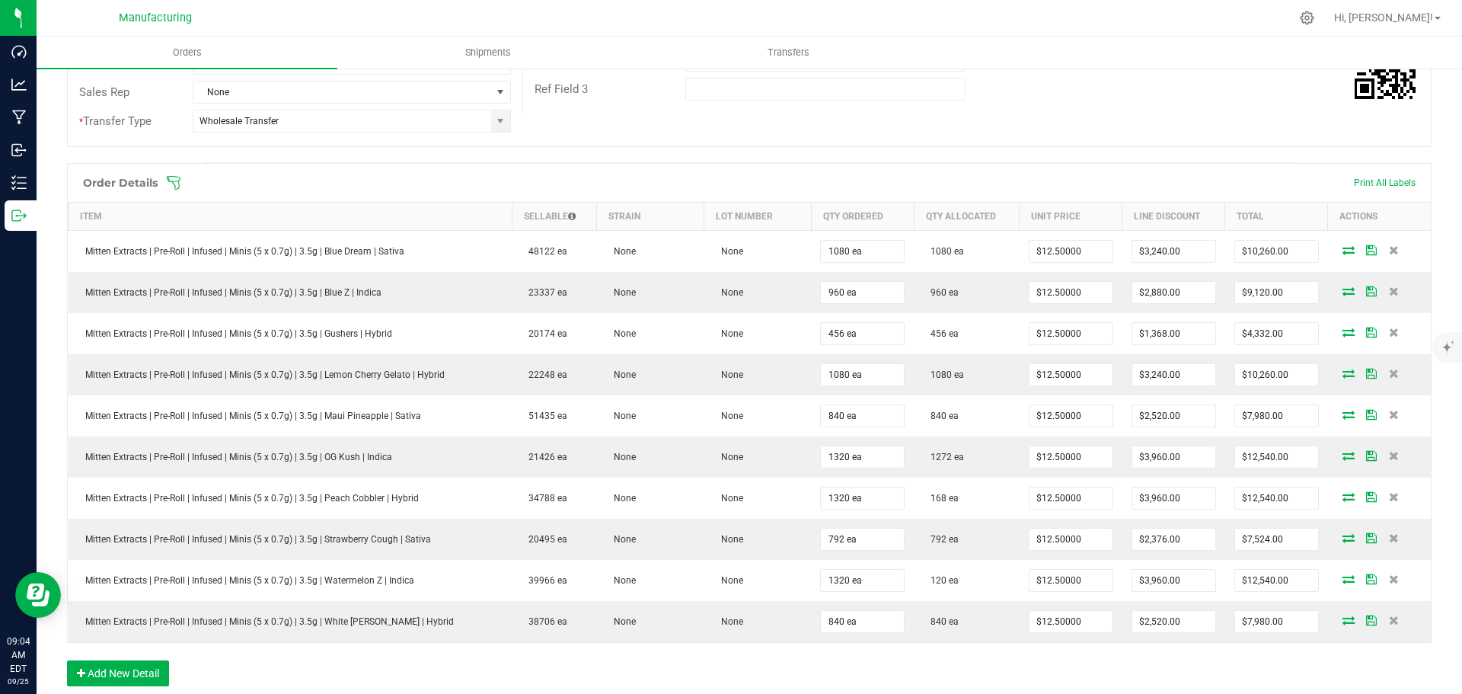
click at [177, 184] on icon at bounding box center [173, 182] width 15 height 15
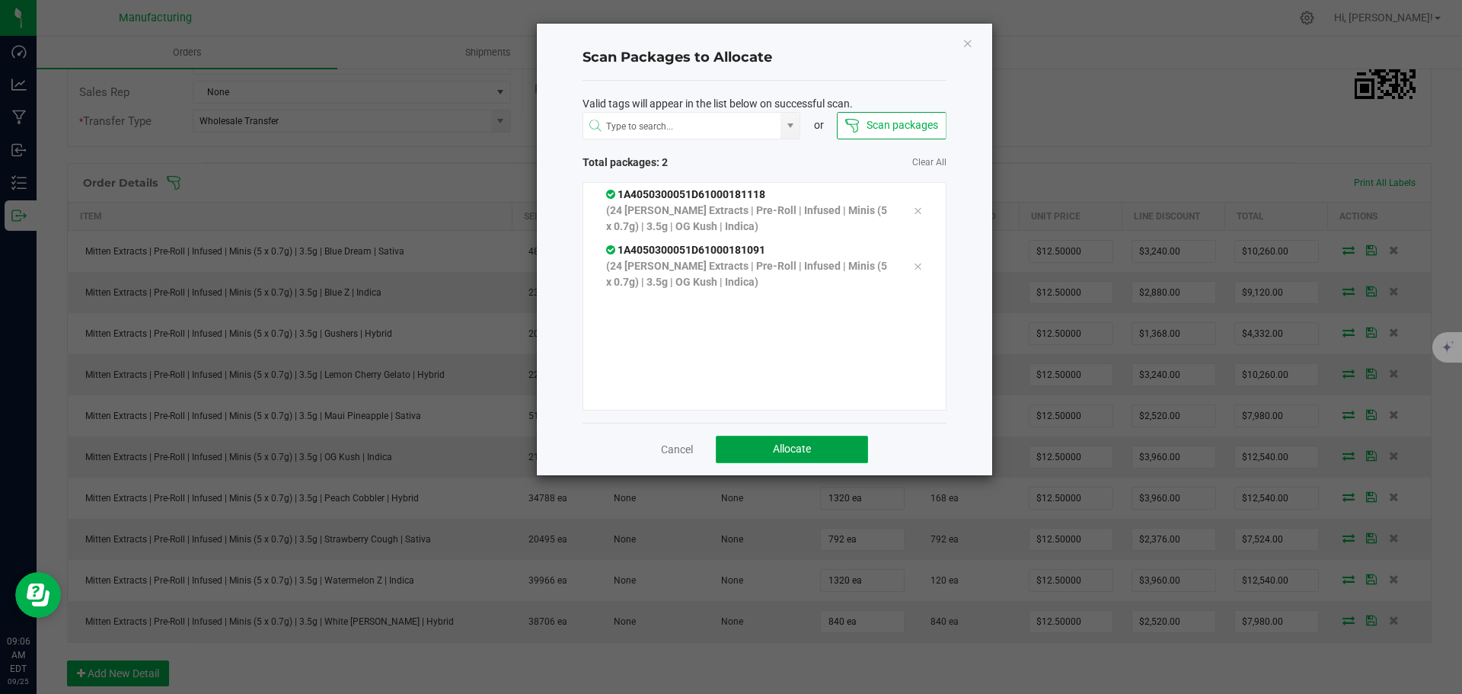
click at [787, 455] on span "Allocate" at bounding box center [792, 448] width 38 height 12
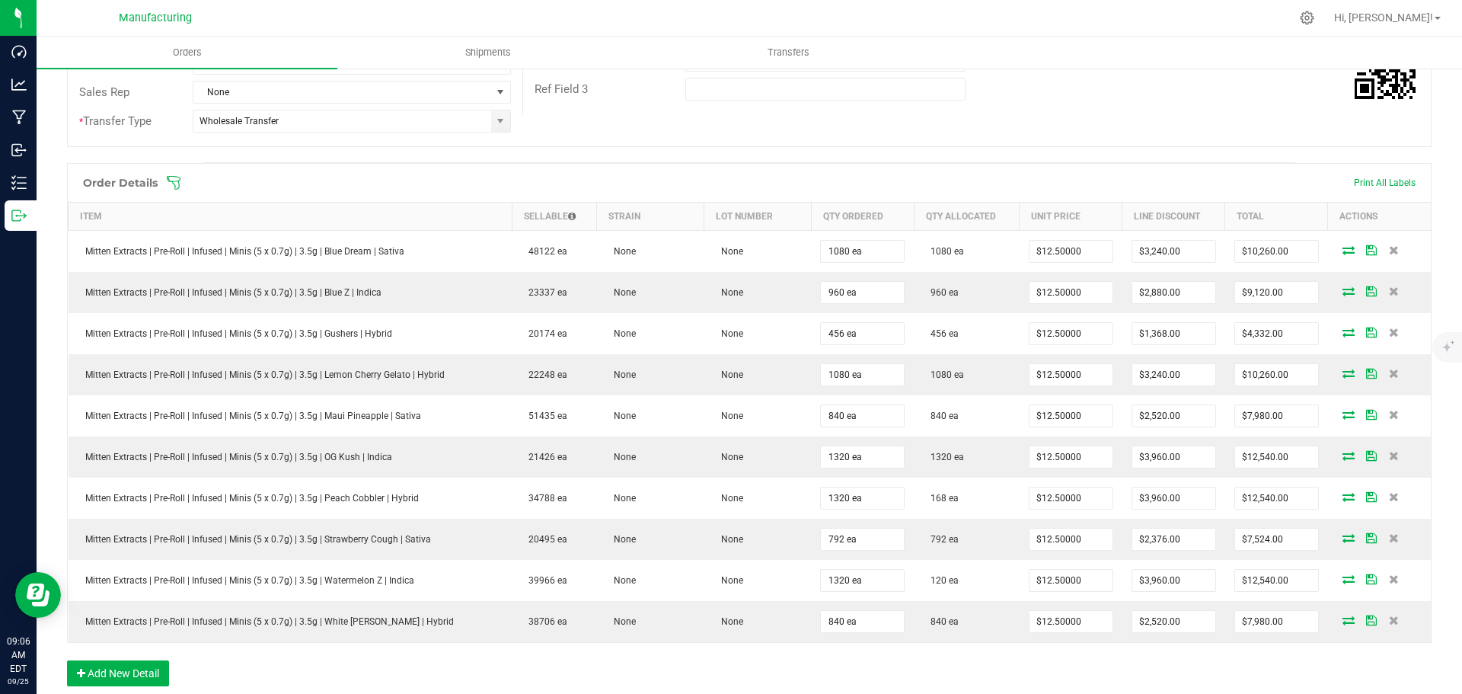
click at [174, 179] on icon at bounding box center [173, 182] width 15 height 15
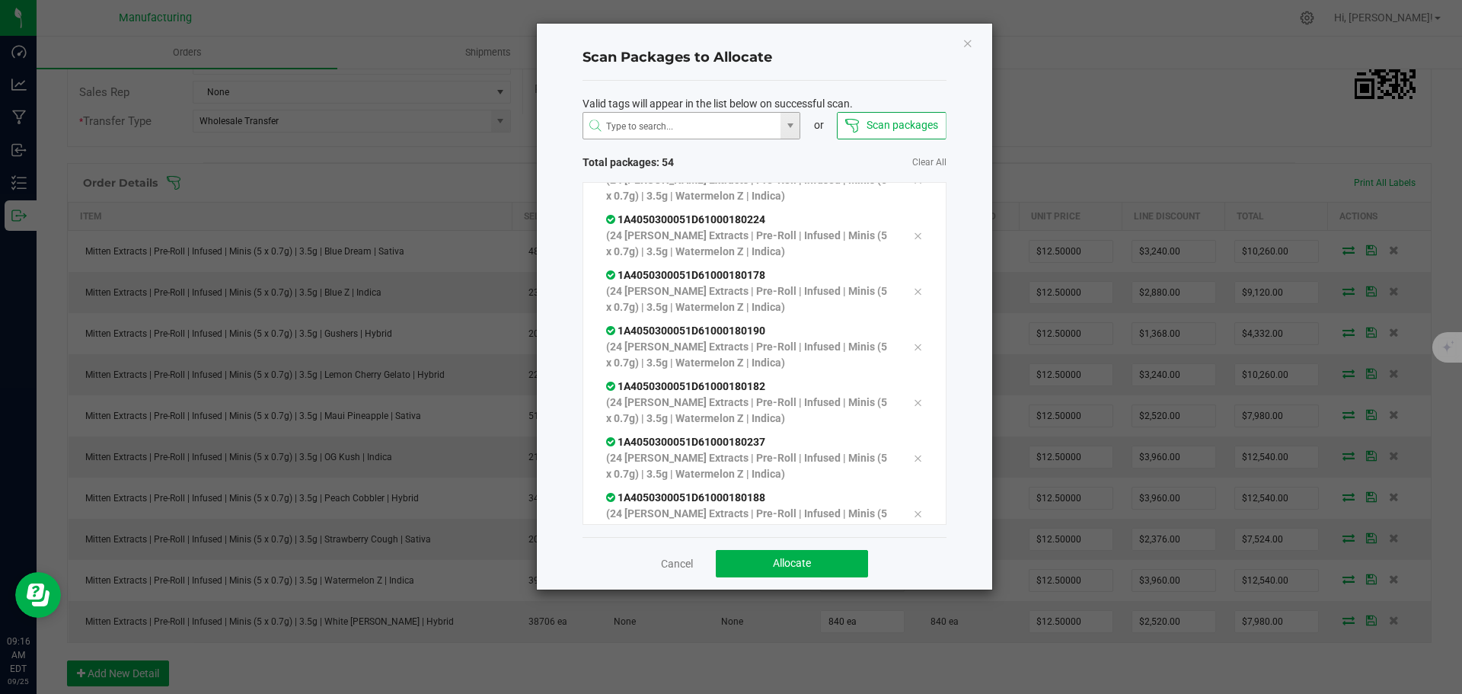
scroll to position [2643, 0]
click at [776, 563] on span "Allocate" at bounding box center [792, 563] width 38 height 12
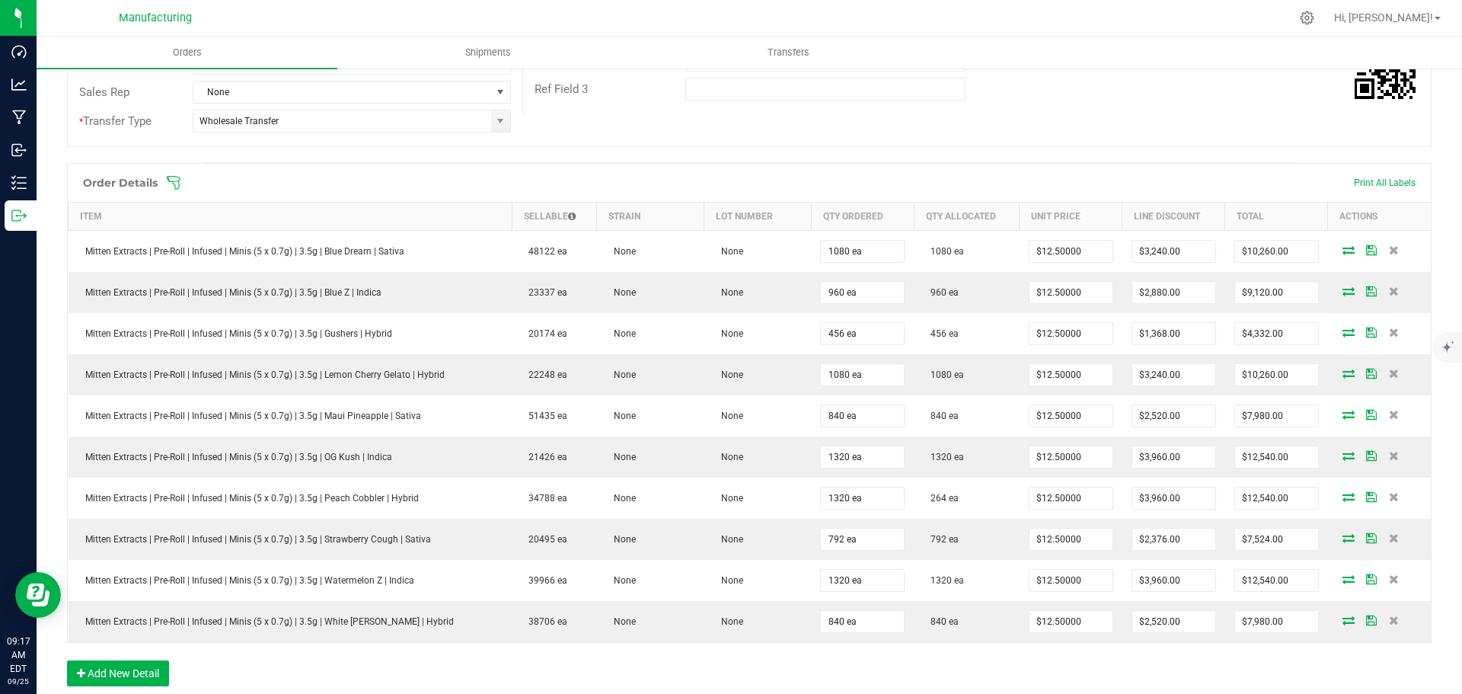
click at [177, 182] on icon at bounding box center [173, 182] width 15 height 15
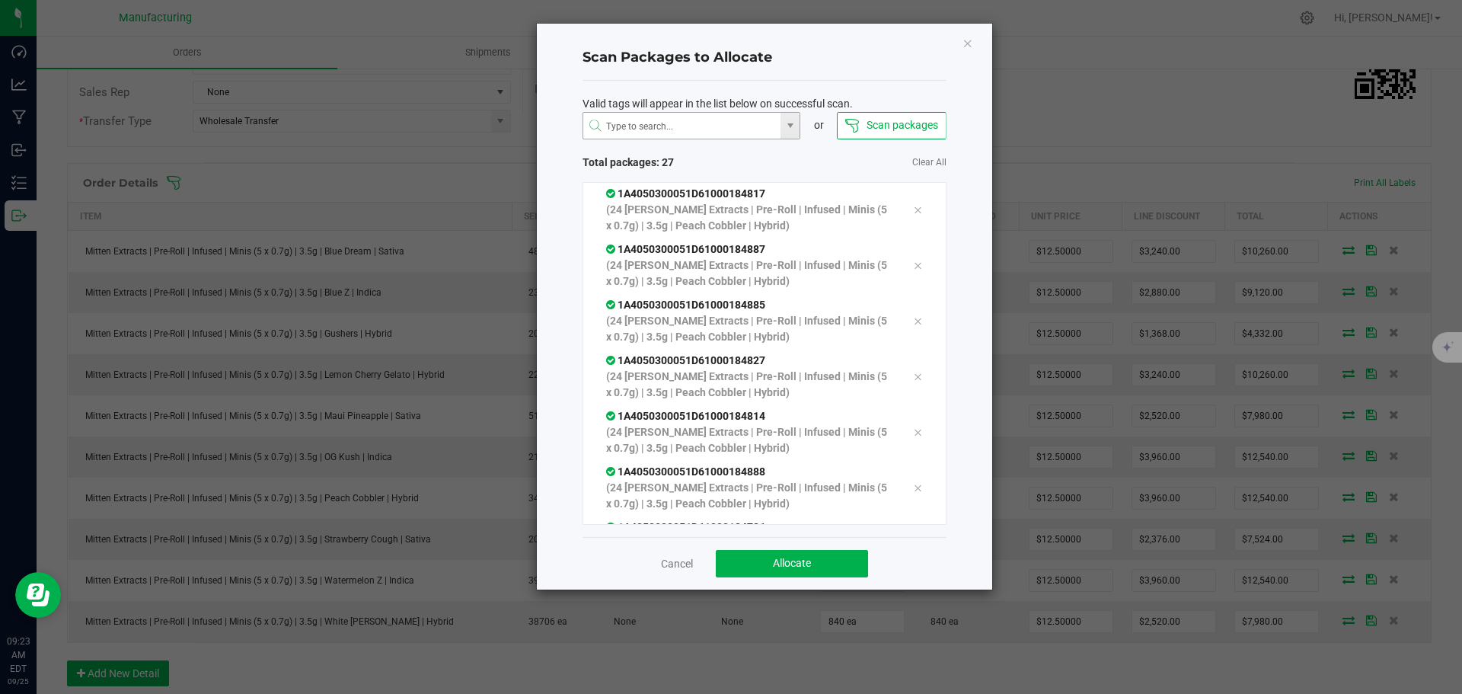
scroll to position [1142, 0]
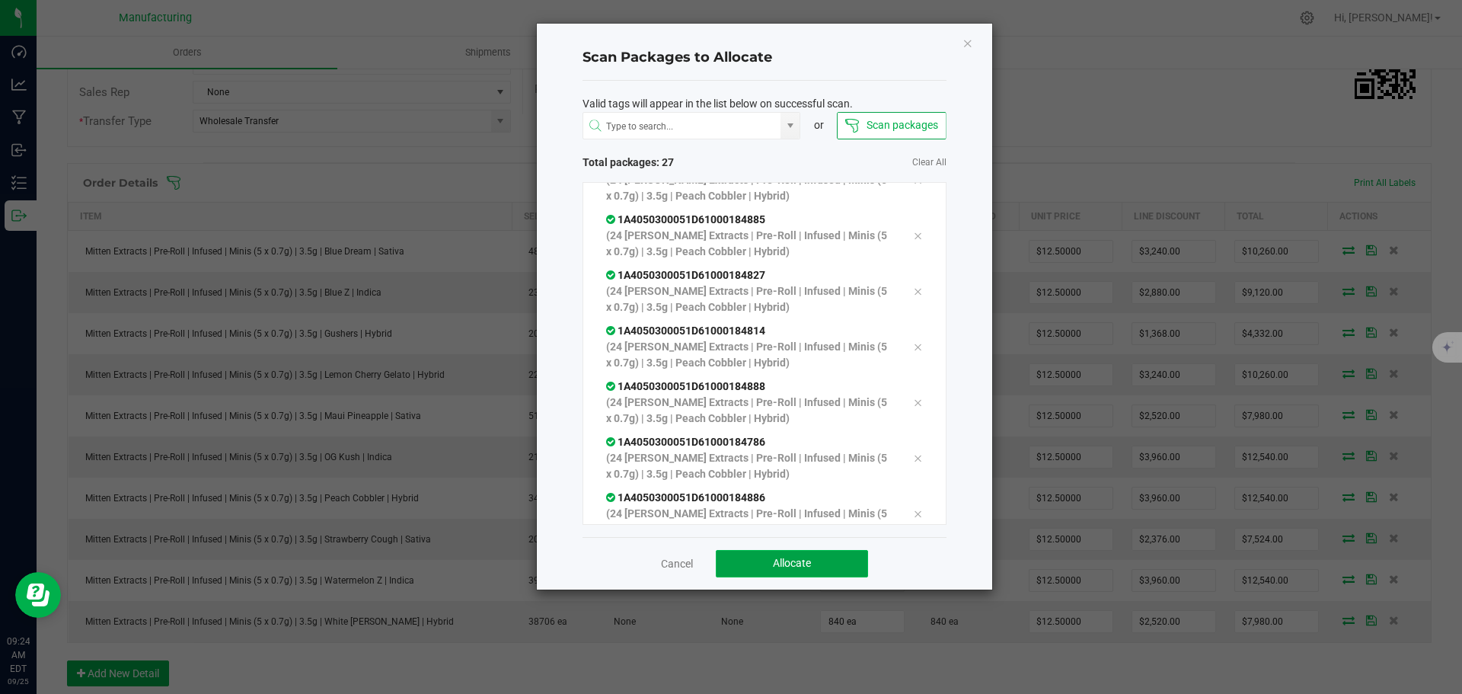
click at [799, 557] on span "Allocate" at bounding box center [792, 563] width 38 height 12
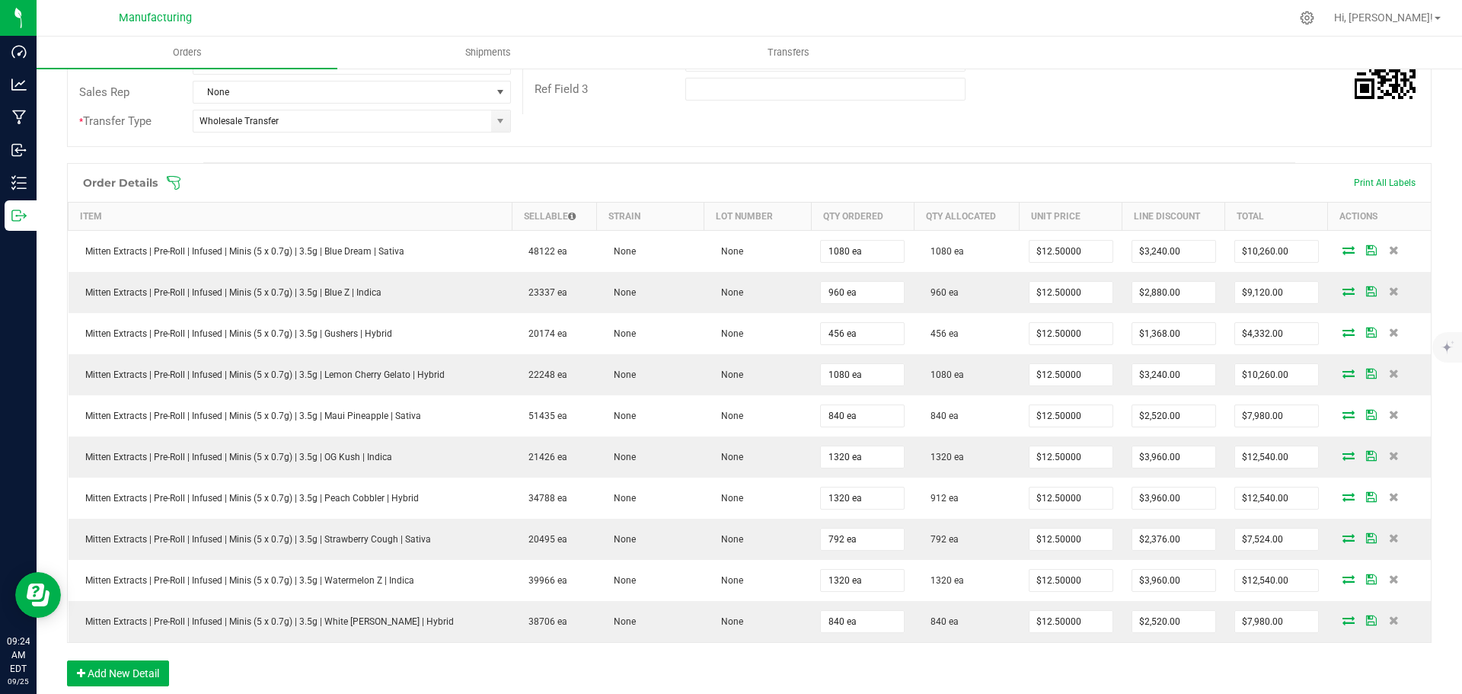
click at [179, 185] on icon at bounding box center [174, 183] width 14 height 14
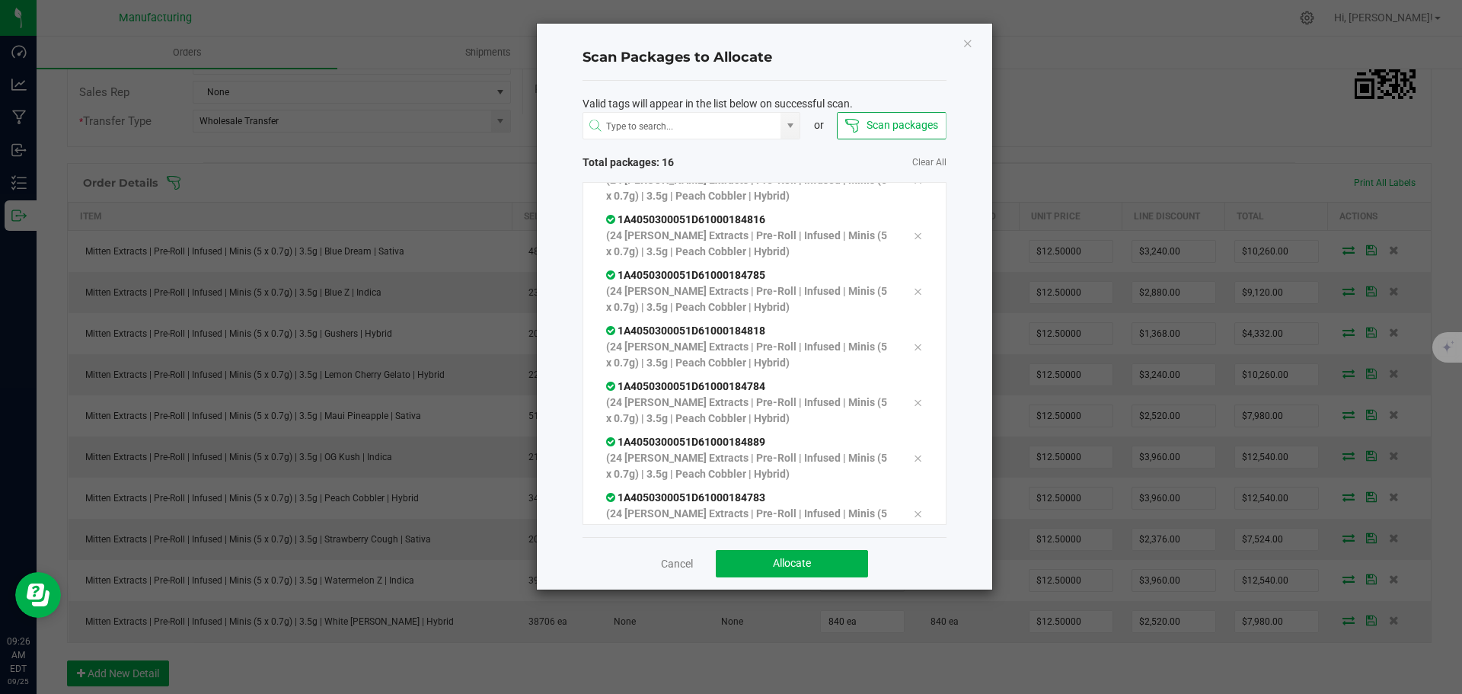
scroll to position [586, 0]
click at [800, 563] on span "Allocate" at bounding box center [792, 563] width 38 height 12
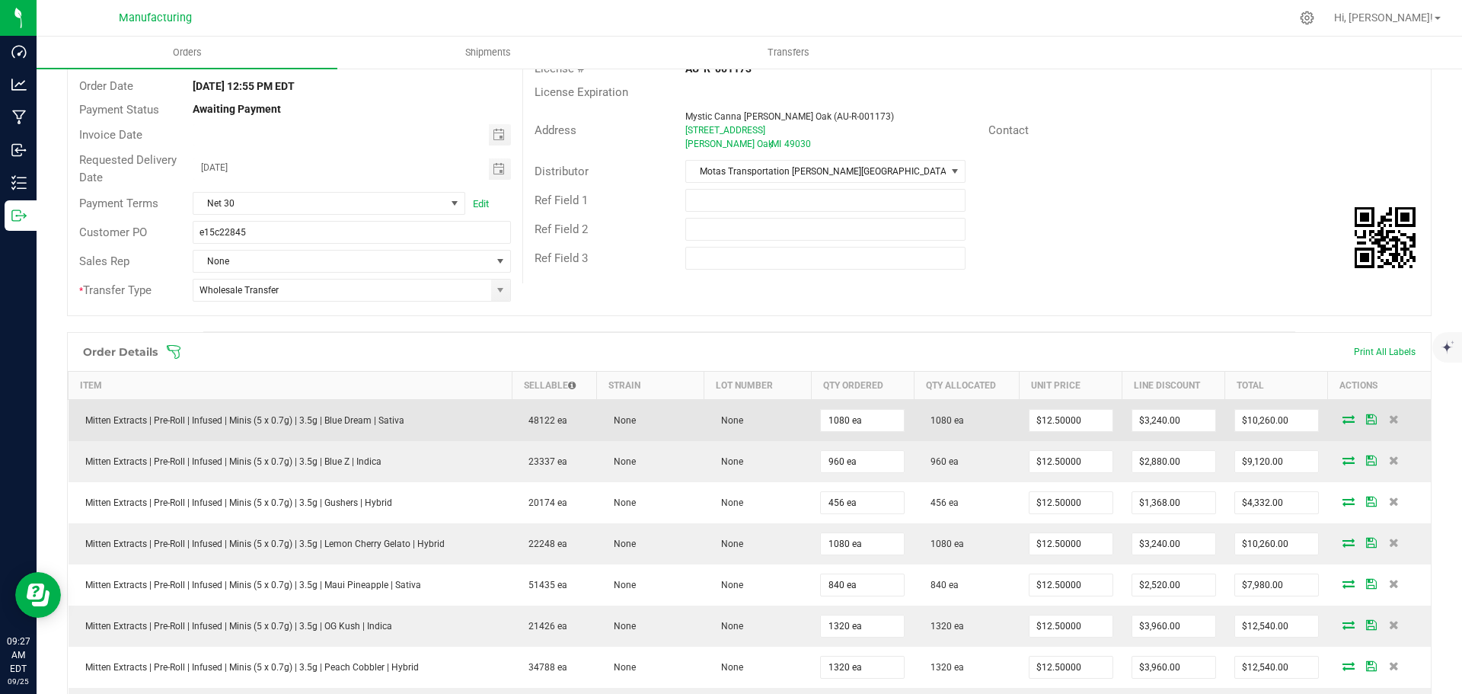
scroll to position [0, 0]
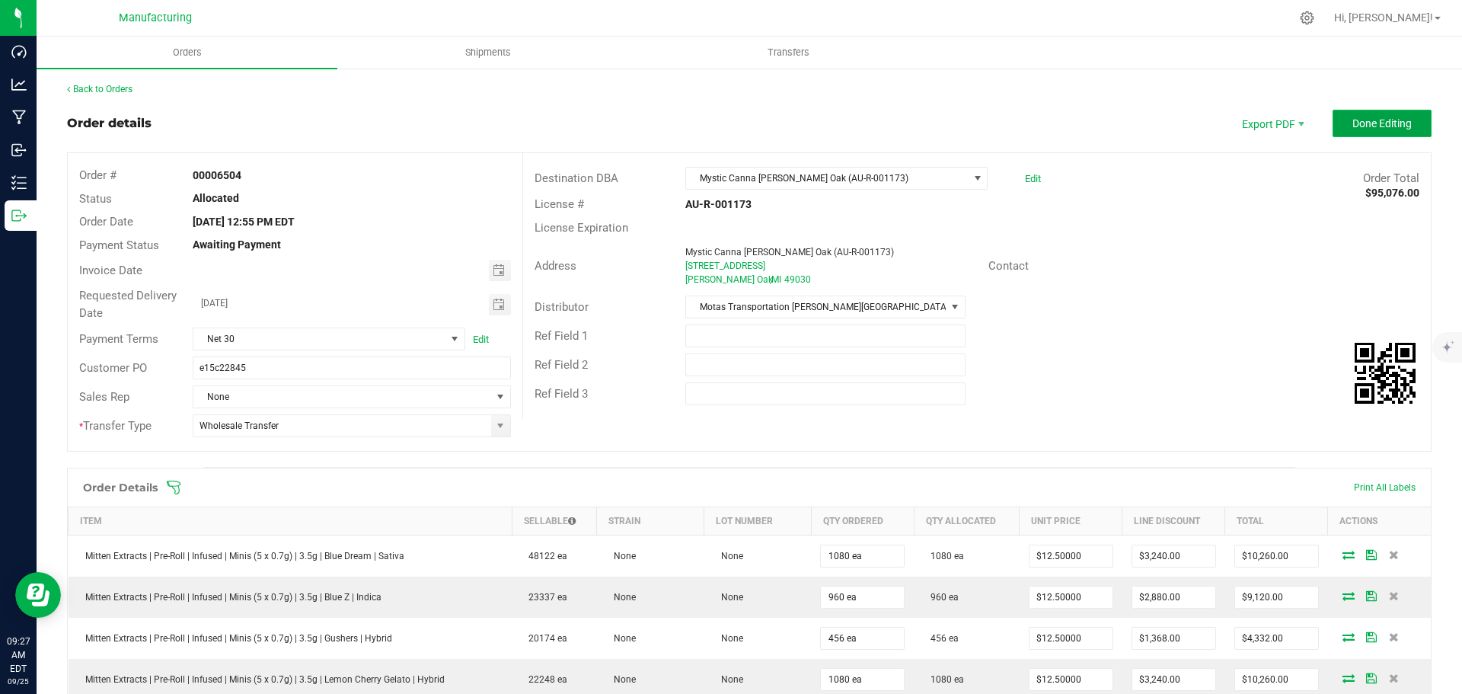
click at [1386, 119] on span "Done Editing" at bounding box center [1381, 123] width 59 height 12
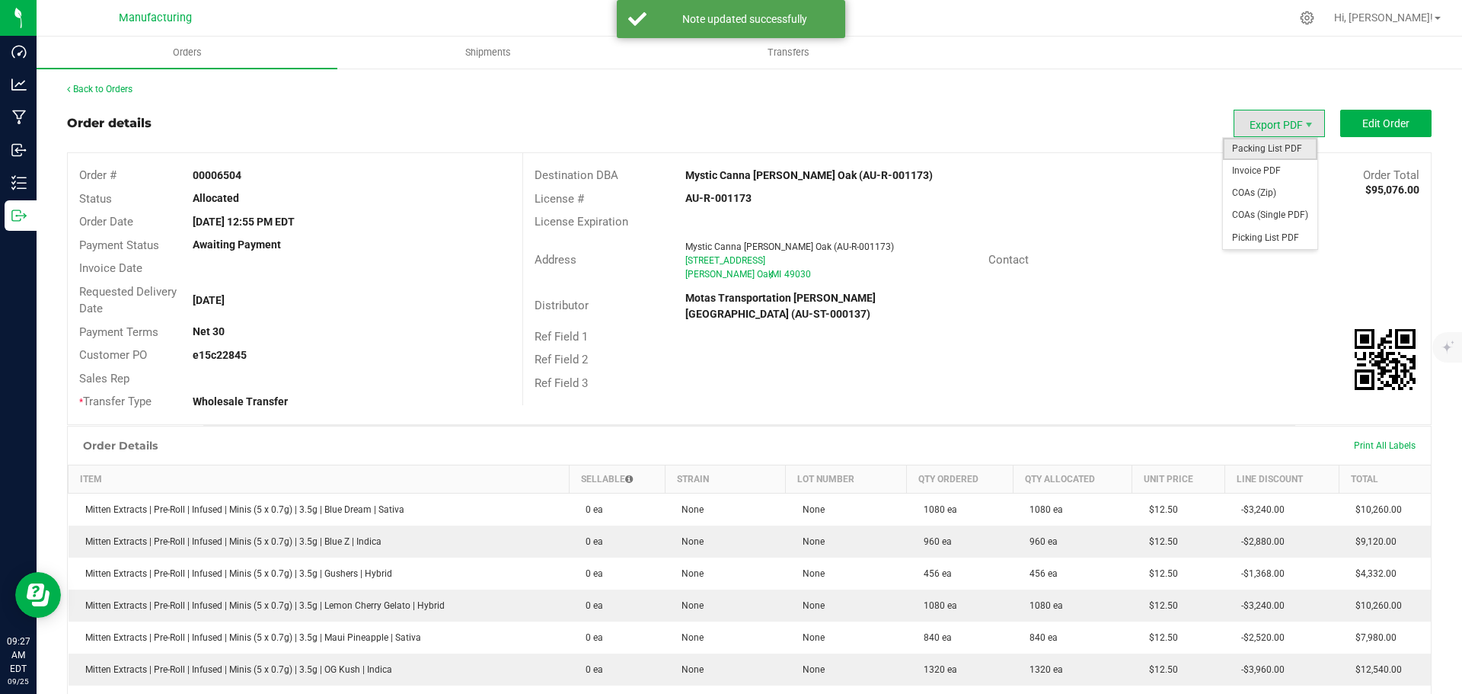
click at [1271, 146] on span "Packing List PDF" at bounding box center [1270, 149] width 94 height 22
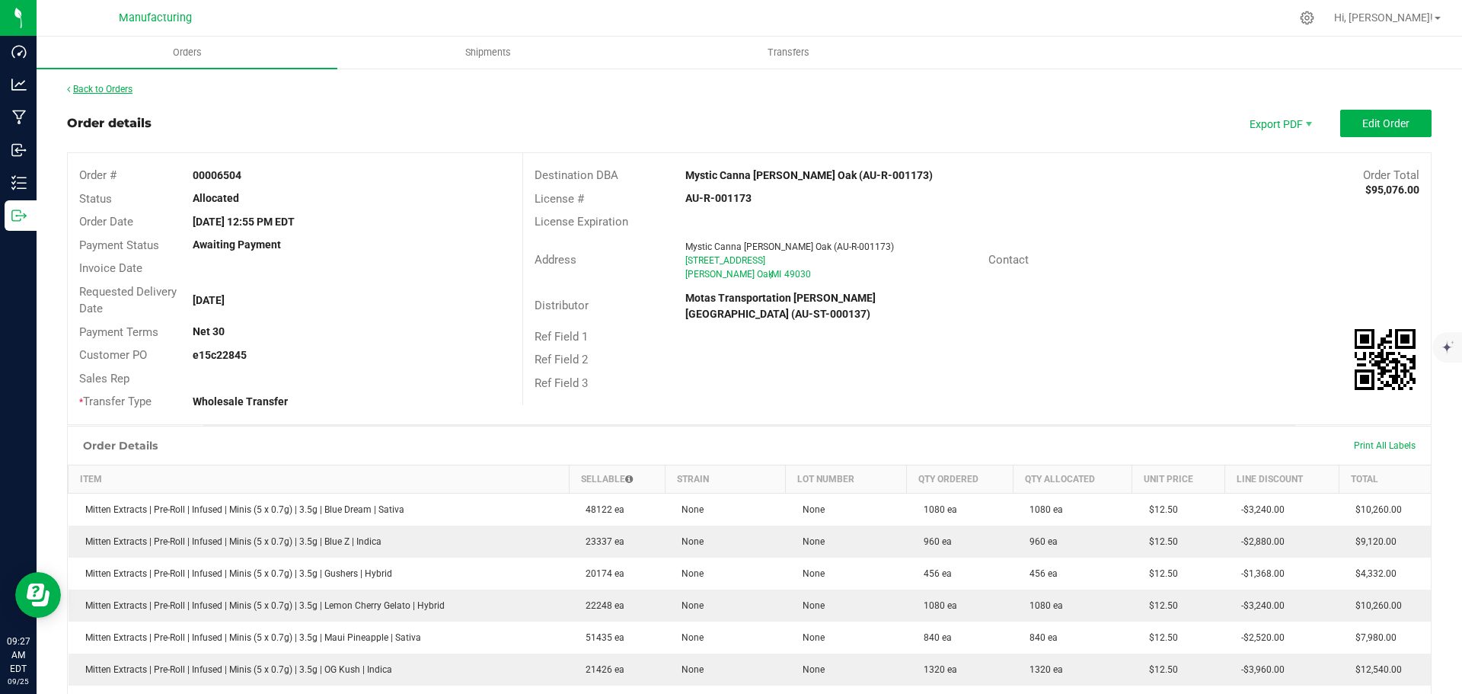
click at [91, 85] on link "Back to Orders" at bounding box center [99, 89] width 65 height 11
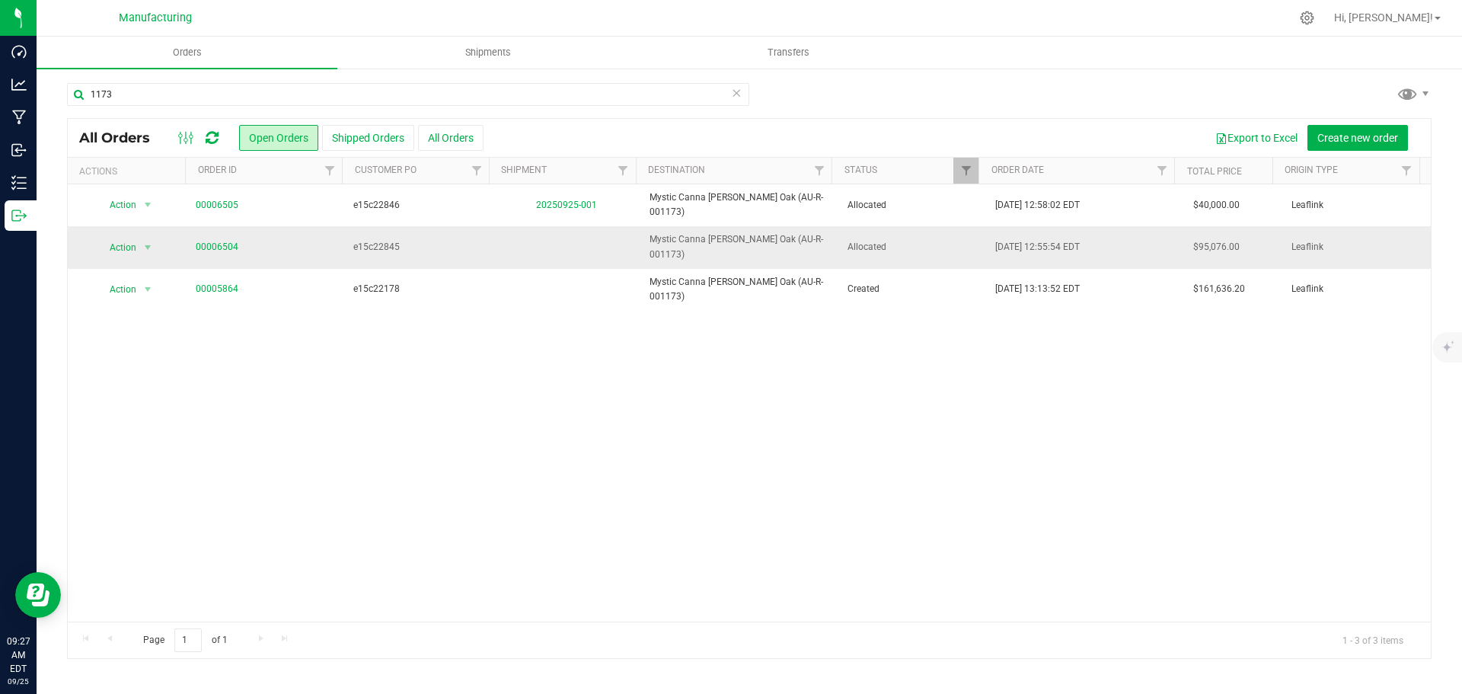
click at [944, 240] on span "Allocated" at bounding box center [912, 247] width 130 height 14
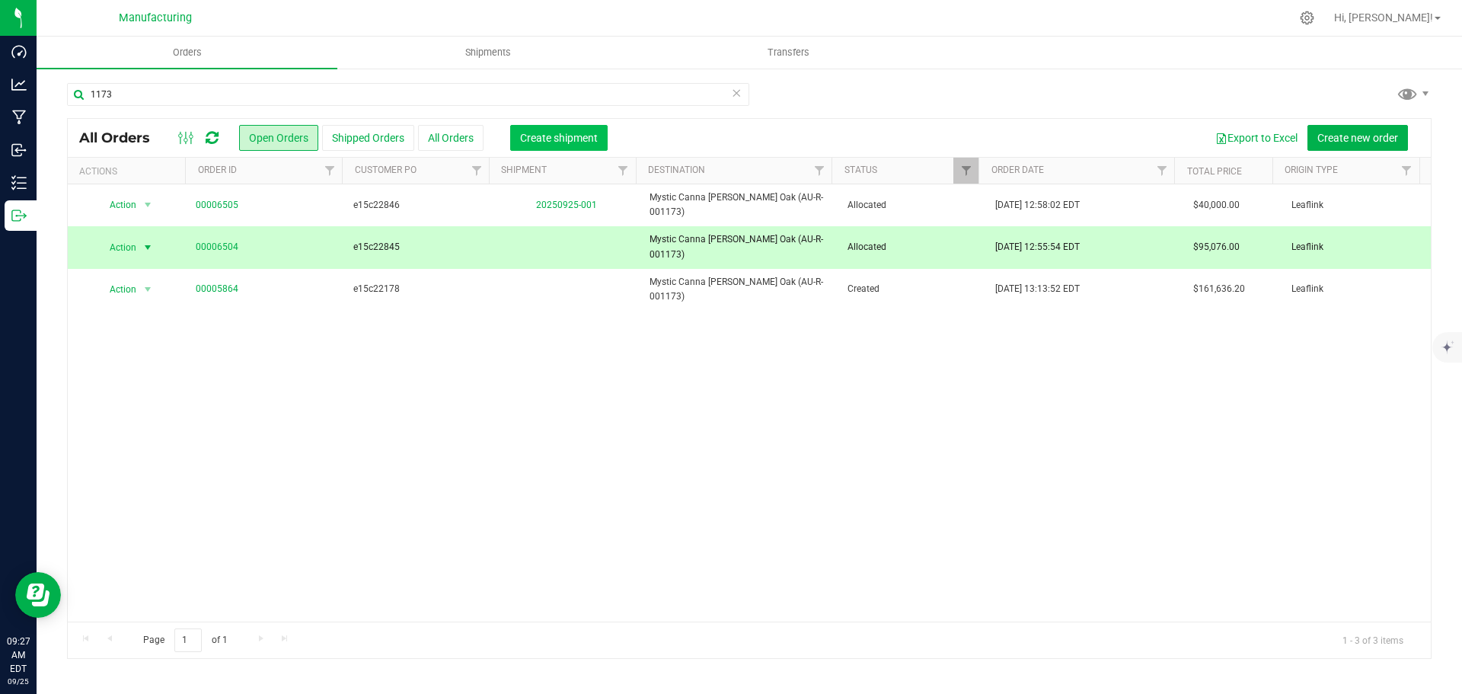
click at [580, 142] on span "Create shipment" at bounding box center [559, 138] width 78 height 12
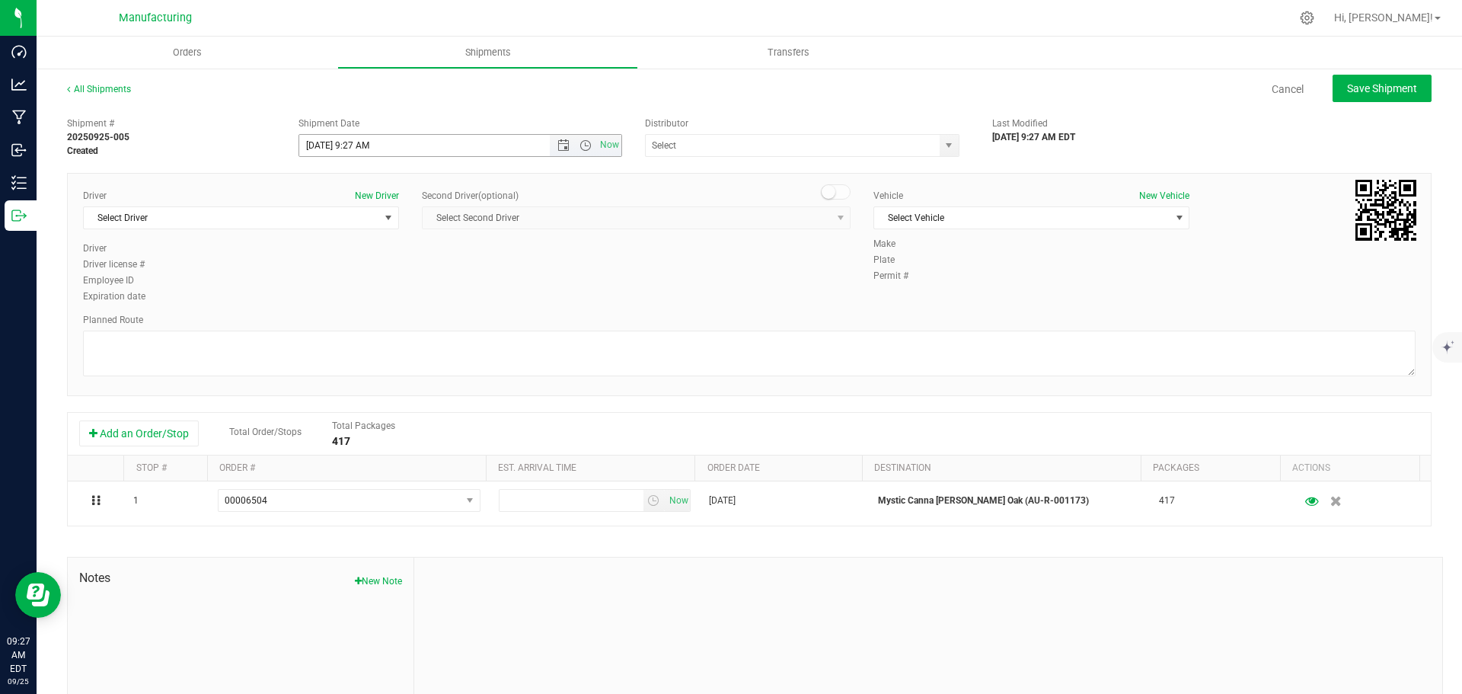
click at [584, 146] on span "Open the time view" at bounding box center [585, 145] width 12 height 12
click at [375, 311] on li "11:30 AM" at bounding box center [456, 316] width 318 height 20
type input "[DATE] 11:30 AM"
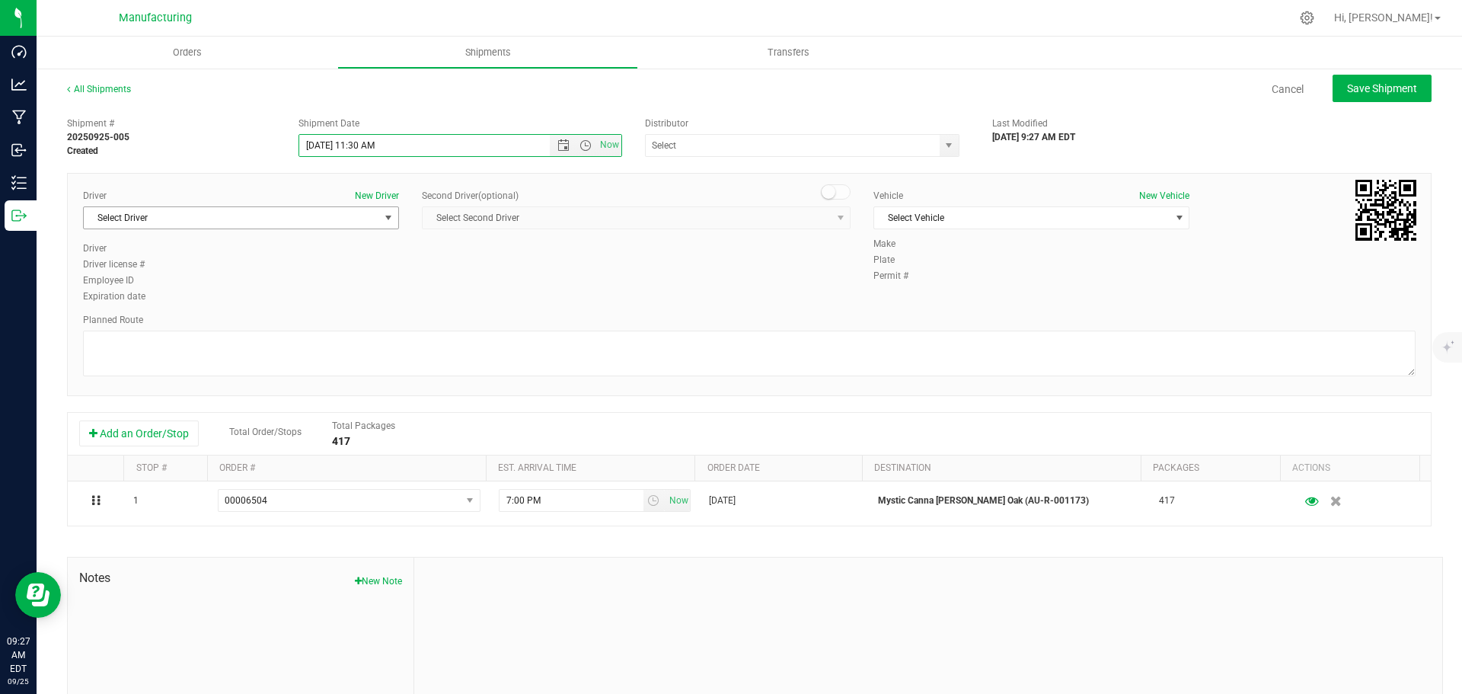
click at [237, 222] on span "Select Driver" at bounding box center [231, 217] width 295 height 21
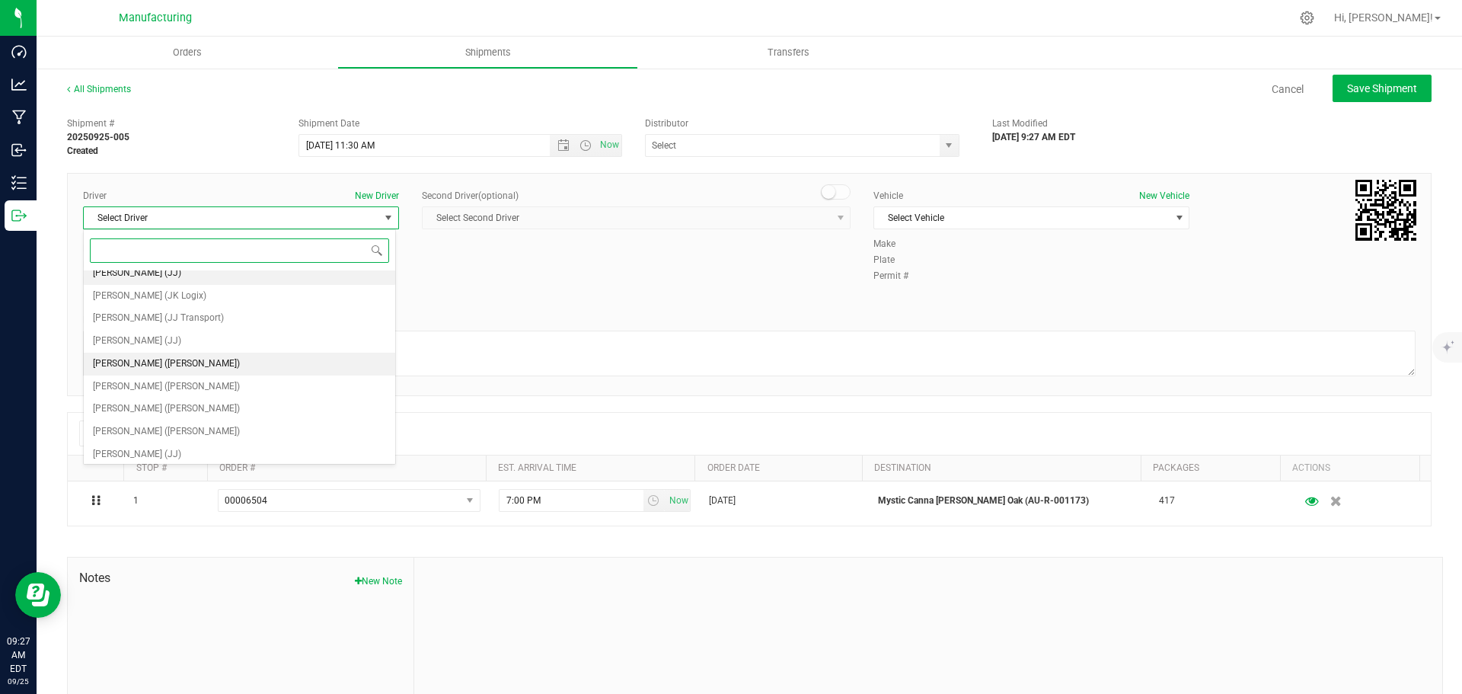
scroll to position [80, 0]
click at [139, 350] on span "[PERSON_NAME] ([PERSON_NAME])" at bounding box center [166, 360] width 147 height 20
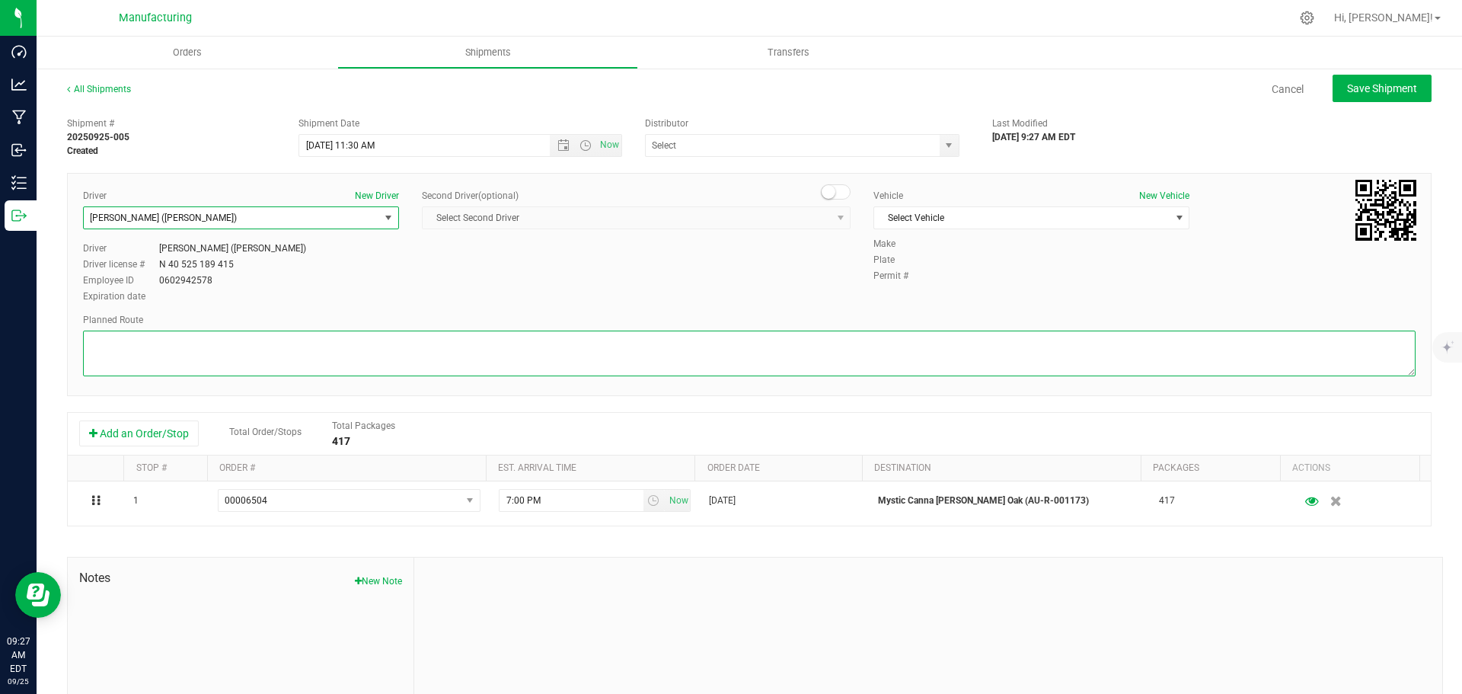
click at [137, 351] on textarea at bounding box center [749, 353] width 1332 height 46
paste textarea "4080311"
type textarea "4"
click at [548, 351] on textarea at bounding box center [749, 353] width 1332 height 46
paste textarea "Mitten Distro Dimondale To Motas -- Head south 246 ft -- Turn right 325 ft -- T…"
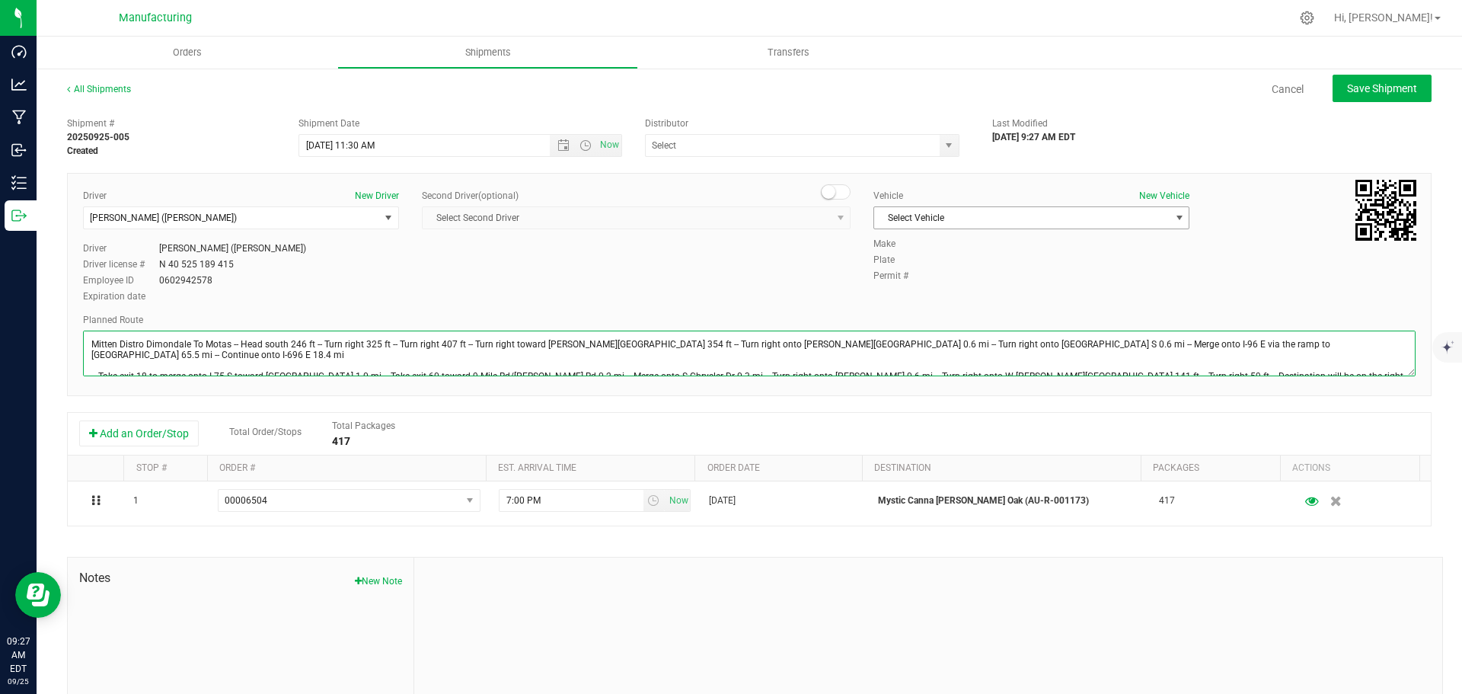
type textarea "Mitten Distro Dimondale To Motas -- Head south 246 ft -- Turn right 325 ft -- T…"
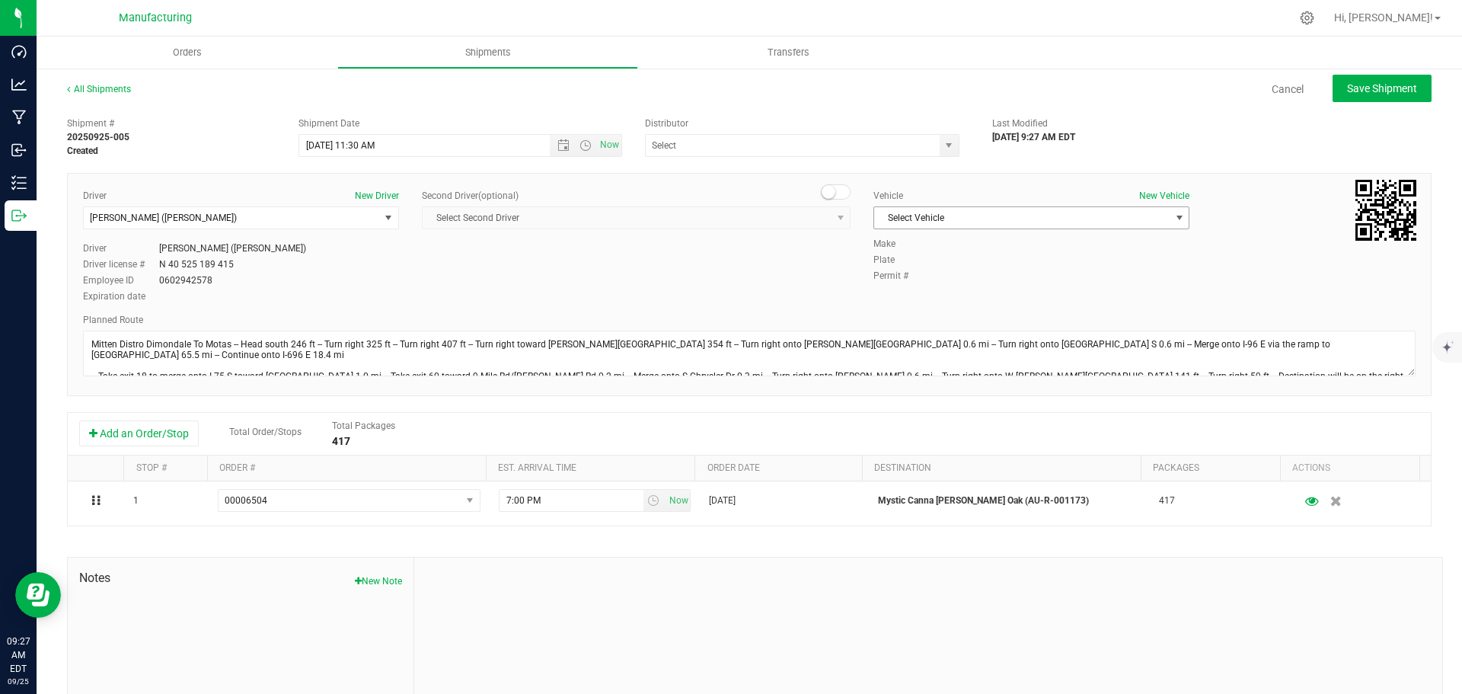
click at [891, 213] on span "Select Vehicle" at bounding box center [1021, 217] width 295 height 21
click at [885, 289] on li "[MEDICAL_DATA]" at bounding box center [1023, 289] width 311 height 23
click at [943, 143] on span "select" at bounding box center [949, 145] width 12 height 12
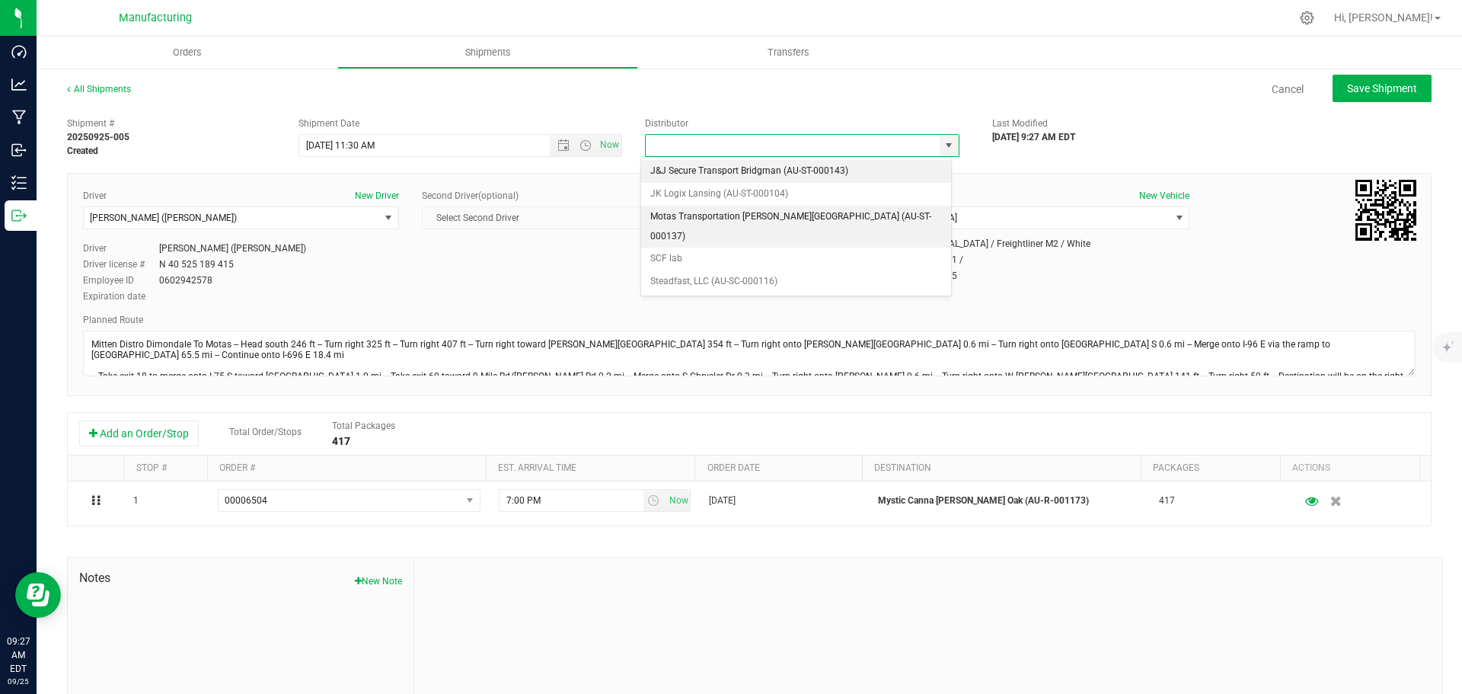
click at [727, 216] on li "Motas Transportation [PERSON_NAME][GEOGRAPHIC_DATA] (AU-ST-000137)" at bounding box center [796, 227] width 310 height 42
type input "Motas Transportation [PERSON_NAME][GEOGRAPHIC_DATA] (AU-ST-000137)"
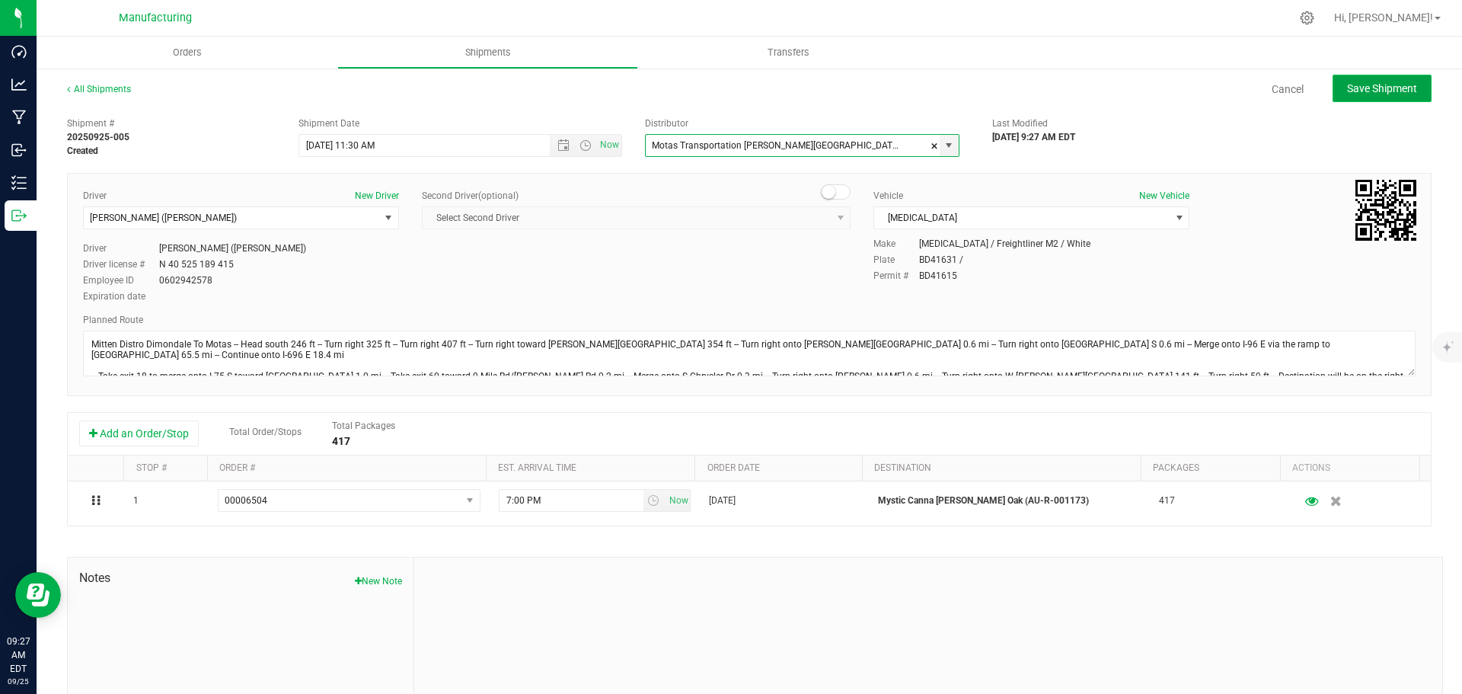
click at [1387, 89] on span "Save Shipment" at bounding box center [1382, 88] width 70 height 12
type input "[DATE] 3:30 PM"
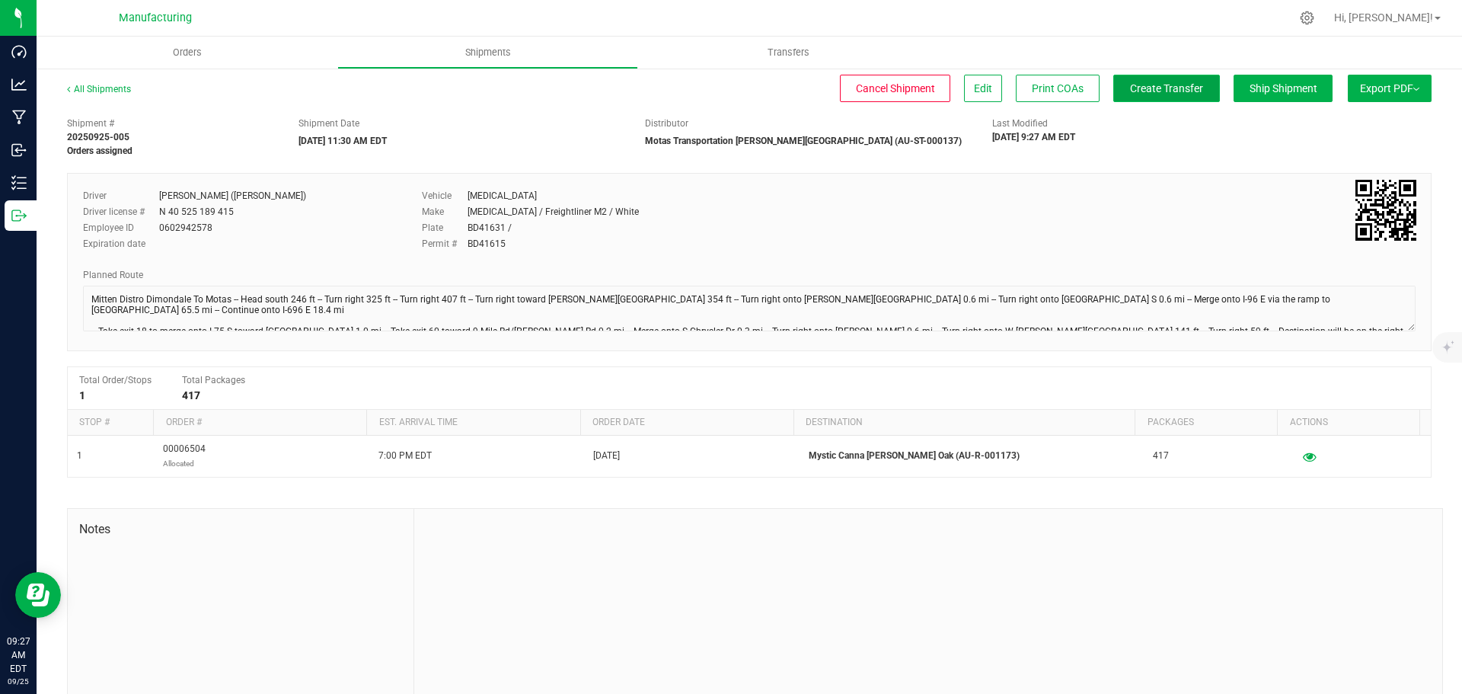
click at [1113, 89] on button "Create Transfer" at bounding box center [1166, 88] width 107 height 27
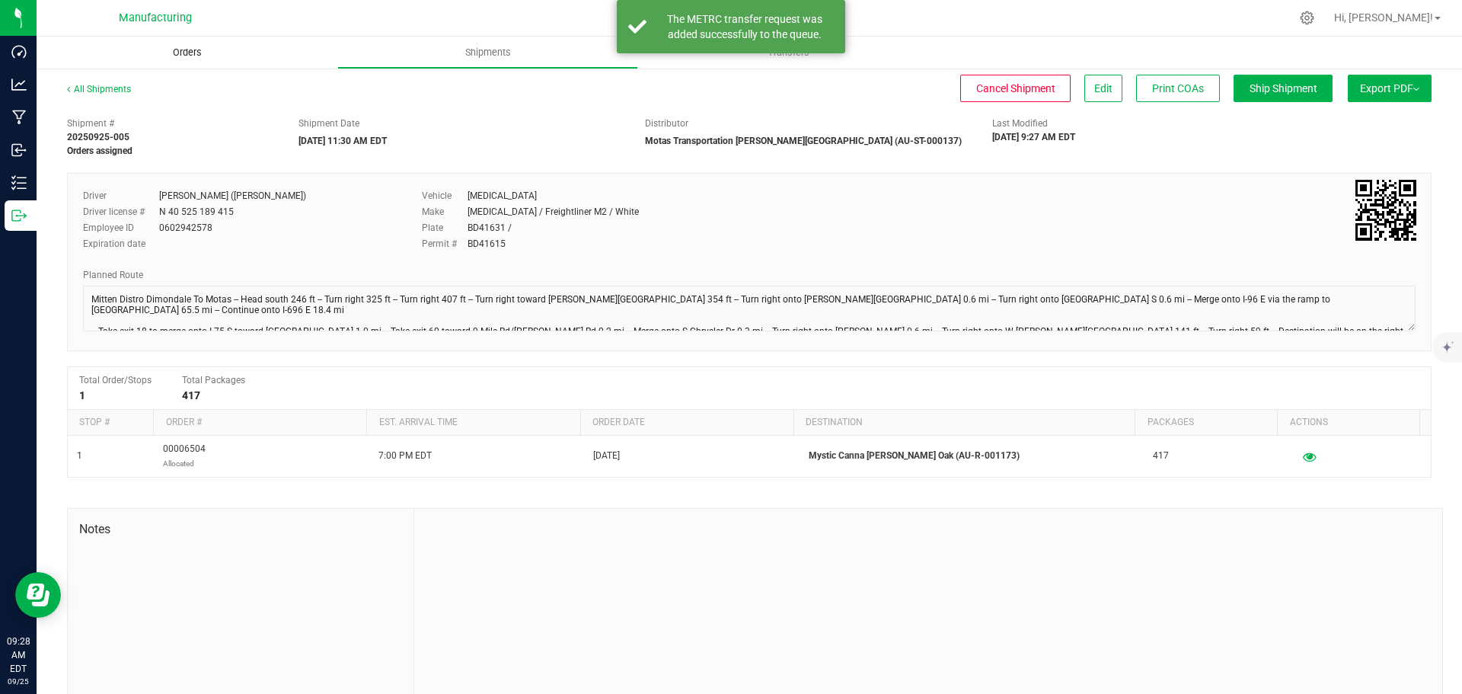
click at [196, 56] on span "Orders" at bounding box center [187, 53] width 70 height 14
